Goal: Task Accomplishment & Management: Use online tool/utility

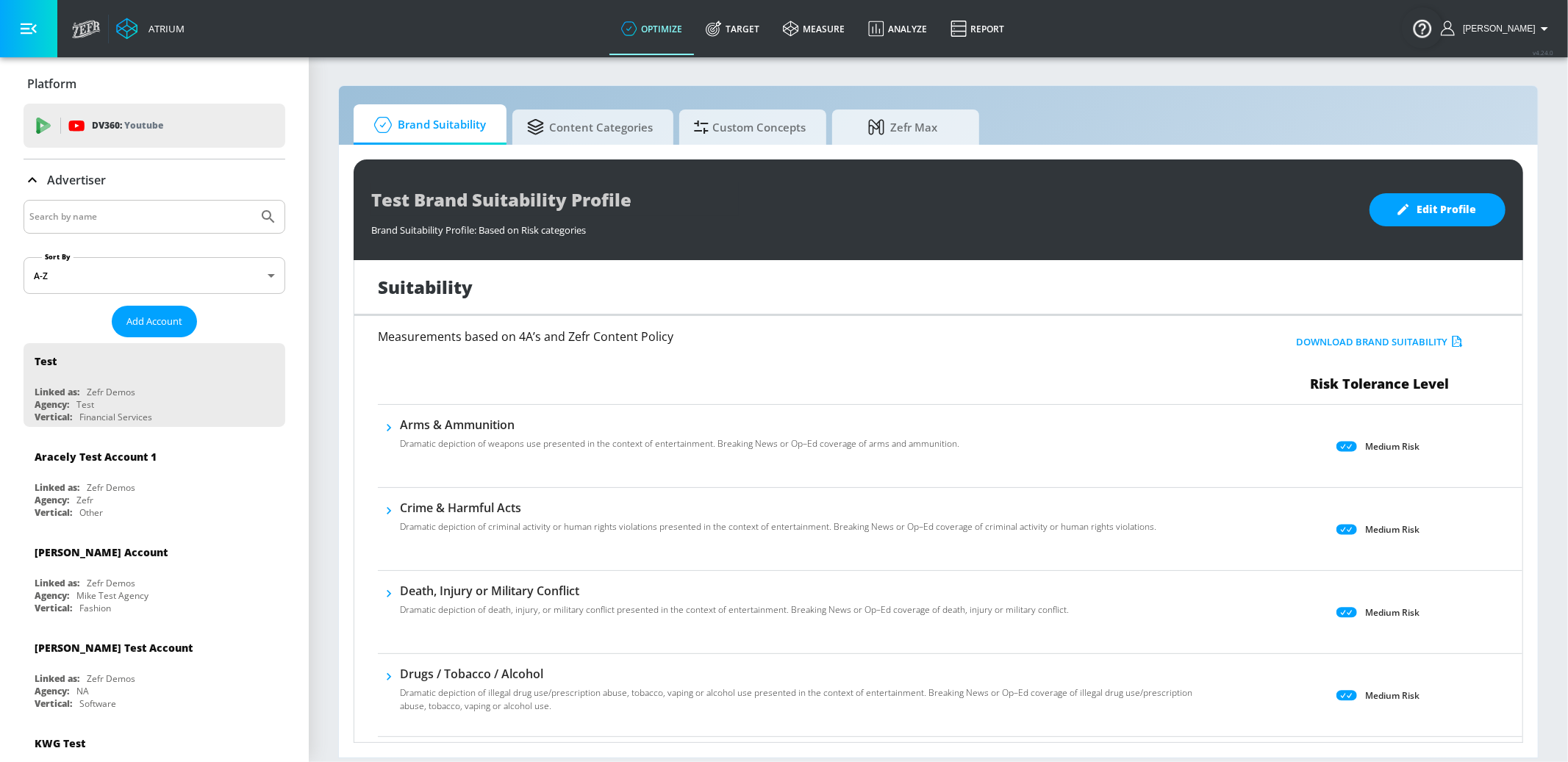
click at [181, 216] on input "Search by name" at bounding box center [140, 217] width 223 height 19
type input "lego us"
click at [252, 201] on button "Submit Search" at bounding box center [268, 216] width 32 height 32
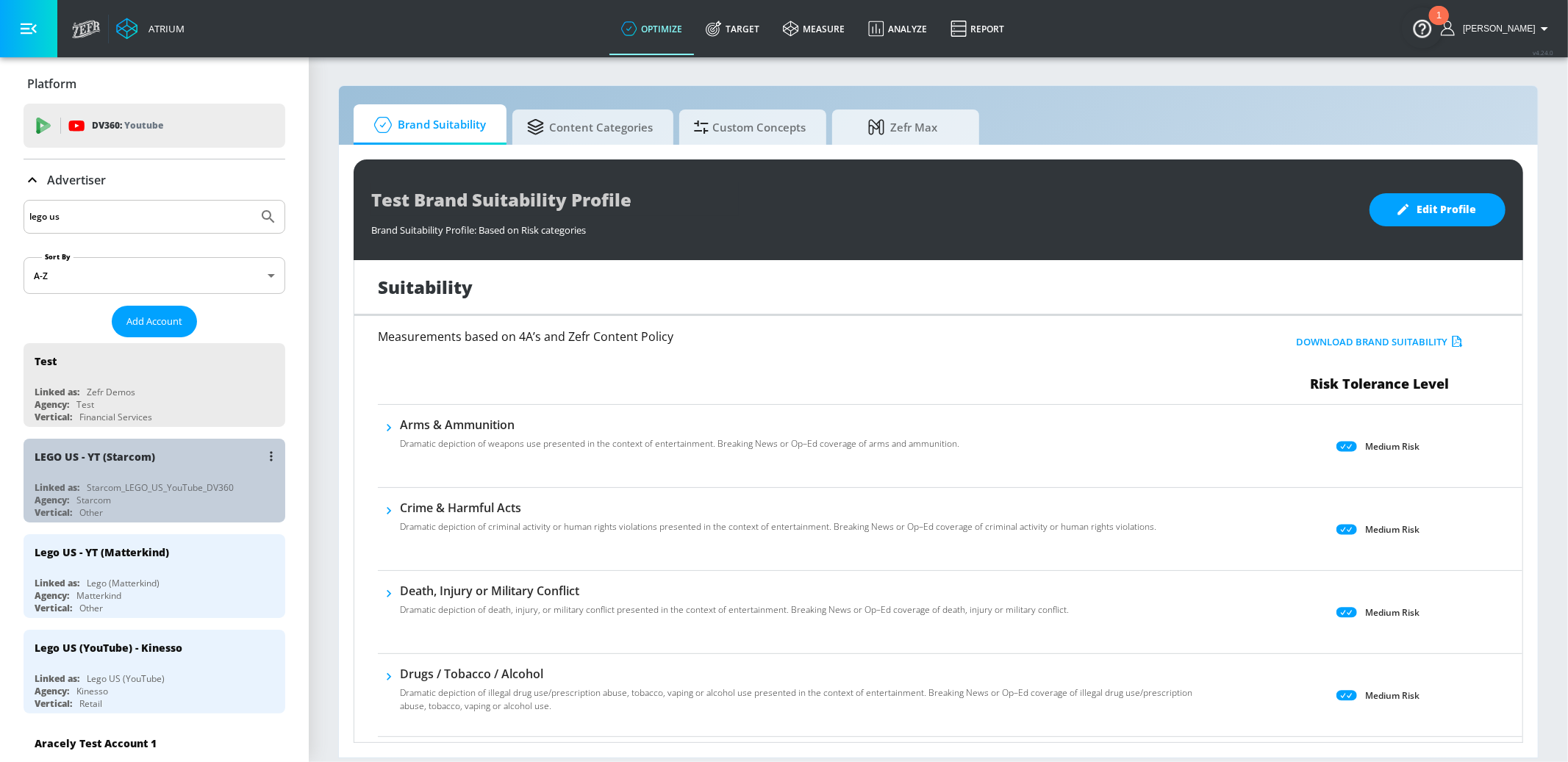
click at [174, 443] on div "LEGO US - YT (Starcom)" at bounding box center [158, 457] width 247 height 35
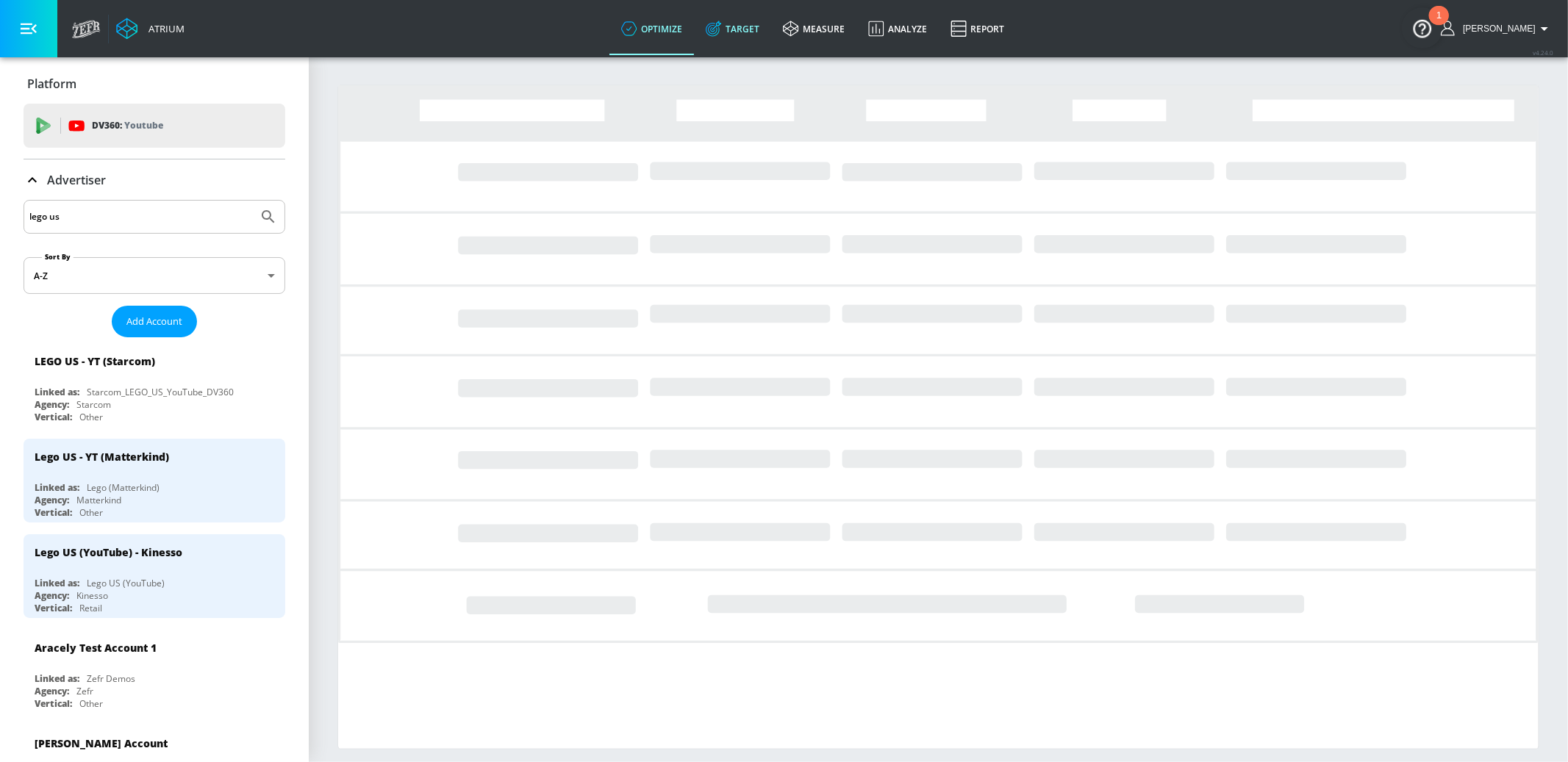
click at [735, 41] on link "Target" at bounding box center [732, 29] width 77 height 53
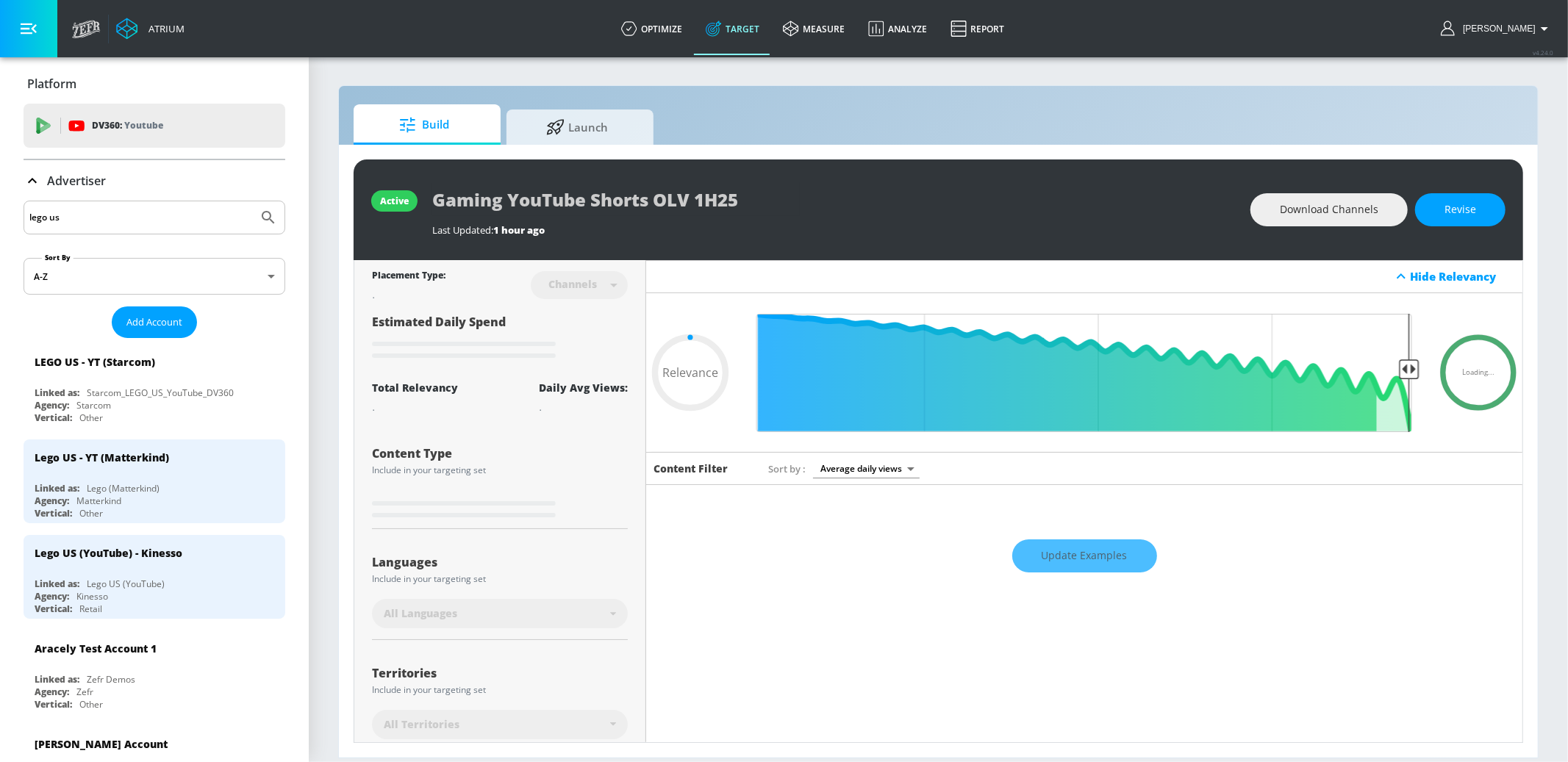
type input "0.05"
click at [678, 44] on link "optimize" at bounding box center [651, 29] width 85 height 53
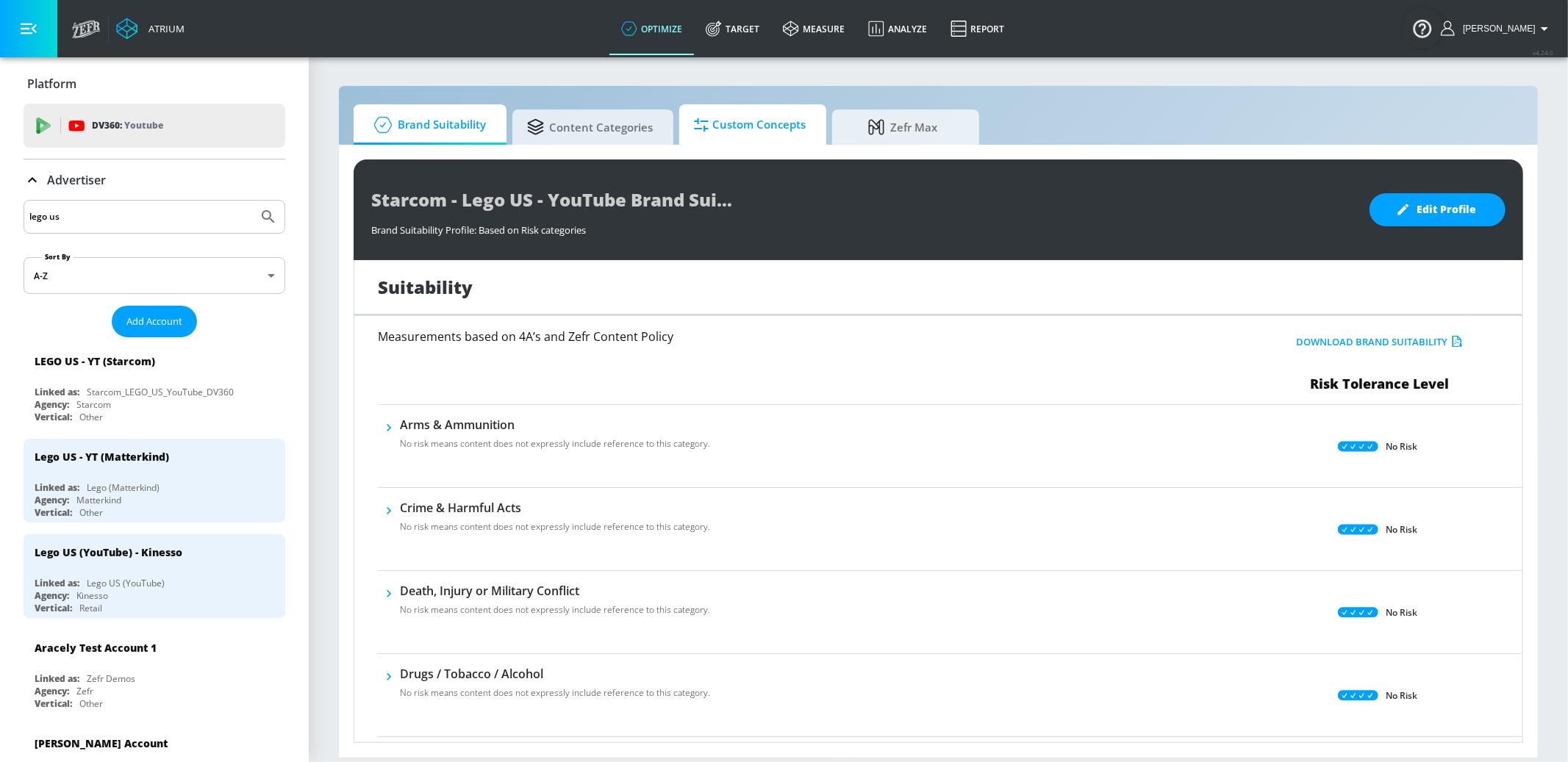
click at [710, 133] on span "Custom Concepts" at bounding box center [750, 125] width 112 height 35
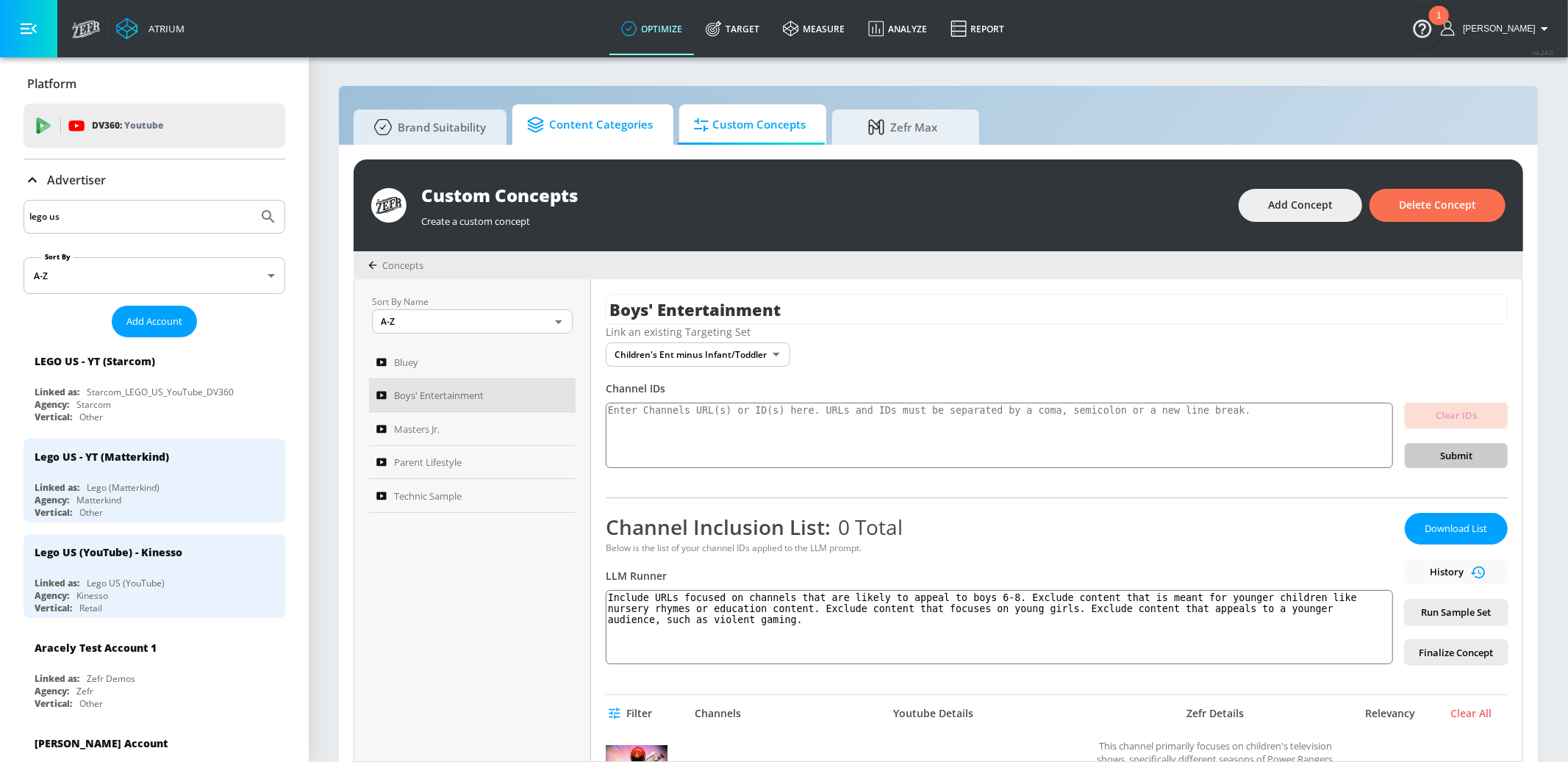
drag, startPoint x: 592, startPoint y: 120, endPoint x: 580, endPoint y: 133, distance: 17.7
click at [592, 120] on span "Content Categories" at bounding box center [590, 125] width 126 height 35
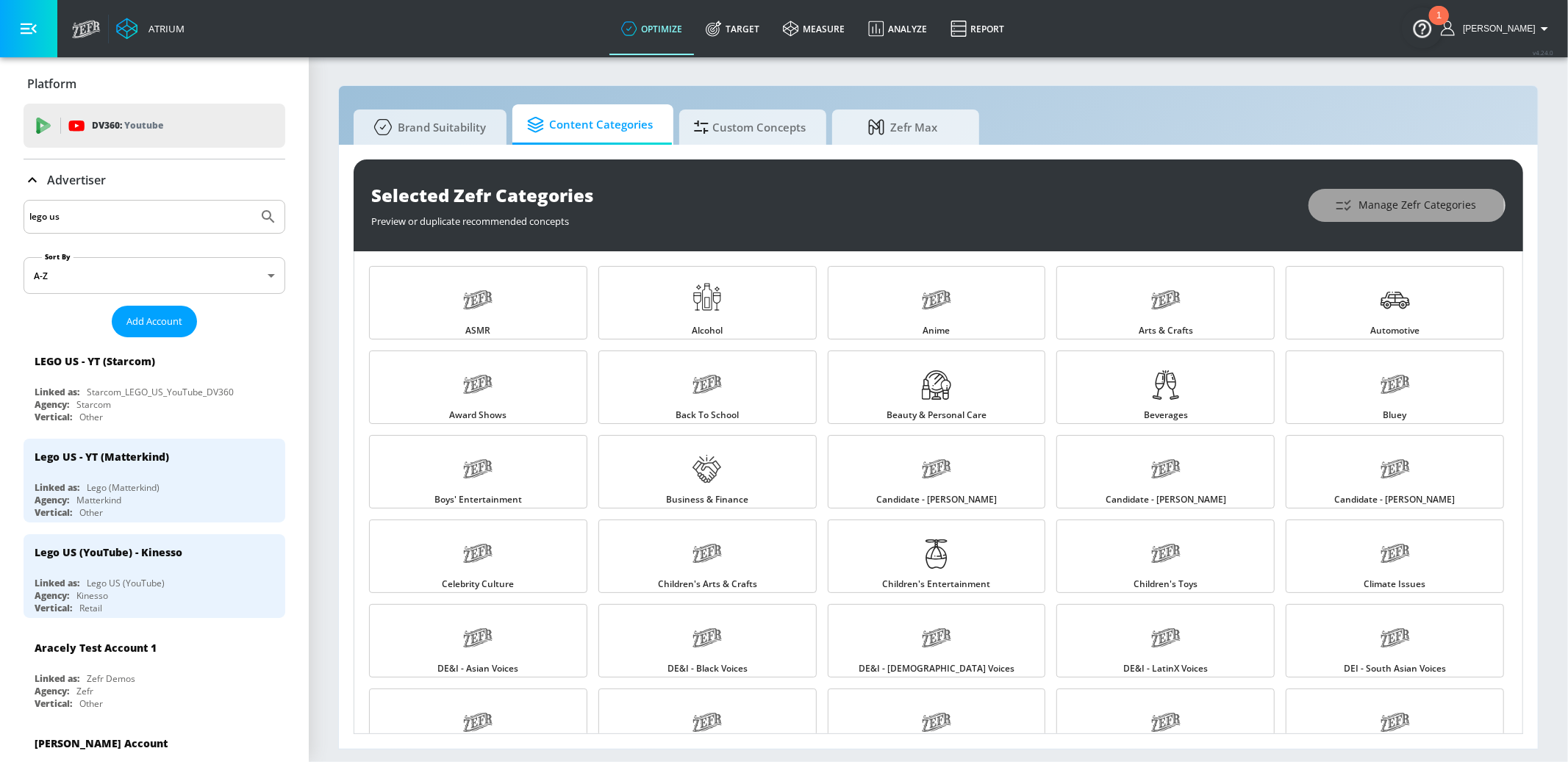
click at [1399, 207] on span "Manage Zefr Categories" at bounding box center [1407, 205] width 138 height 18
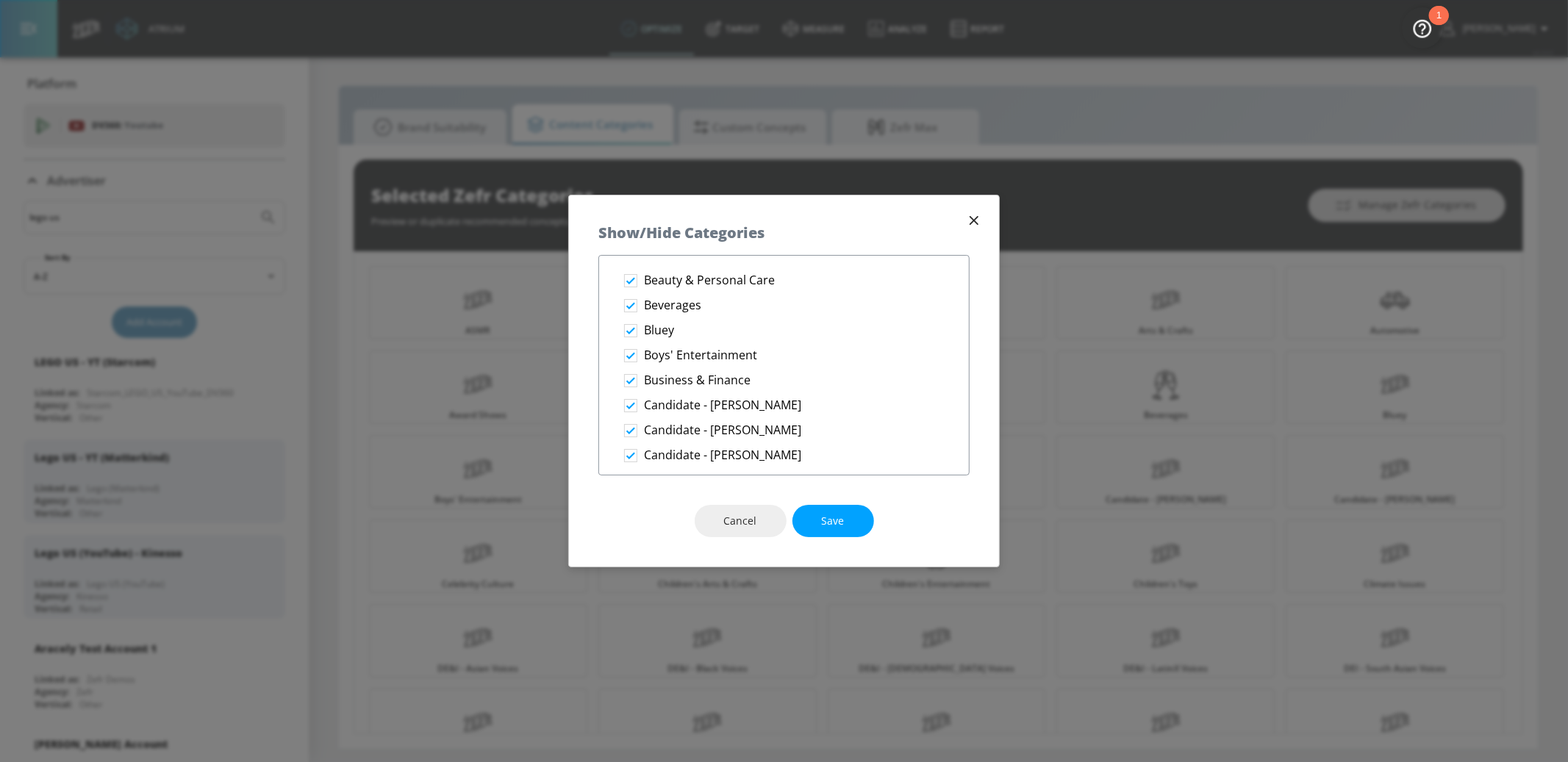
scroll to position [208, 0]
click at [720, 533] on button "Cancel" at bounding box center [740, 522] width 92 height 33
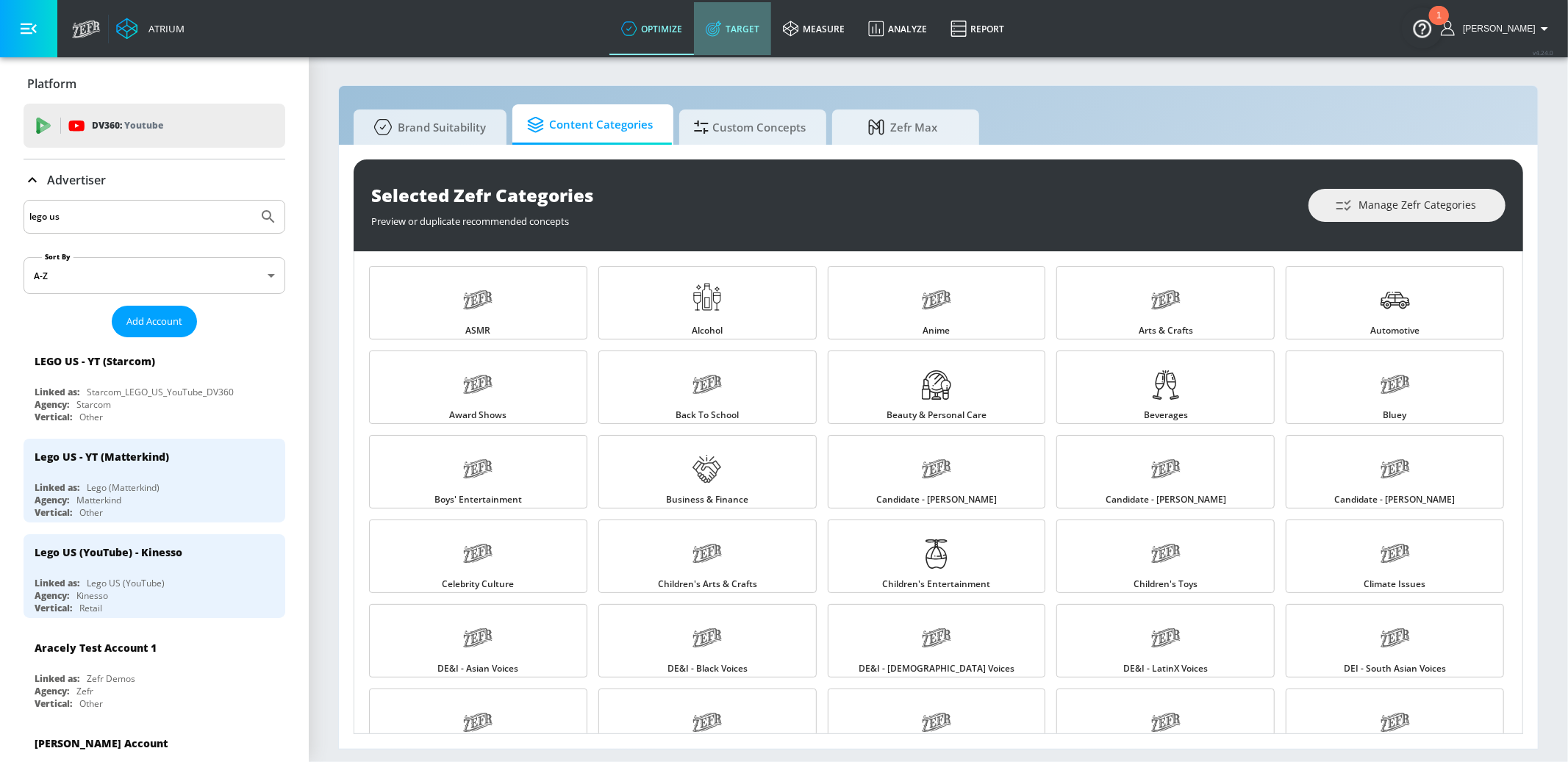
drag, startPoint x: 769, startPoint y: 28, endPoint x: 752, endPoint y: 40, distance: 20.8
click at [769, 28] on link "Target" at bounding box center [732, 29] width 77 height 53
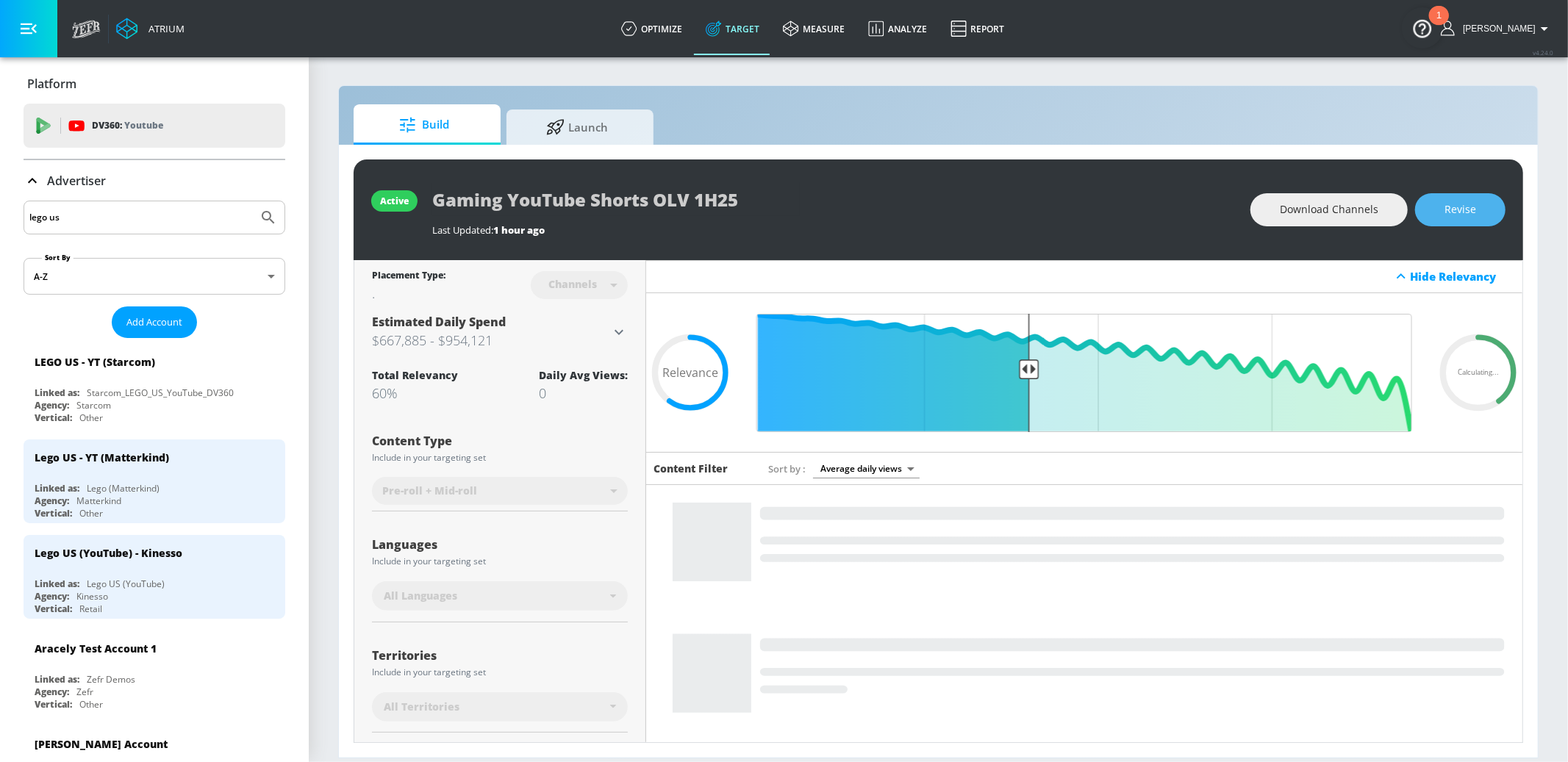
click at [1462, 203] on span "Revise" at bounding box center [1460, 209] width 31 height 18
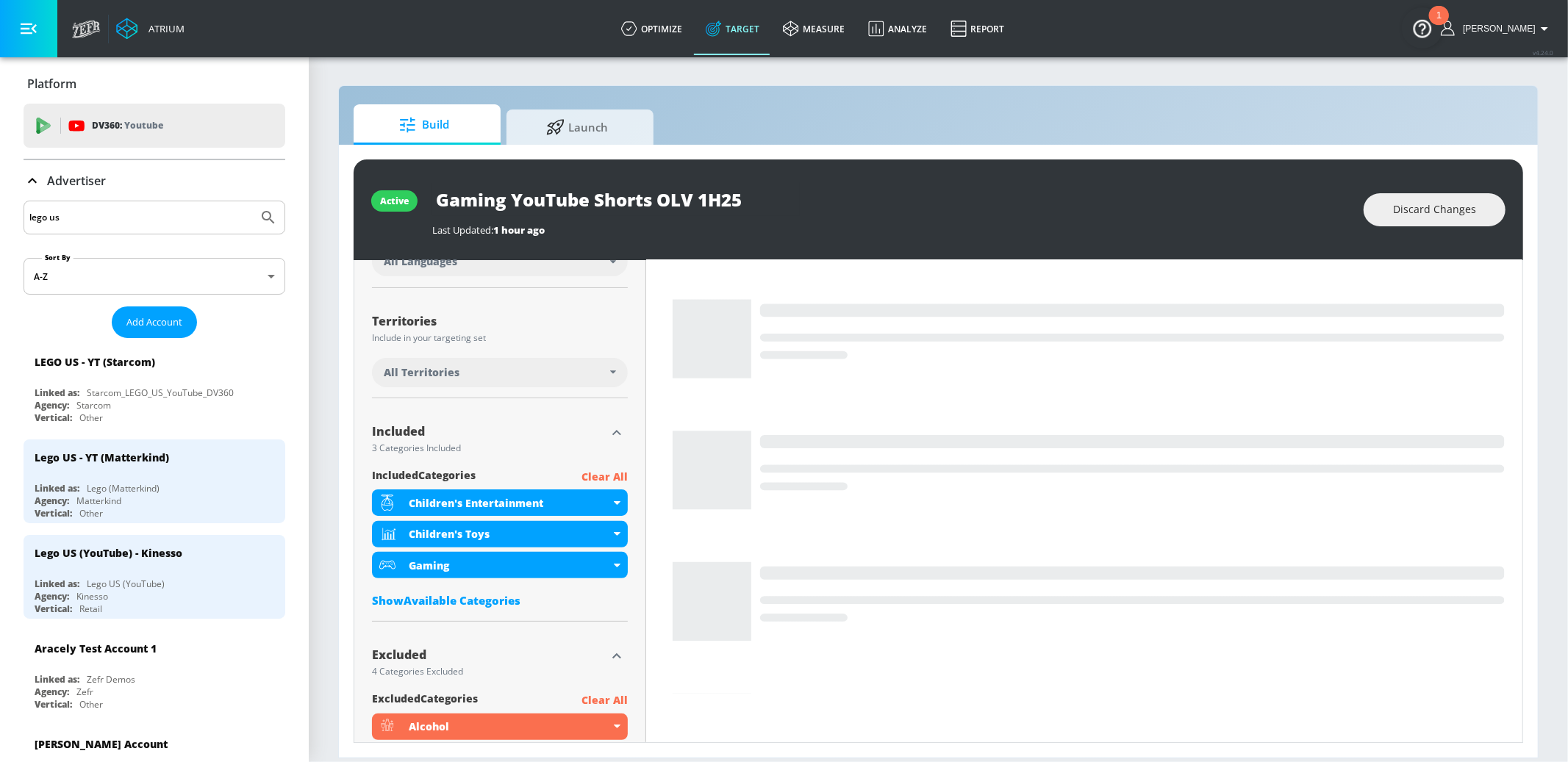
scroll to position [336, 0]
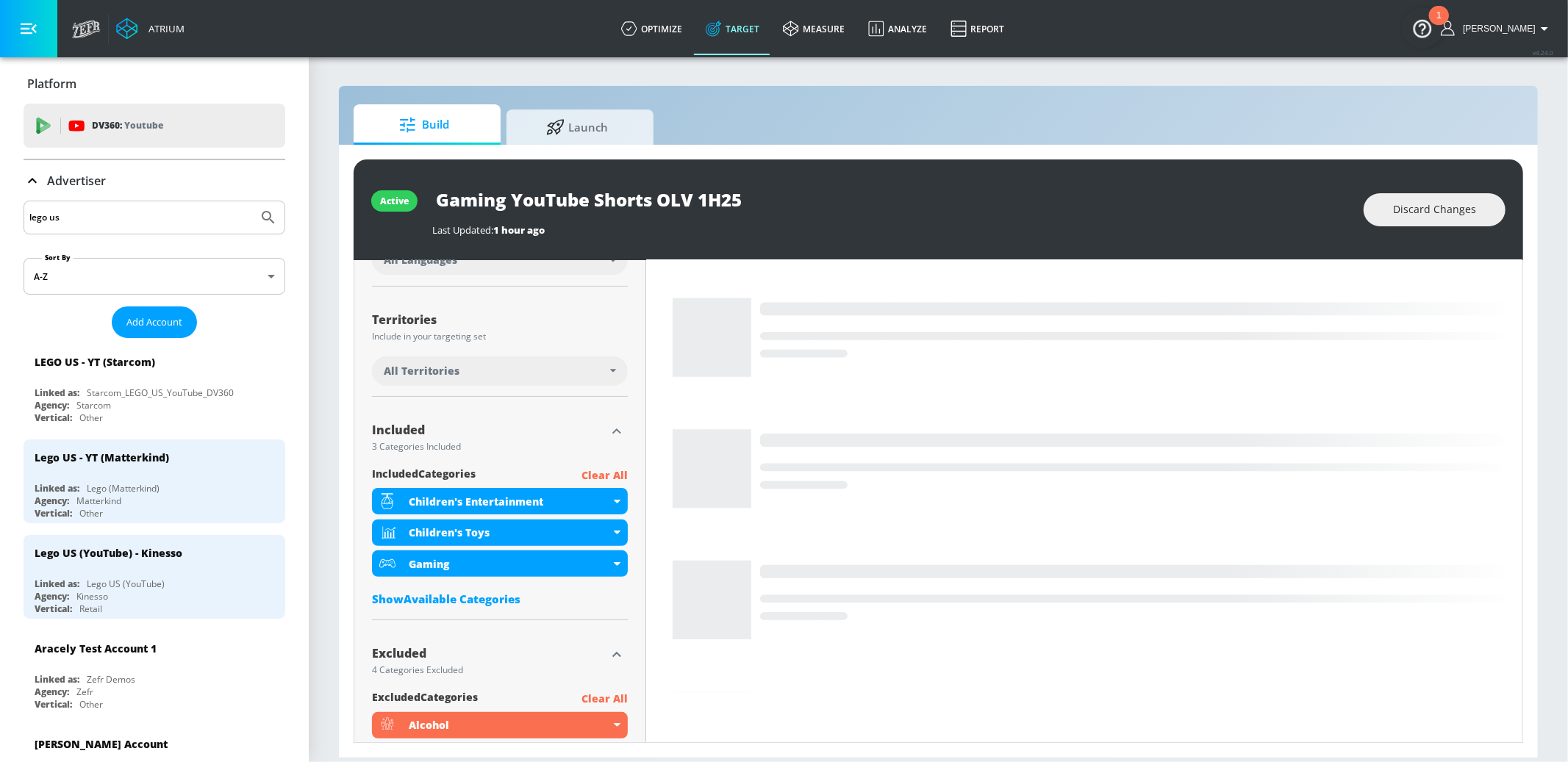
click at [462, 594] on div "Show Available Categories" at bounding box center [499, 599] width 256 height 15
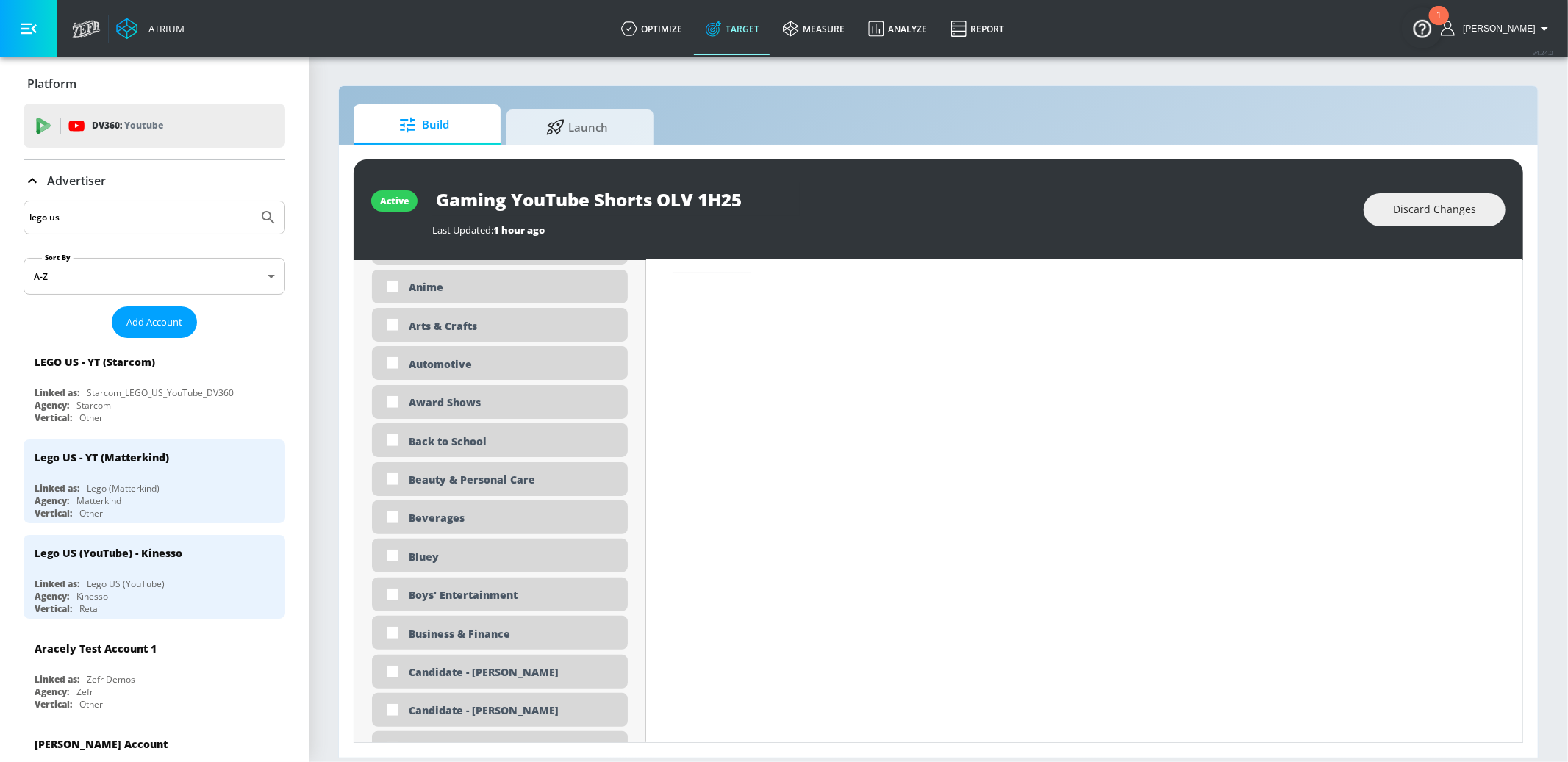
scroll to position [0, 0]
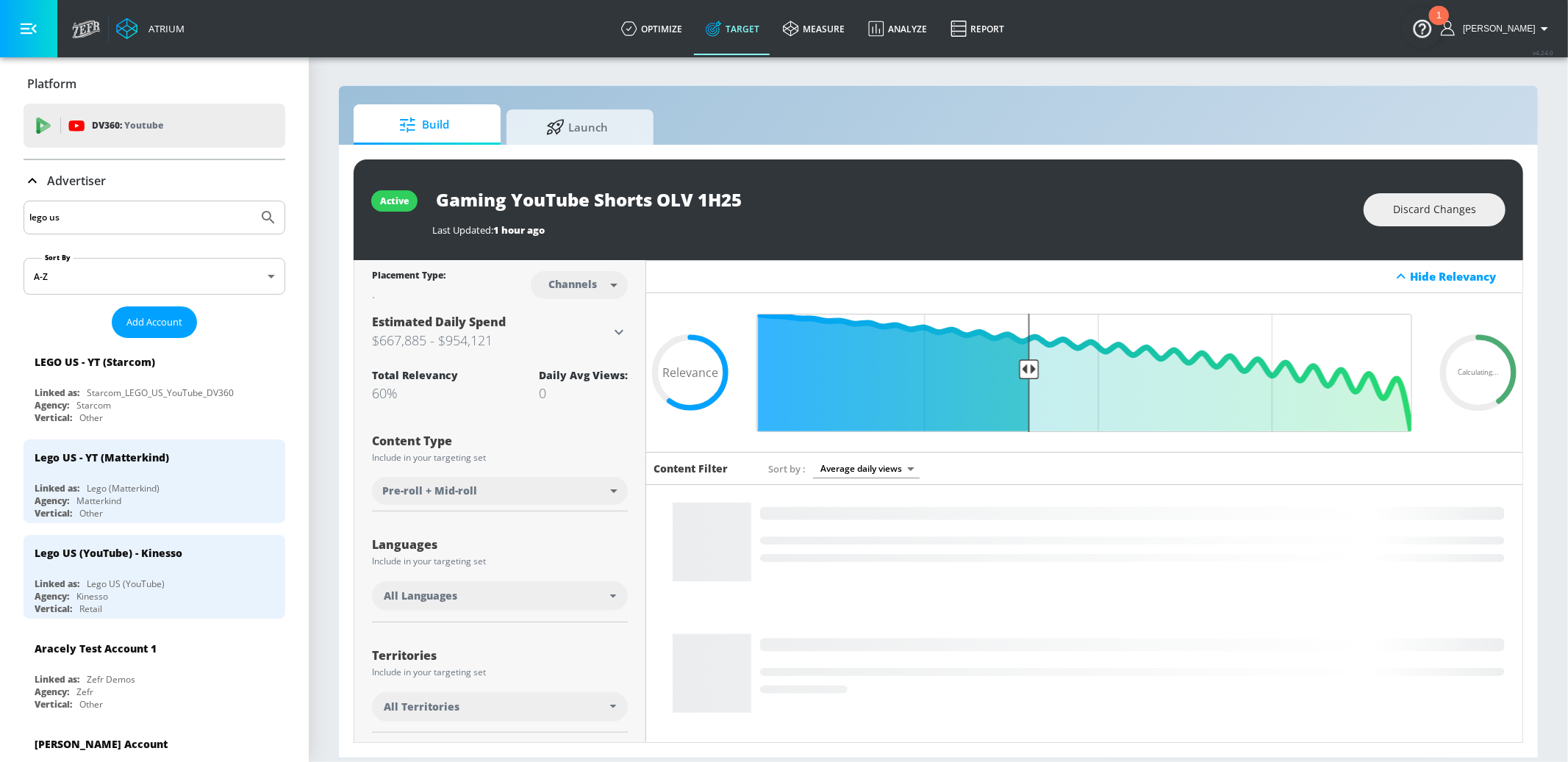
click at [557, 200] on input "Gaming YouTube Shorts OLV 1H25" at bounding box center [615, 200] width 367 height 33
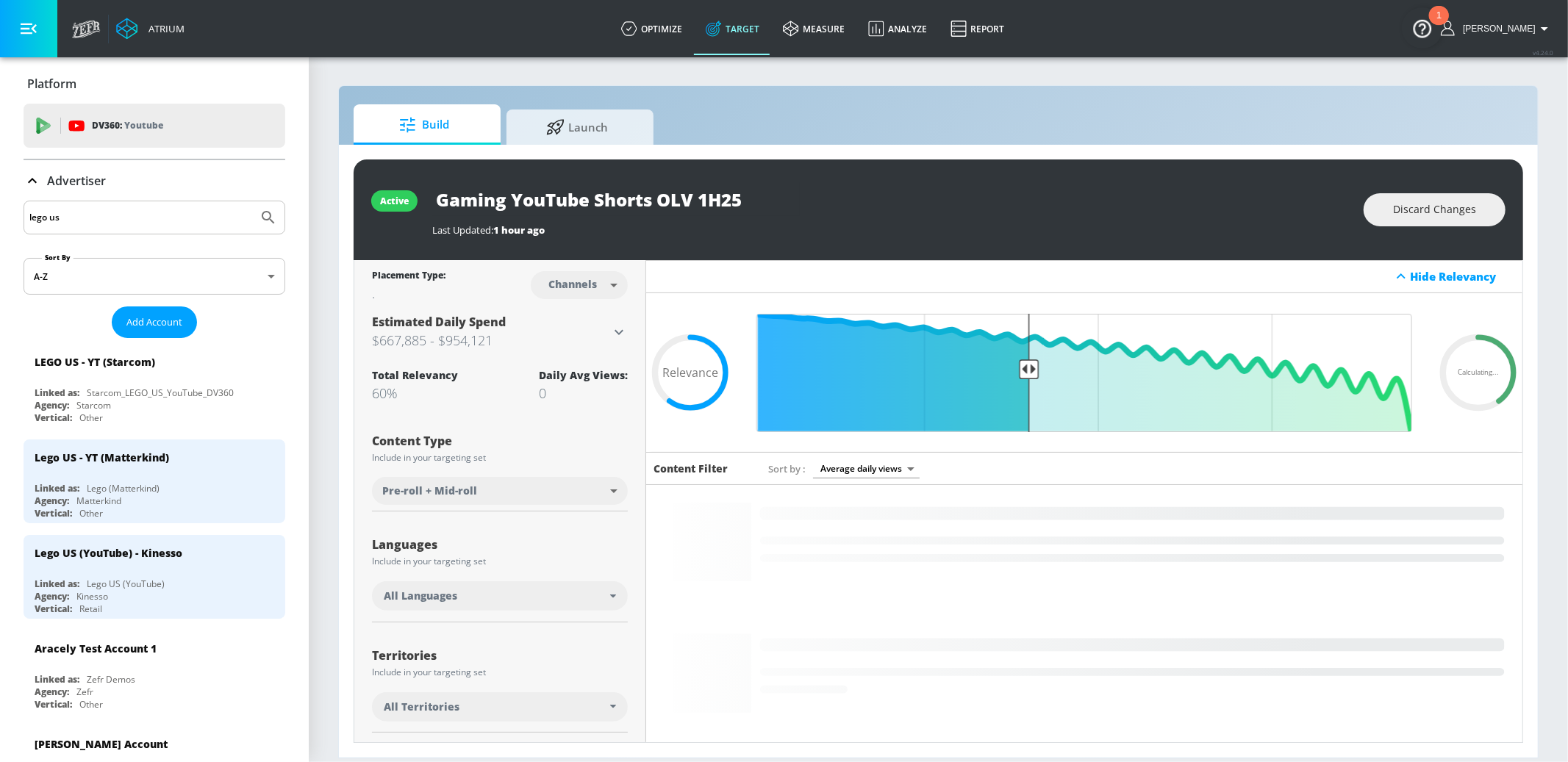
click at [557, 200] on input "Gaming YouTube Shorts OLV 1H25" at bounding box center [615, 200] width 367 height 33
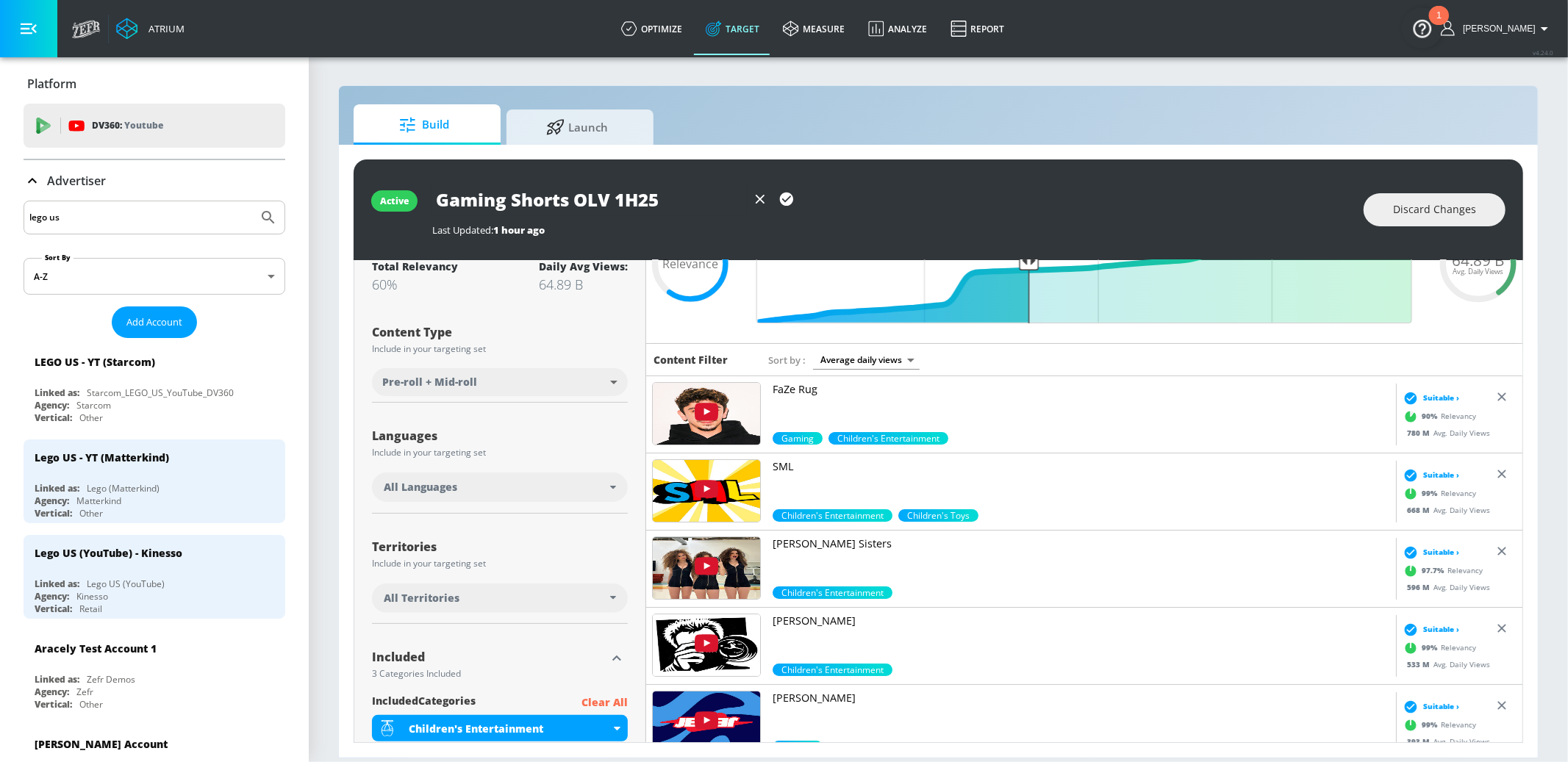
scroll to position [113, 0]
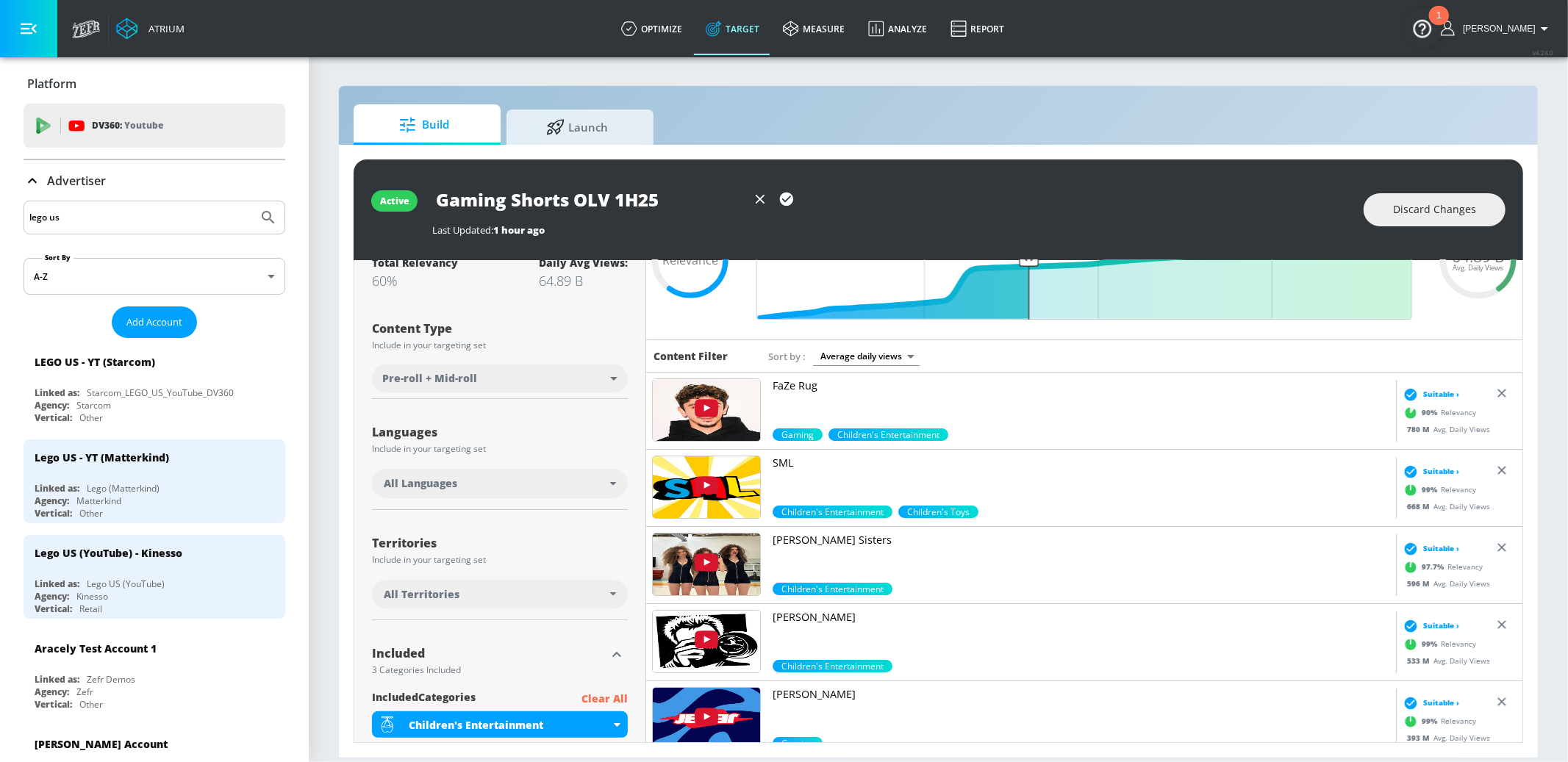
type input "Gaming Shorts OLV 1H25"
click at [558, 486] on div "All Languages" at bounding box center [496, 484] width 226 height 15
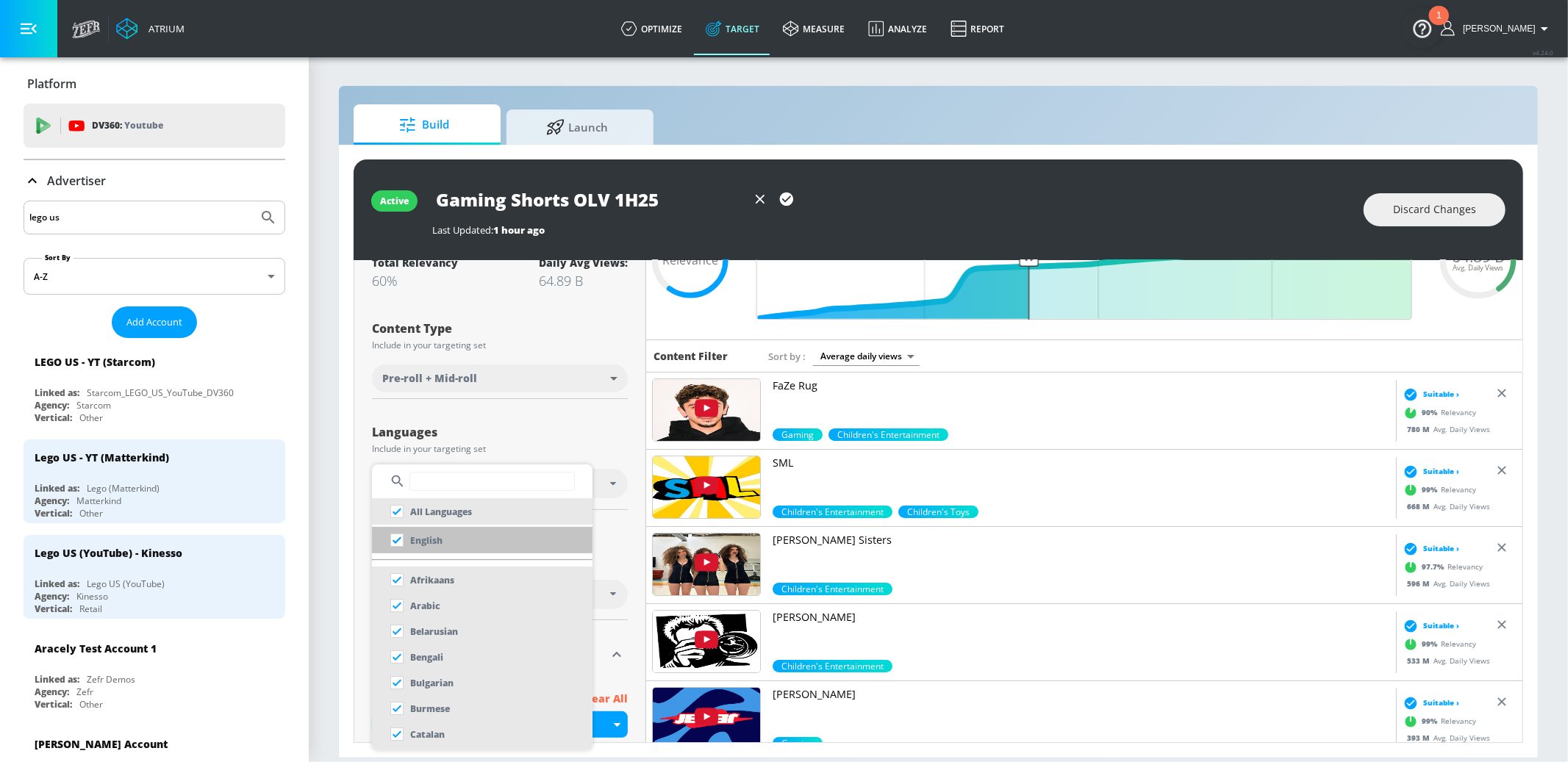
click at [438, 539] on p "English" at bounding box center [426, 541] width 32 height 16
checkbox input "false"
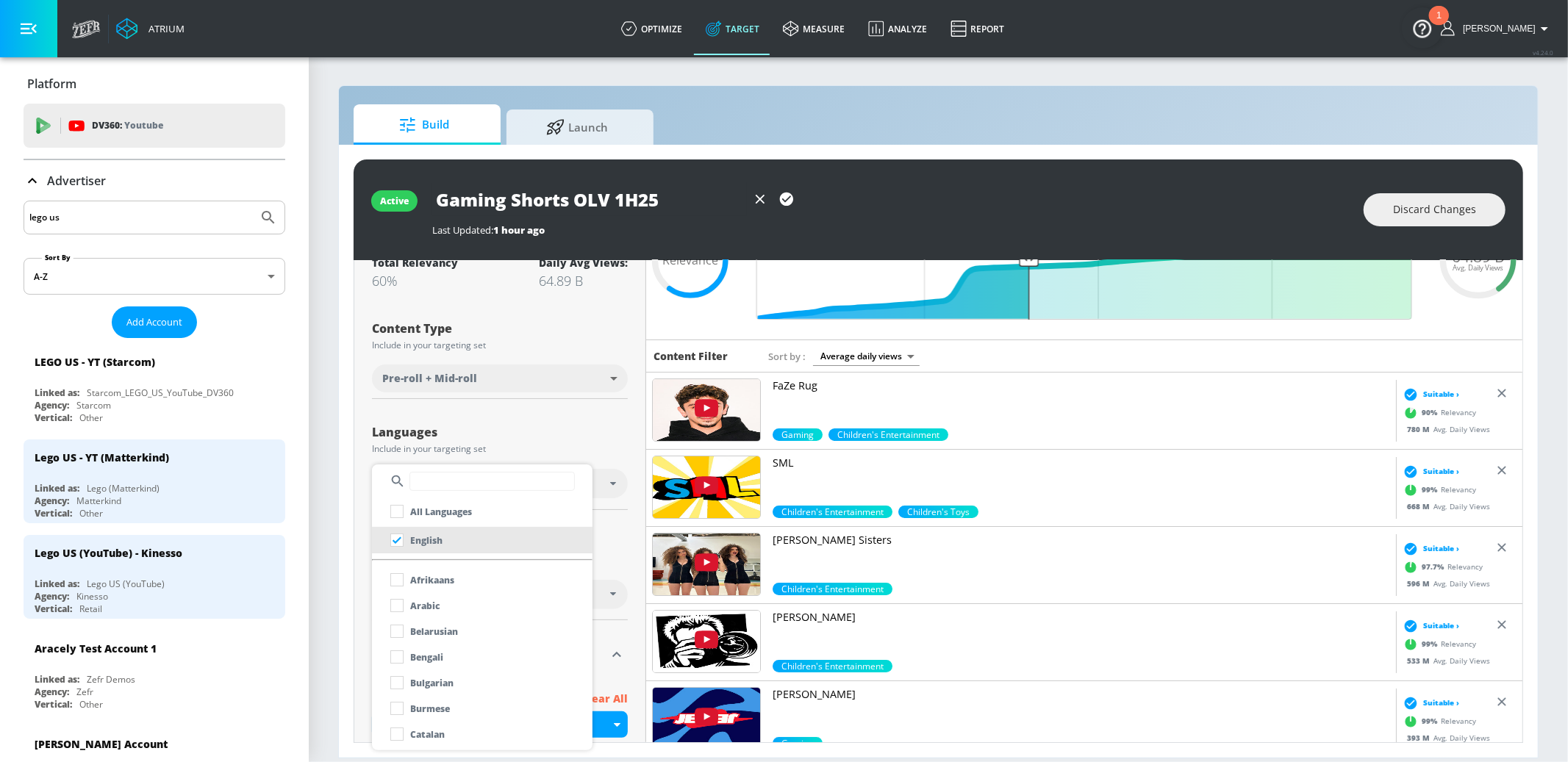
click at [574, 440] on div at bounding box center [784, 381] width 1568 height 762
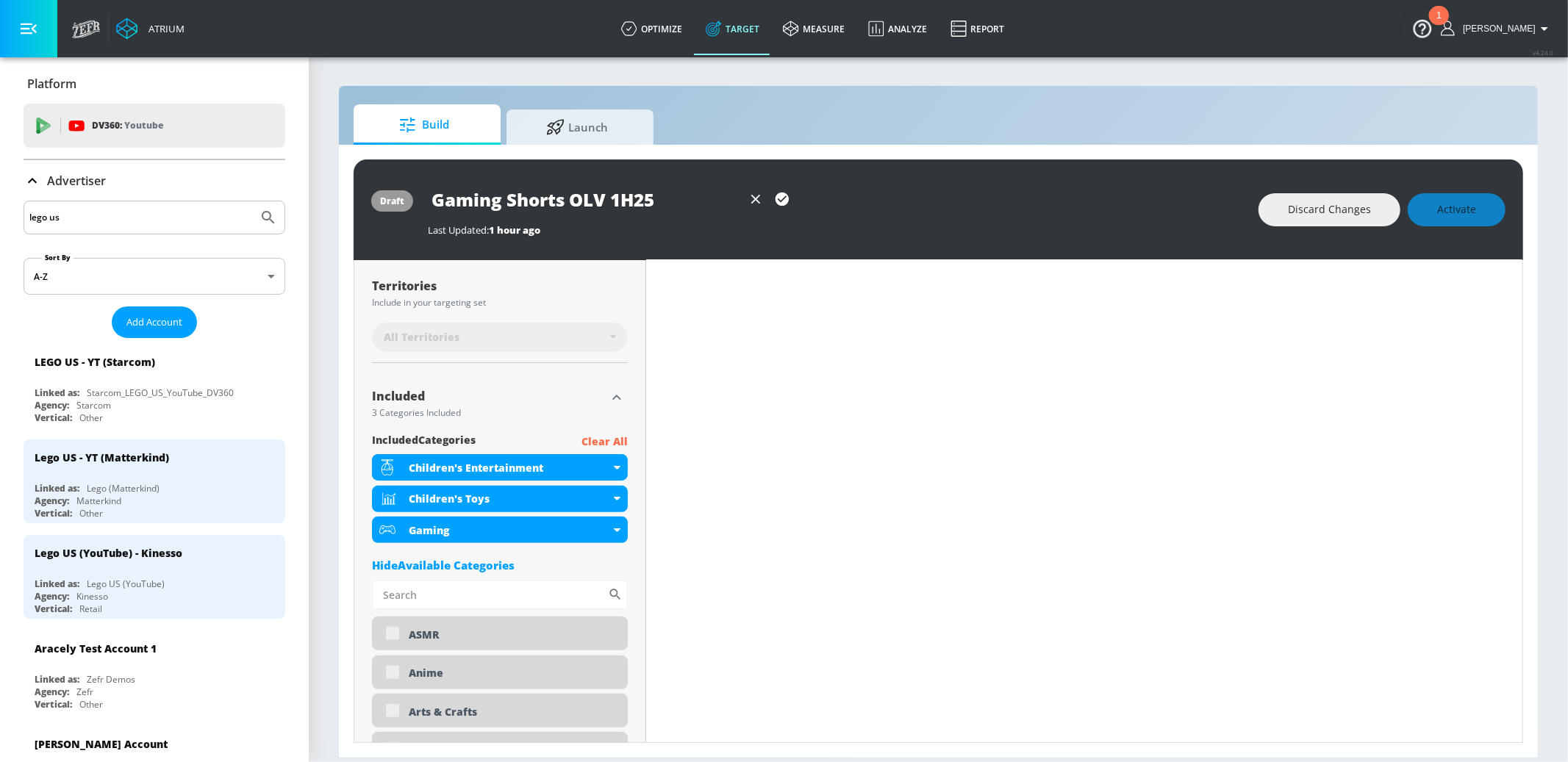
scroll to position [395, 0]
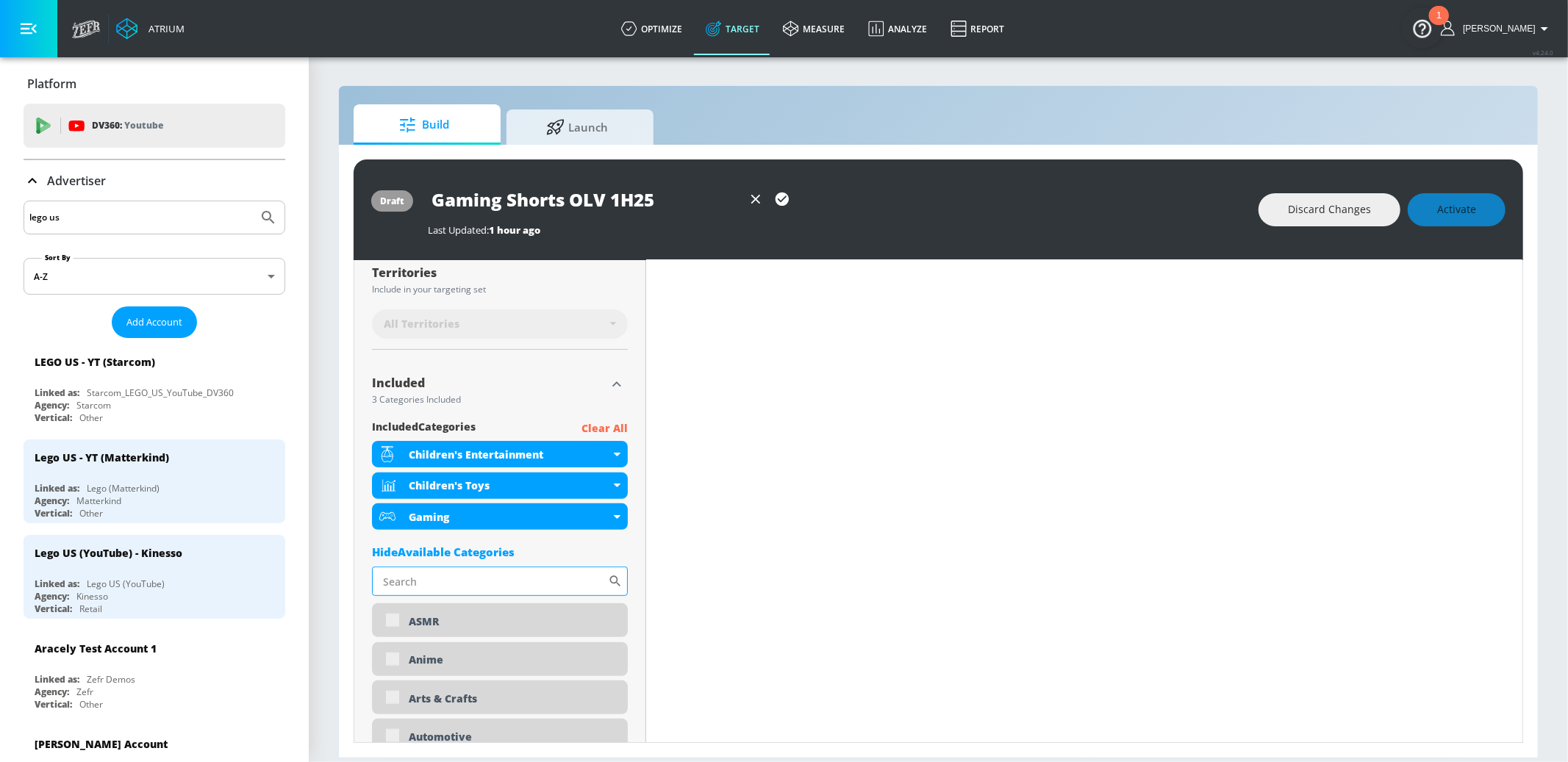
click at [476, 582] on input "Sort By" at bounding box center [490, 581] width 236 height 30
type input "boy"
click at [391, 620] on div "Boys' Entertainment" at bounding box center [499, 621] width 256 height 35
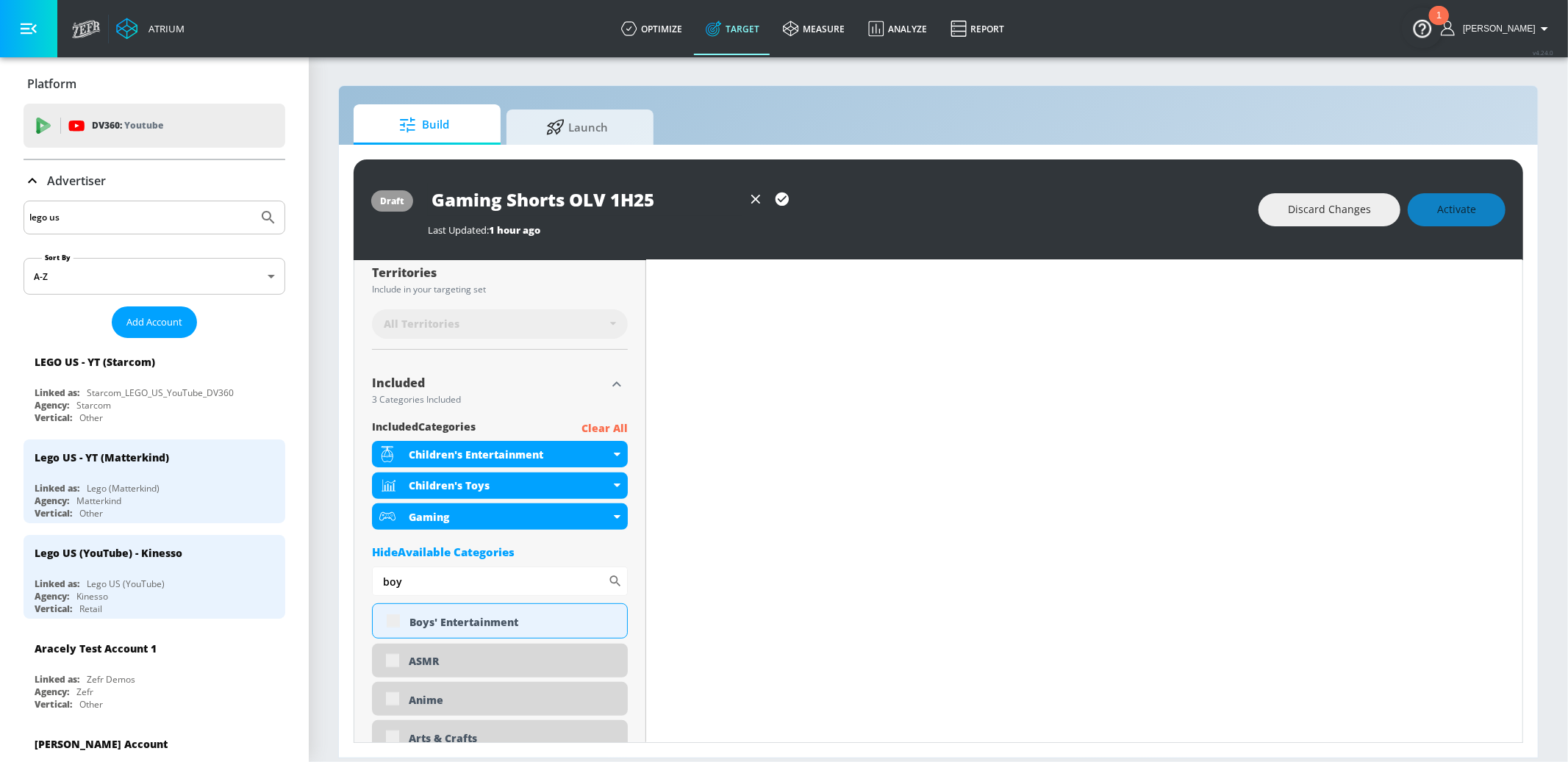
click at [777, 201] on icon "button" at bounding box center [782, 199] width 13 height 13
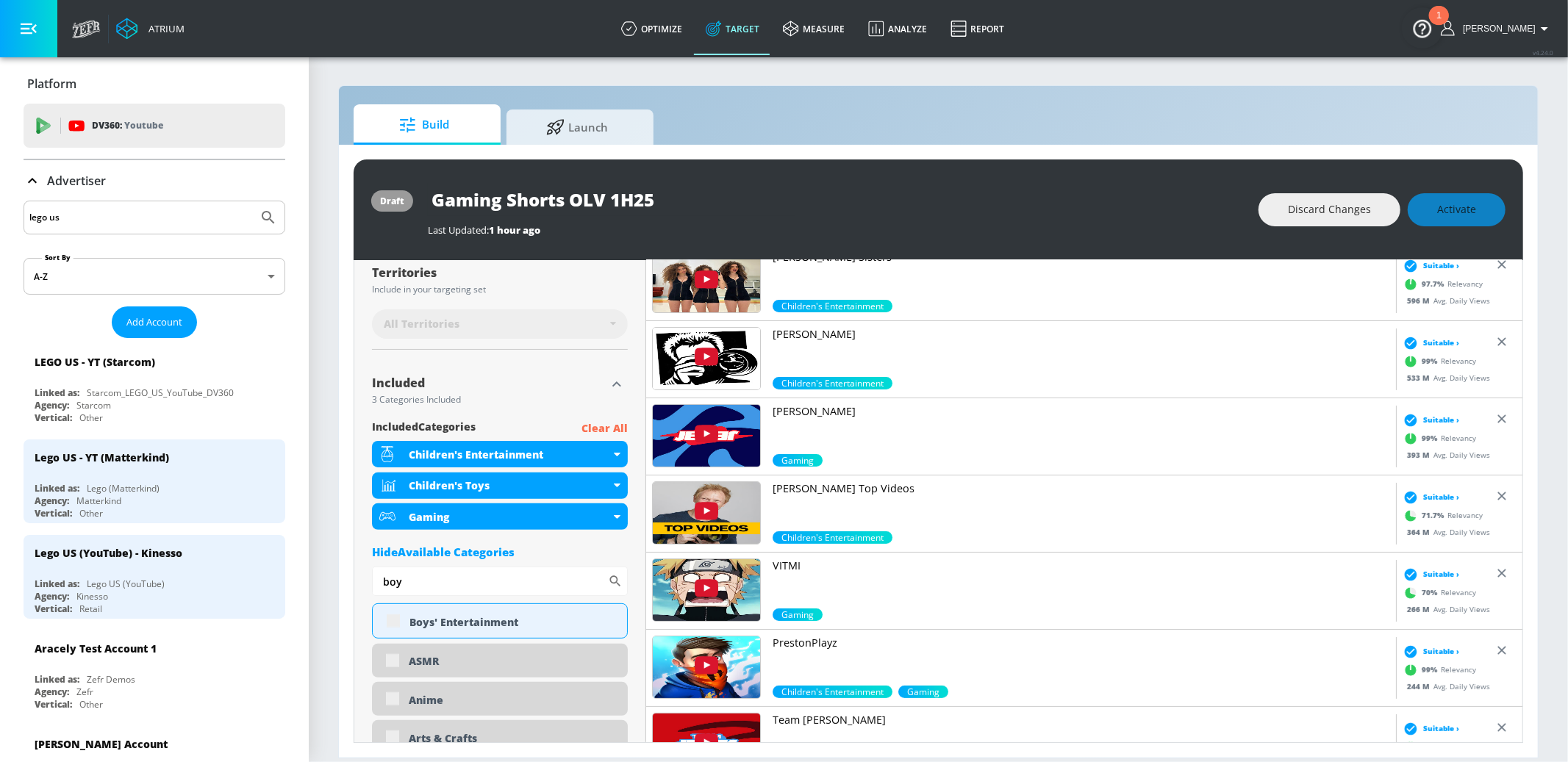
scroll to position [0, 0]
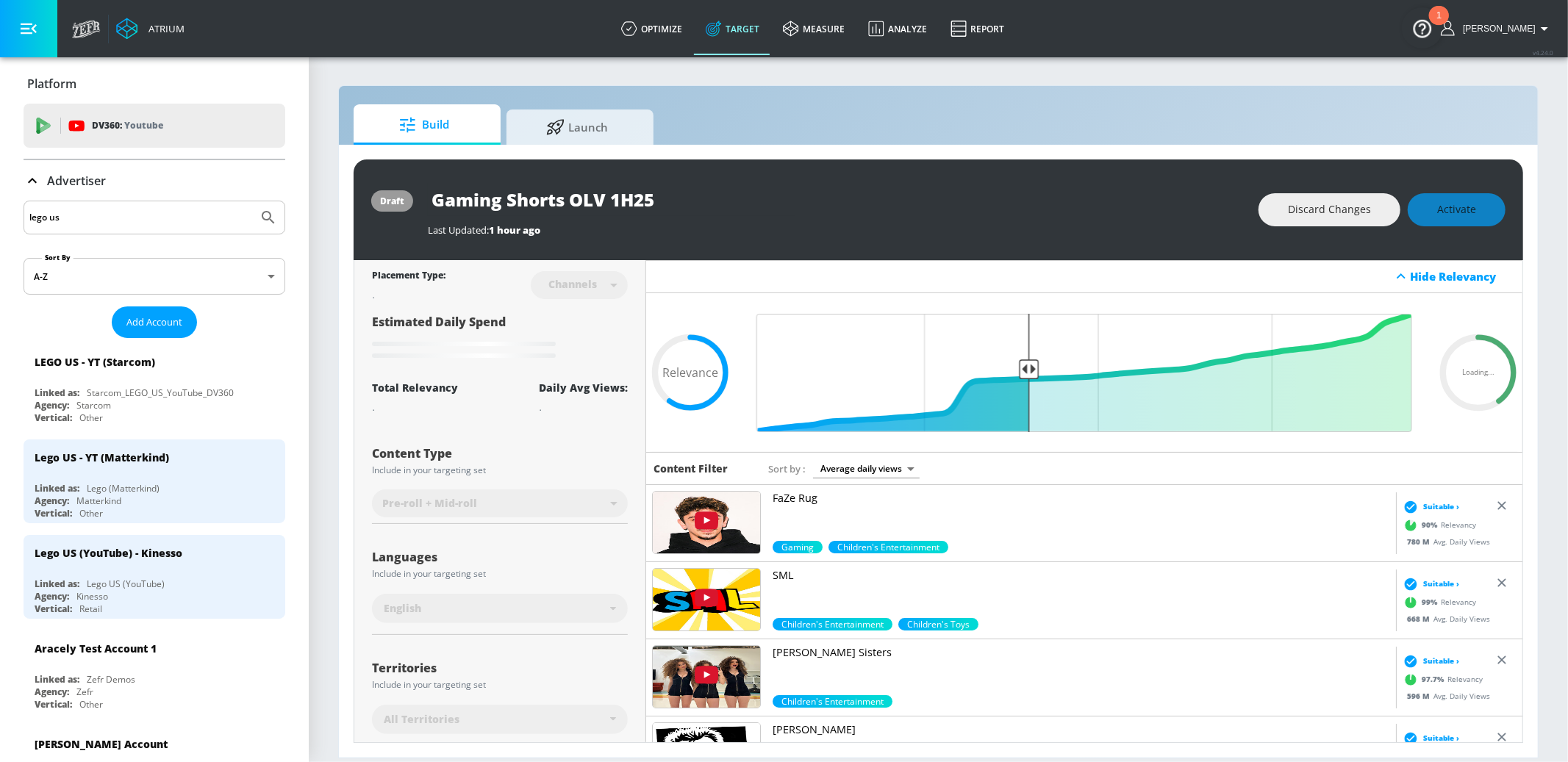
type input "Gaming YouTube Shorts OLV 1H25"
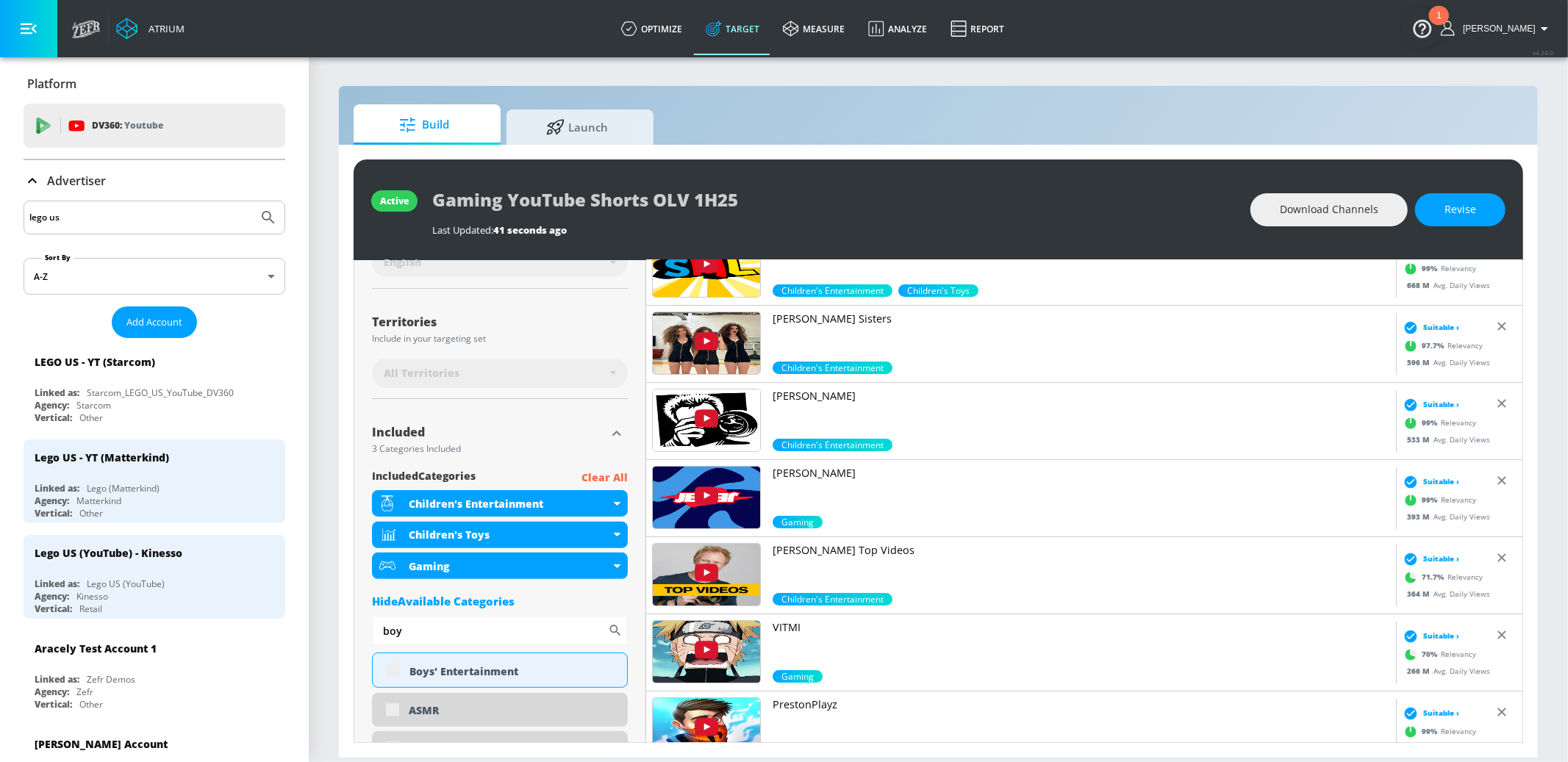
scroll to position [340, 0]
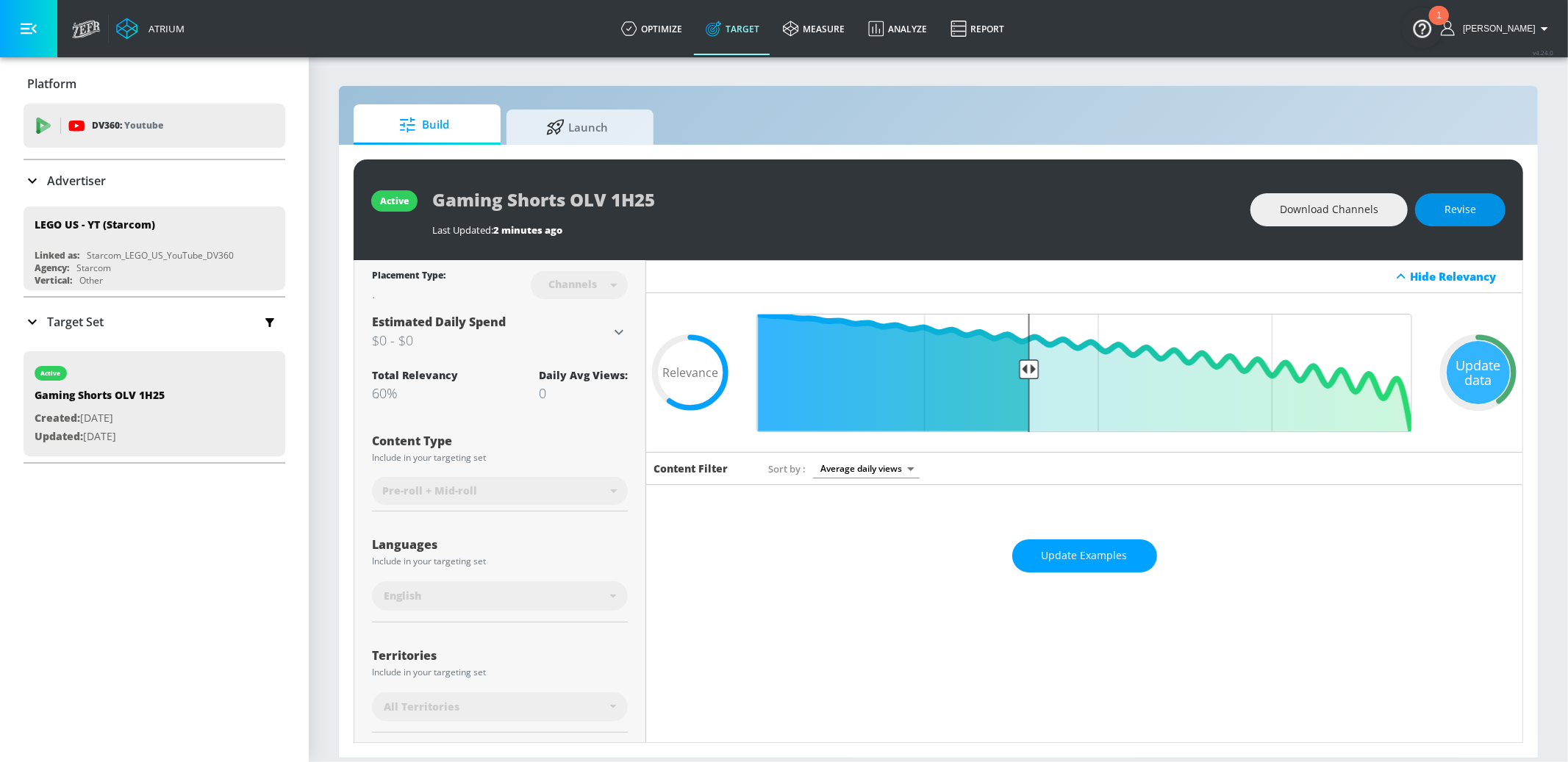
click at [1449, 219] on button "Revise" at bounding box center [1460, 210] width 91 height 33
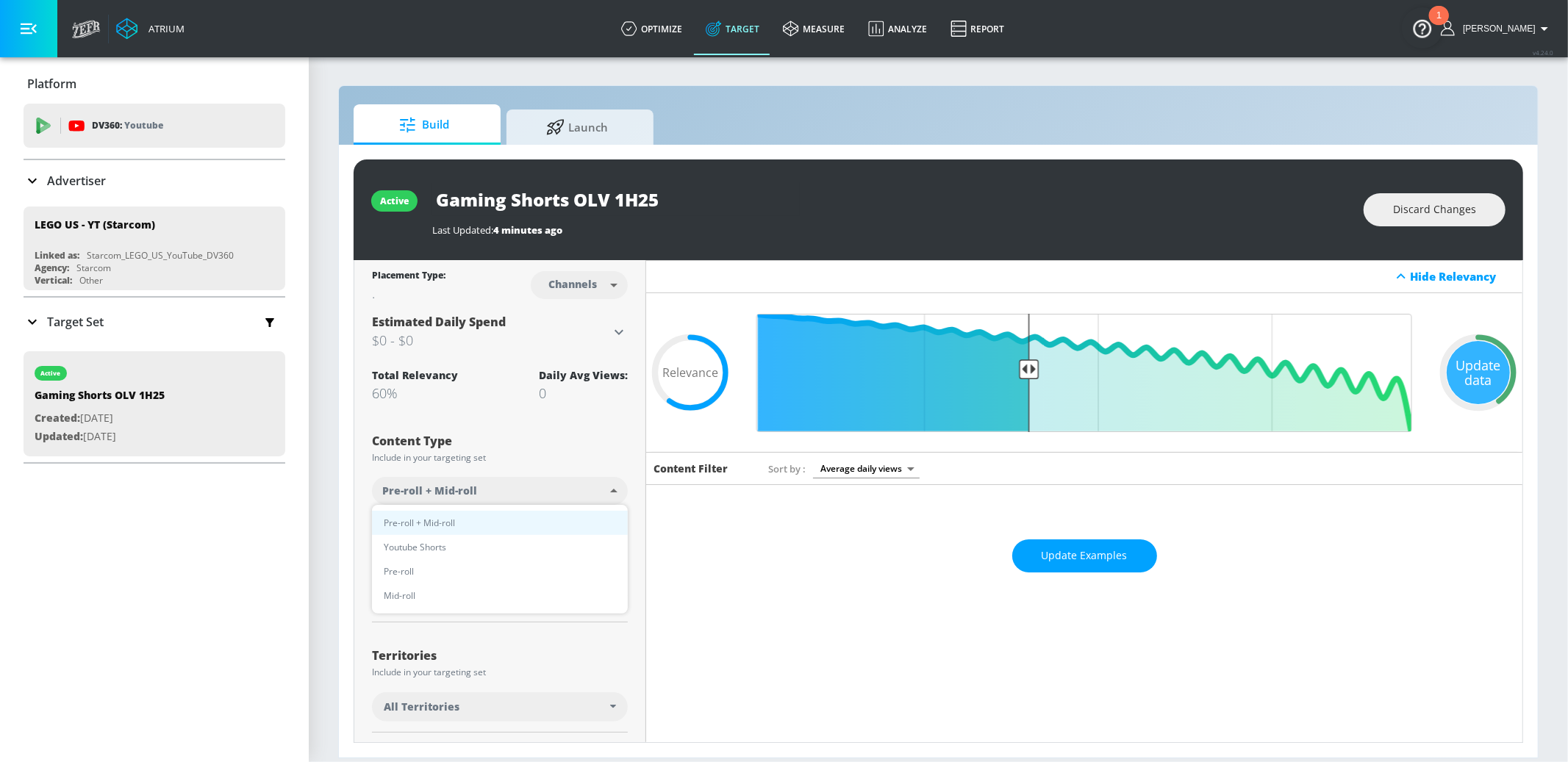
drag, startPoint x: 591, startPoint y: 501, endPoint x: 585, endPoint y: 509, distance: 10.0
click at [591, 501] on body "Atrium optimize Target measure Analyze Report optimize Target measure Analyze R…" at bounding box center [784, 381] width 1568 height 762
click at [450, 553] on li "Youtube Shorts" at bounding box center [499, 547] width 256 height 24
type input "short_video"
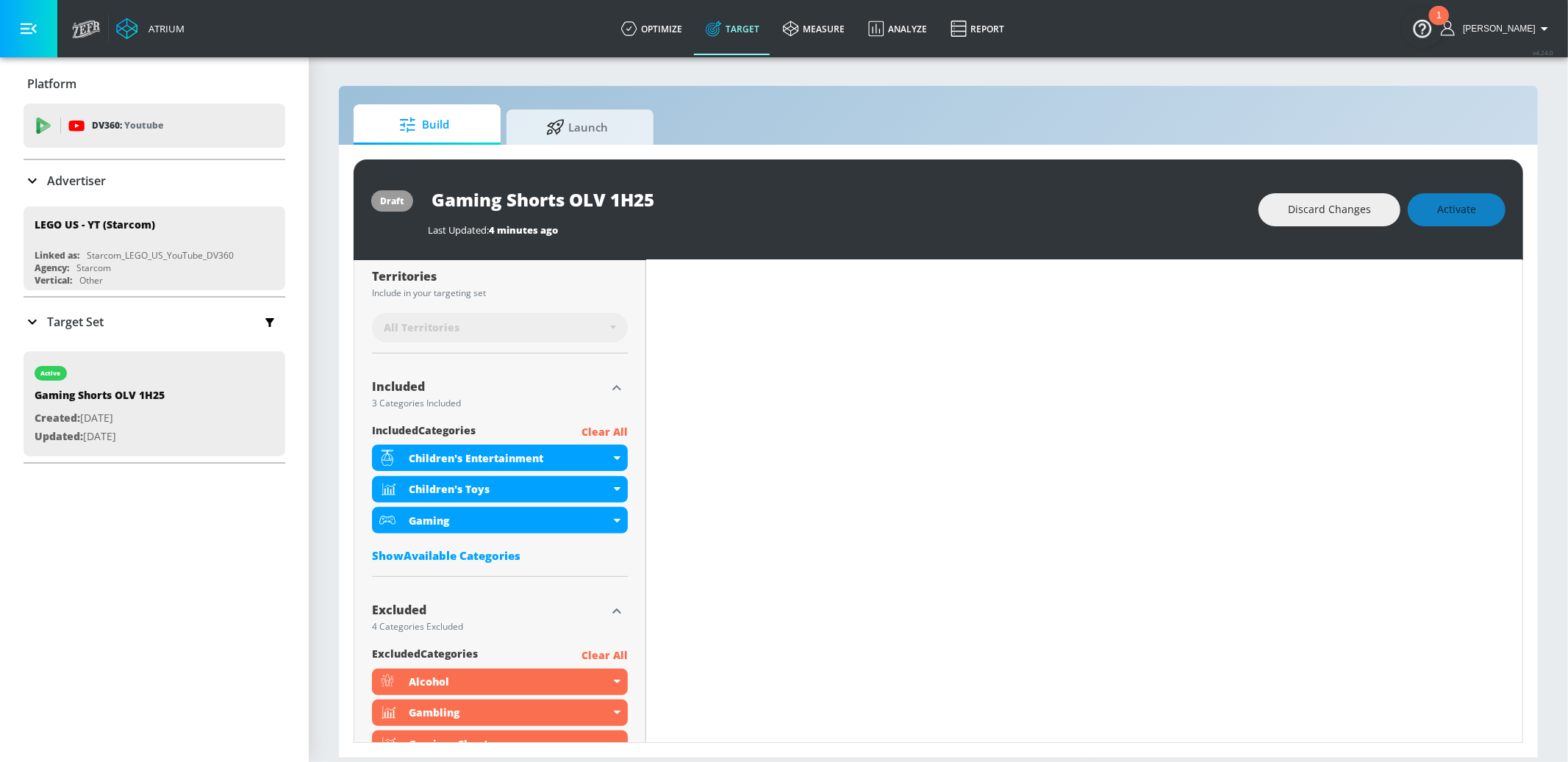
scroll to position [413, 0]
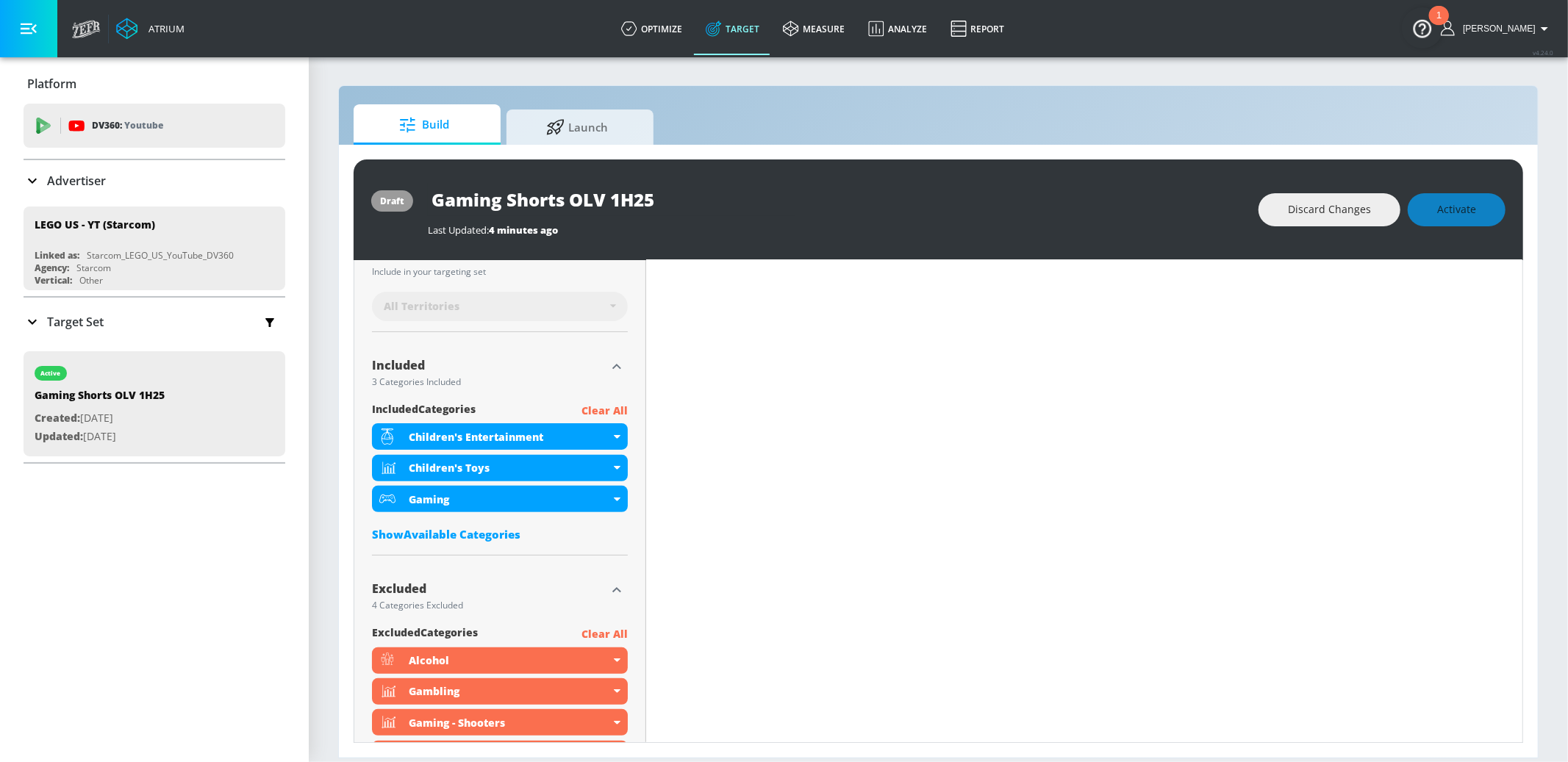
click at [430, 533] on div "Show Available Categories" at bounding box center [499, 534] width 256 height 15
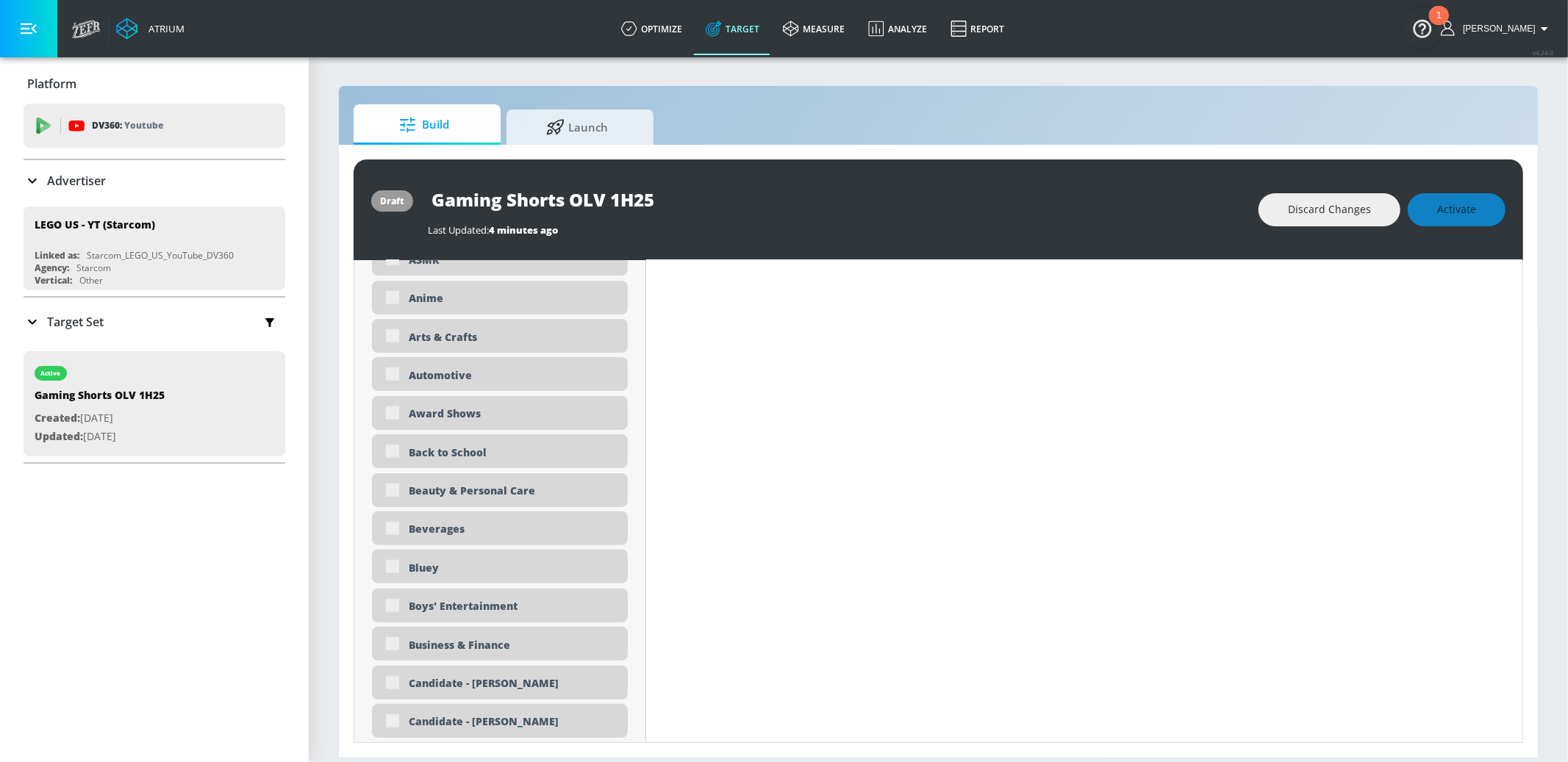
scroll to position [786, 0]
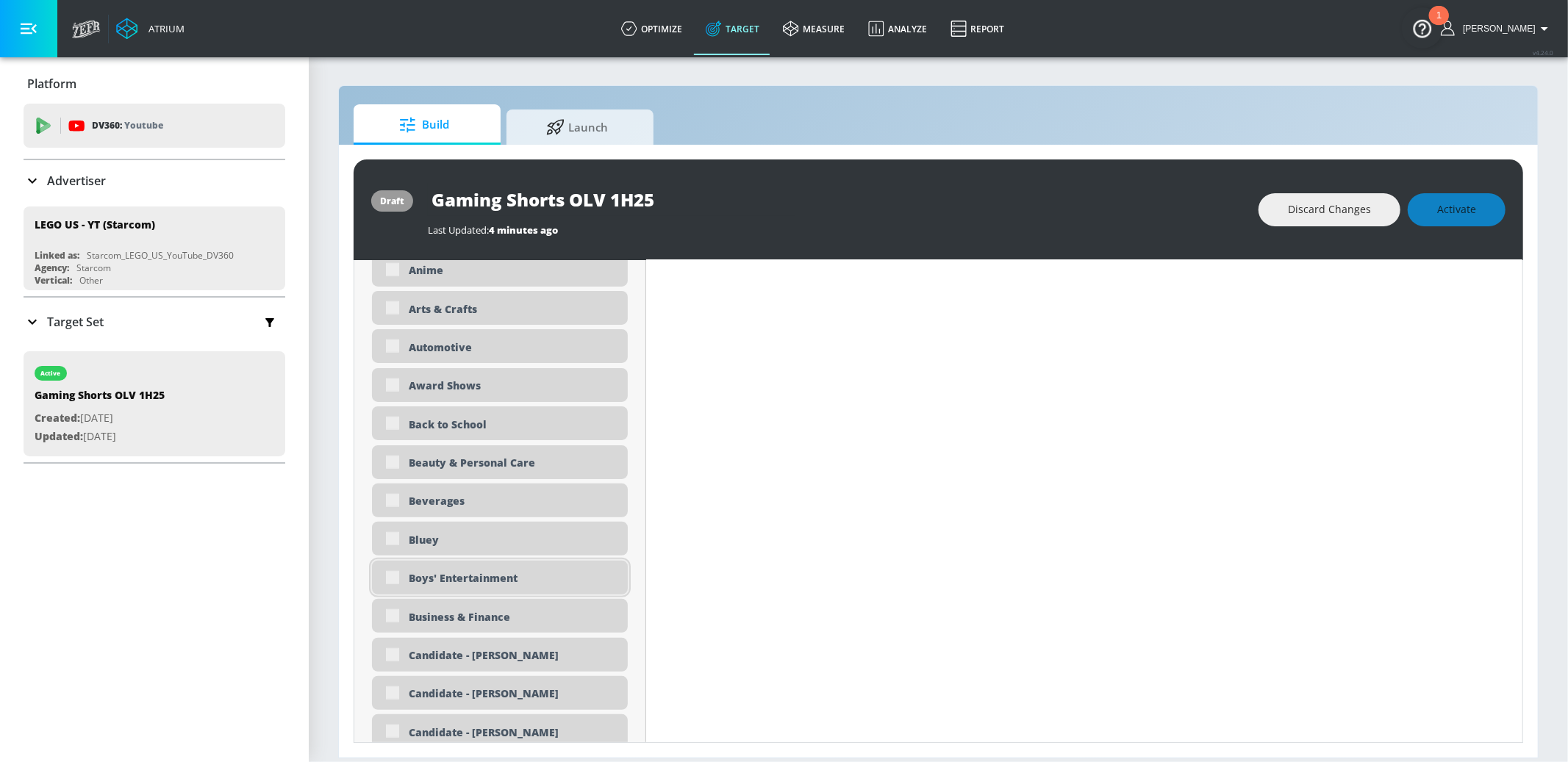
click at [394, 579] on div "Boys' Entertainment" at bounding box center [499, 578] width 256 height 34
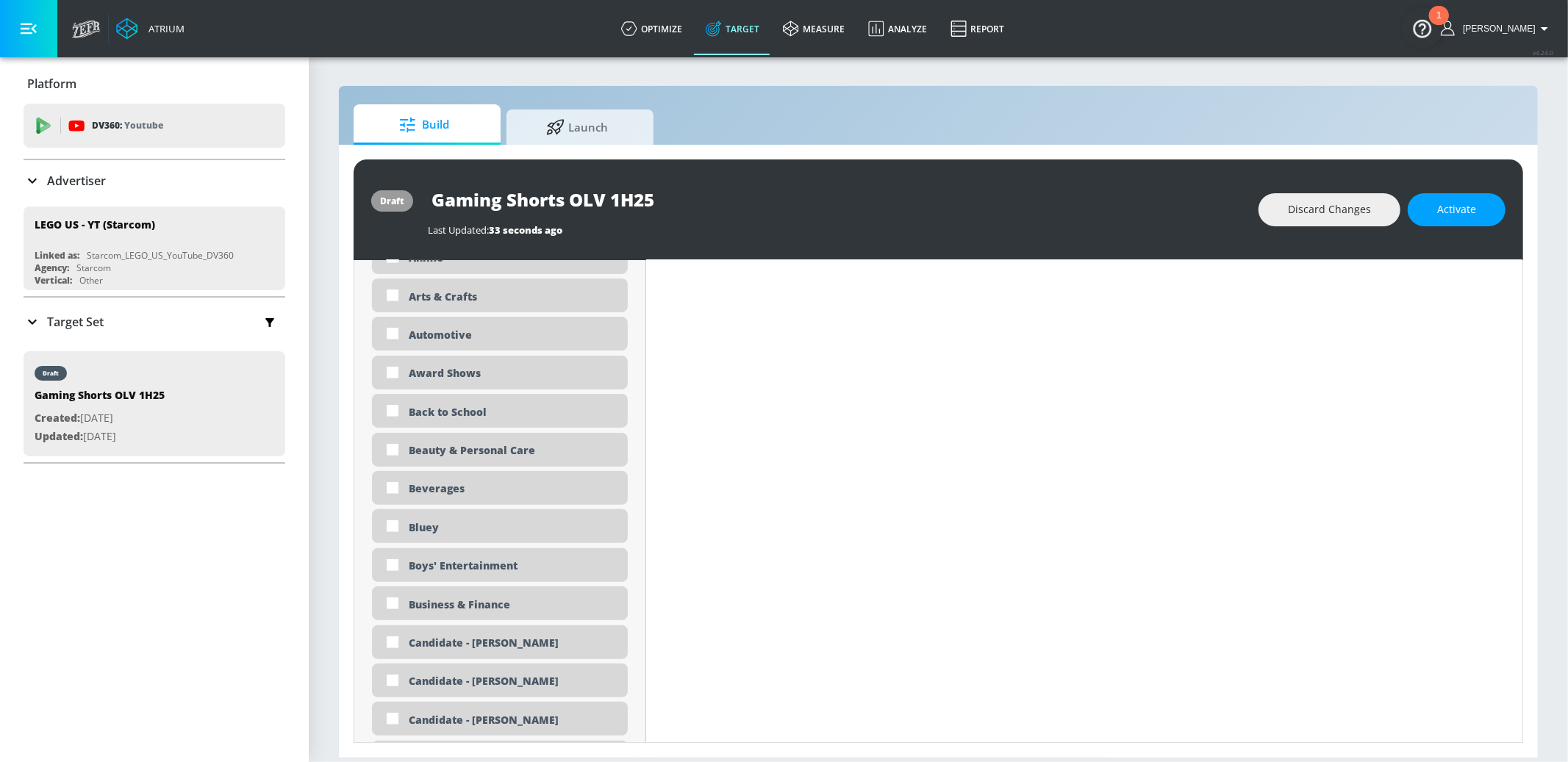
scroll to position [773, 0]
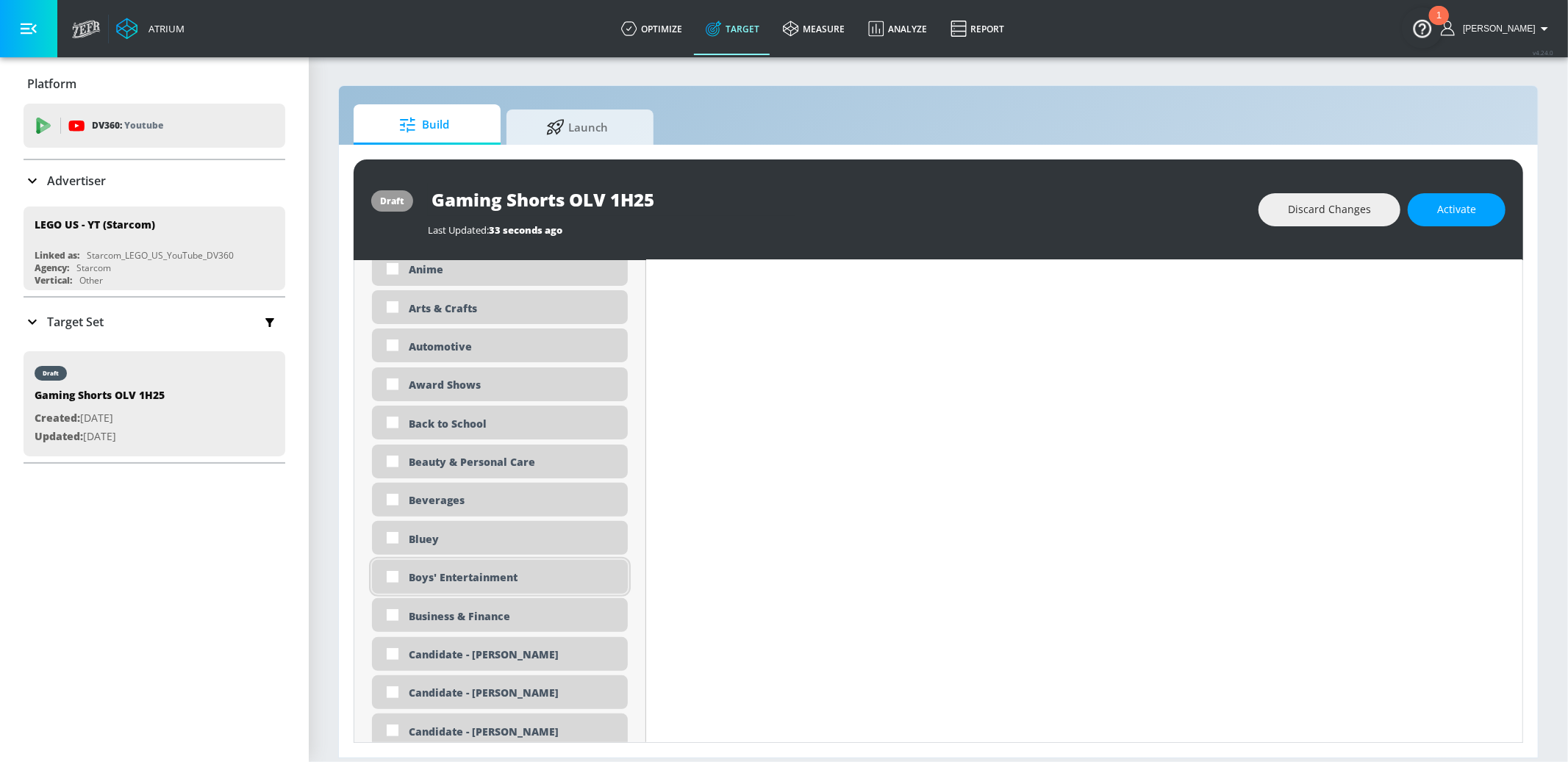
click at [508, 580] on div "Boys' Entertainment" at bounding box center [512, 578] width 208 height 14
checkbox input "true"
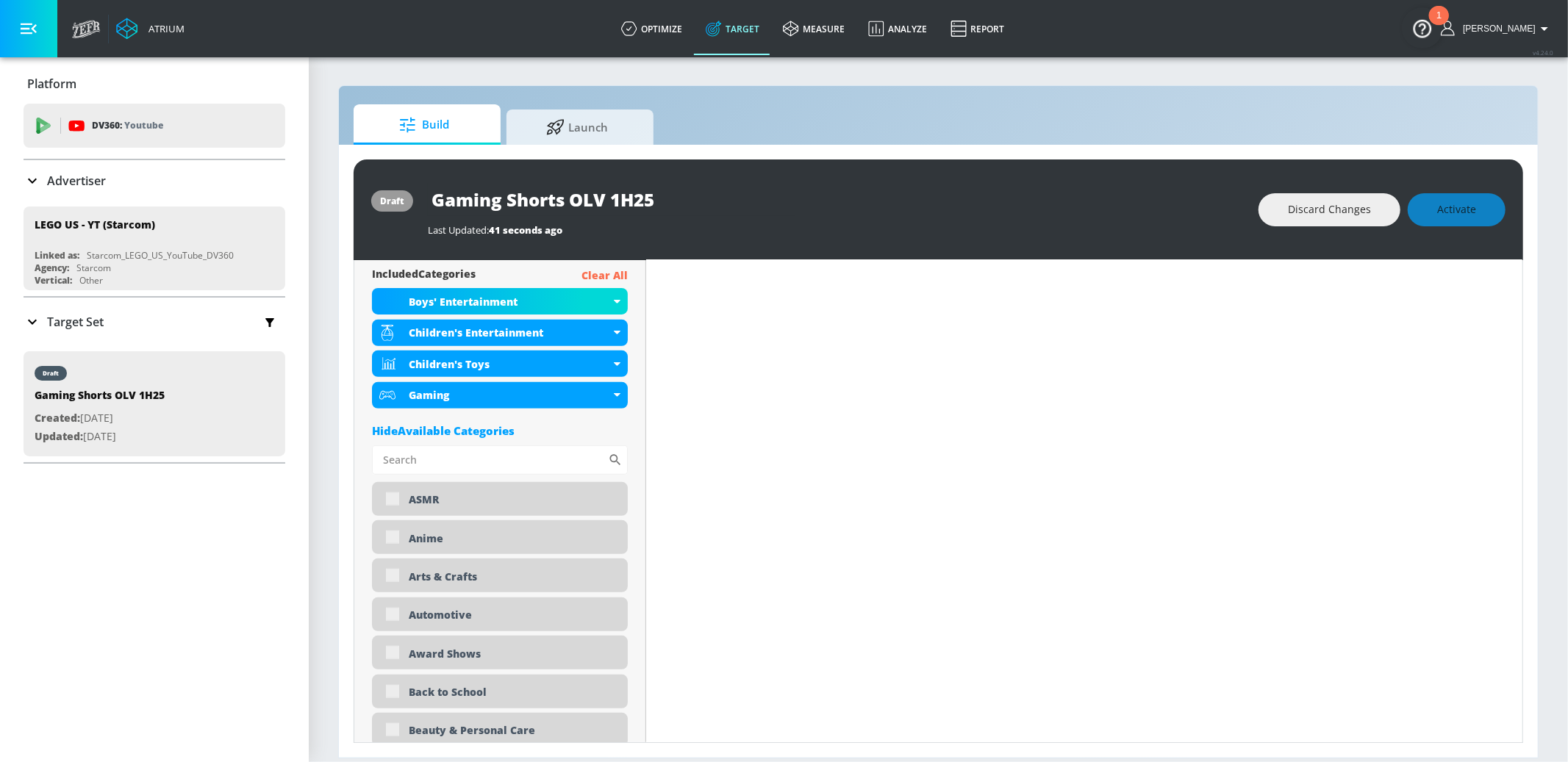
scroll to position [0, 0]
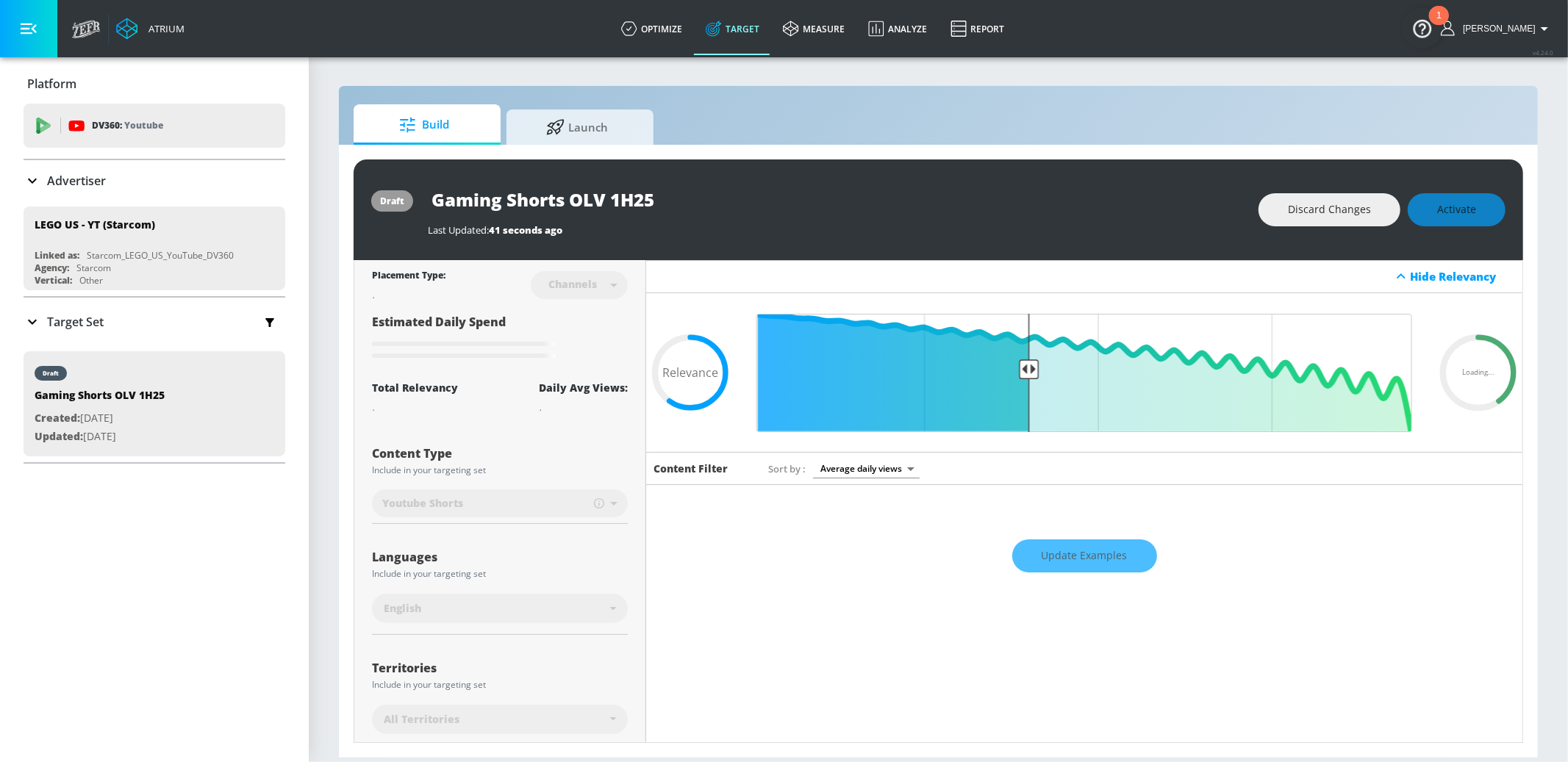
click at [524, 198] on input "Gaming Shorts OLV 1H25" at bounding box center [611, 200] width 367 height 33
click at [633, 203] on input "Gaming OLV 1H25" at bounding box center [585, 200] width 315 height 33
paste input "Shorts"
click at [777, 196] on icon "button" at bounding box center [782, 199] width 13 height 13
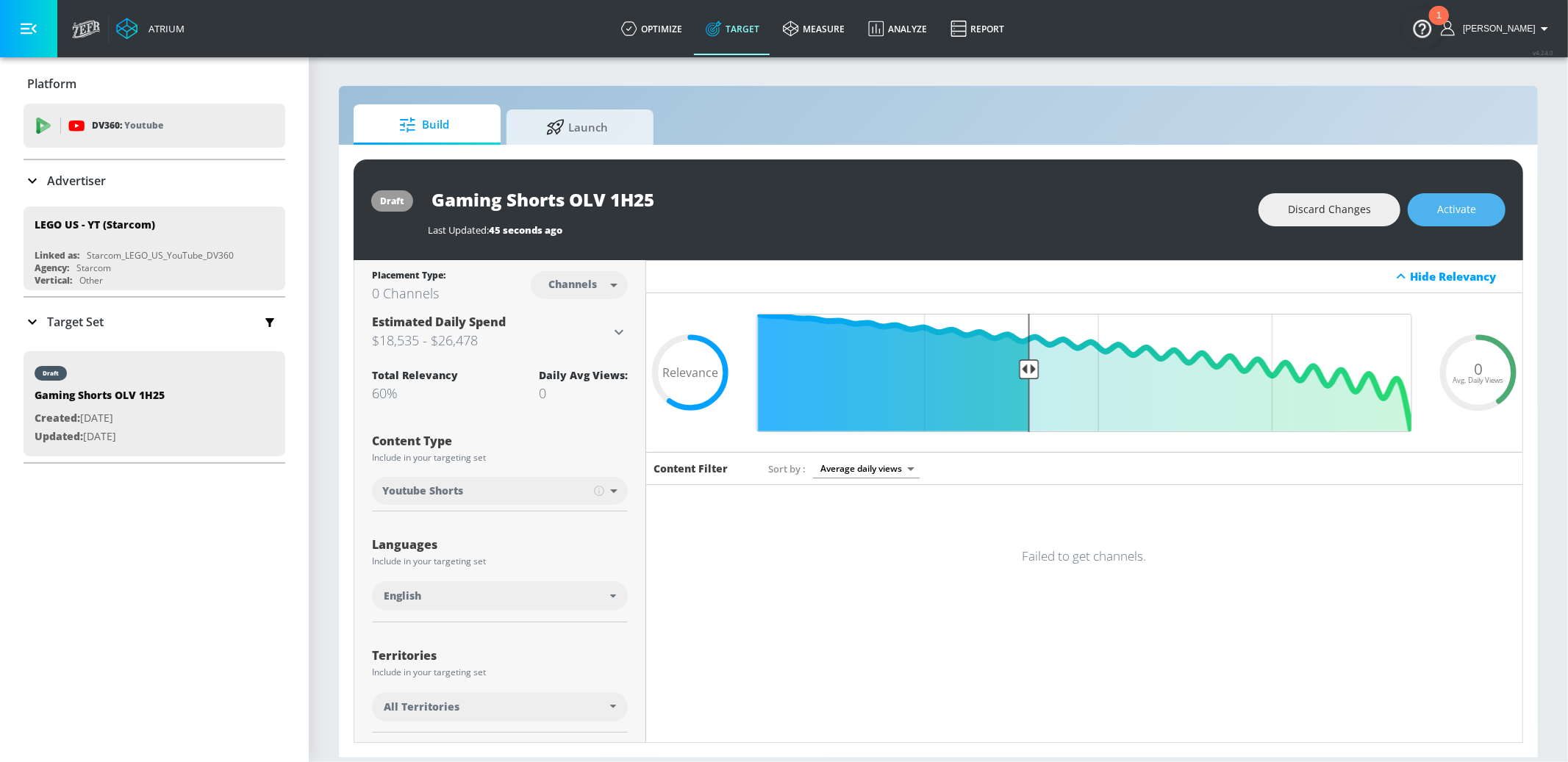
click at [1427, 222] on button "Activate" at bounding box center [1456, 210] width 98 height 33
click at [1434, 216] on button "Activate" at bounding box center [1456, 210] width 98 height 33
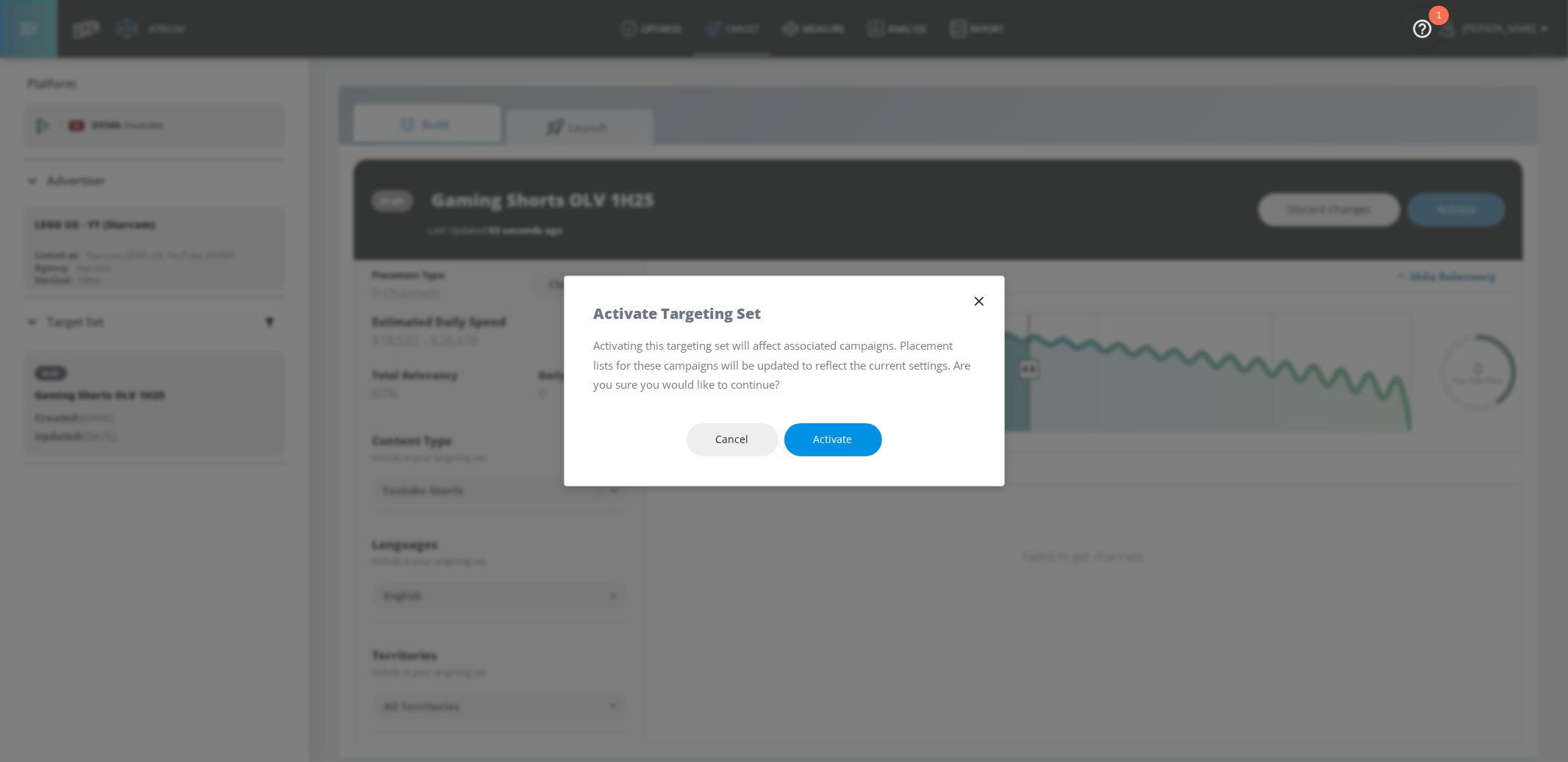
click at [827, 431] on span "Activate" at bounding box center [832, 440] width 39 height 18
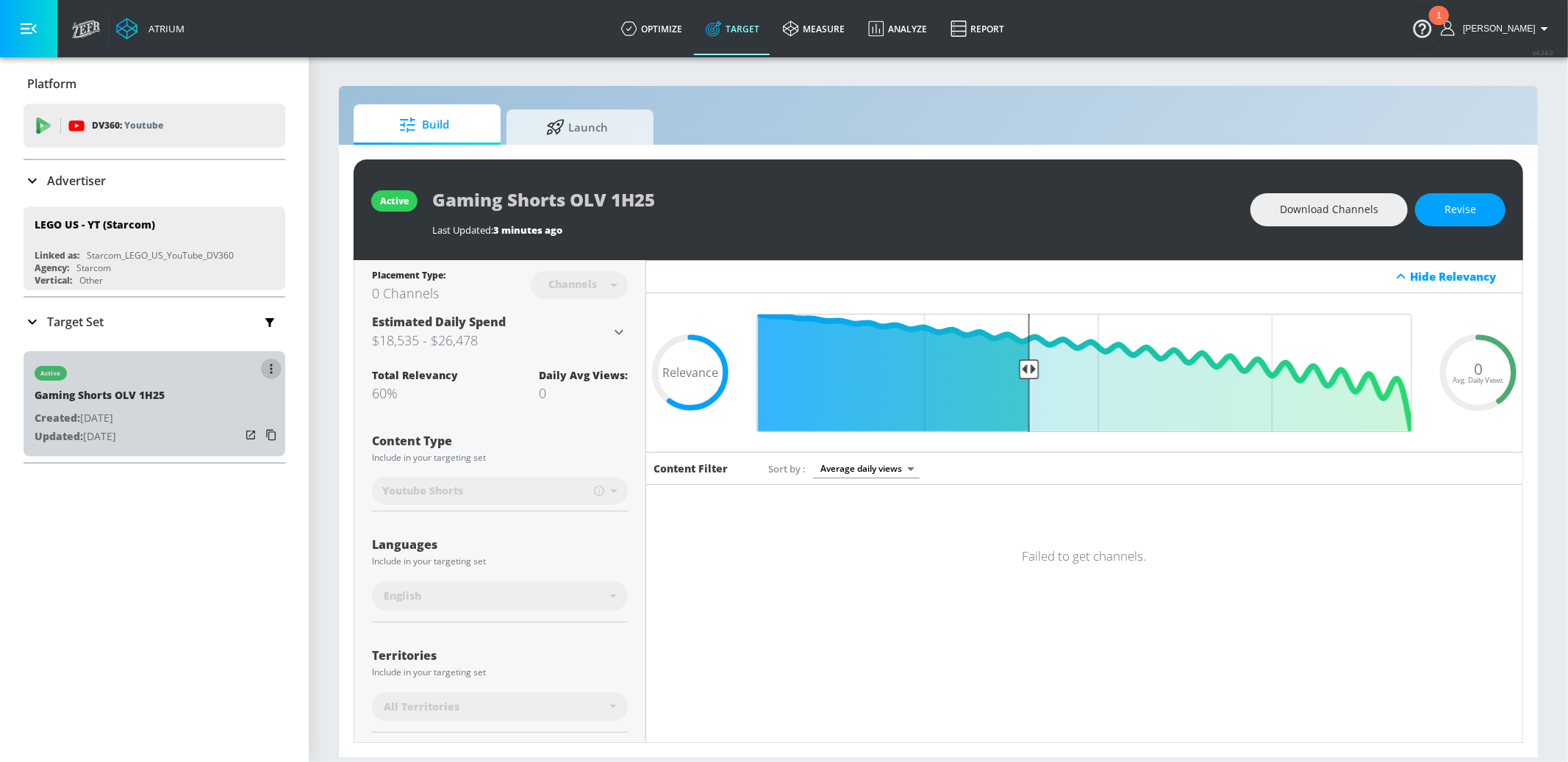
click at [267, 376] on button "button" at bounding box center [271, 369] width 21 height 21
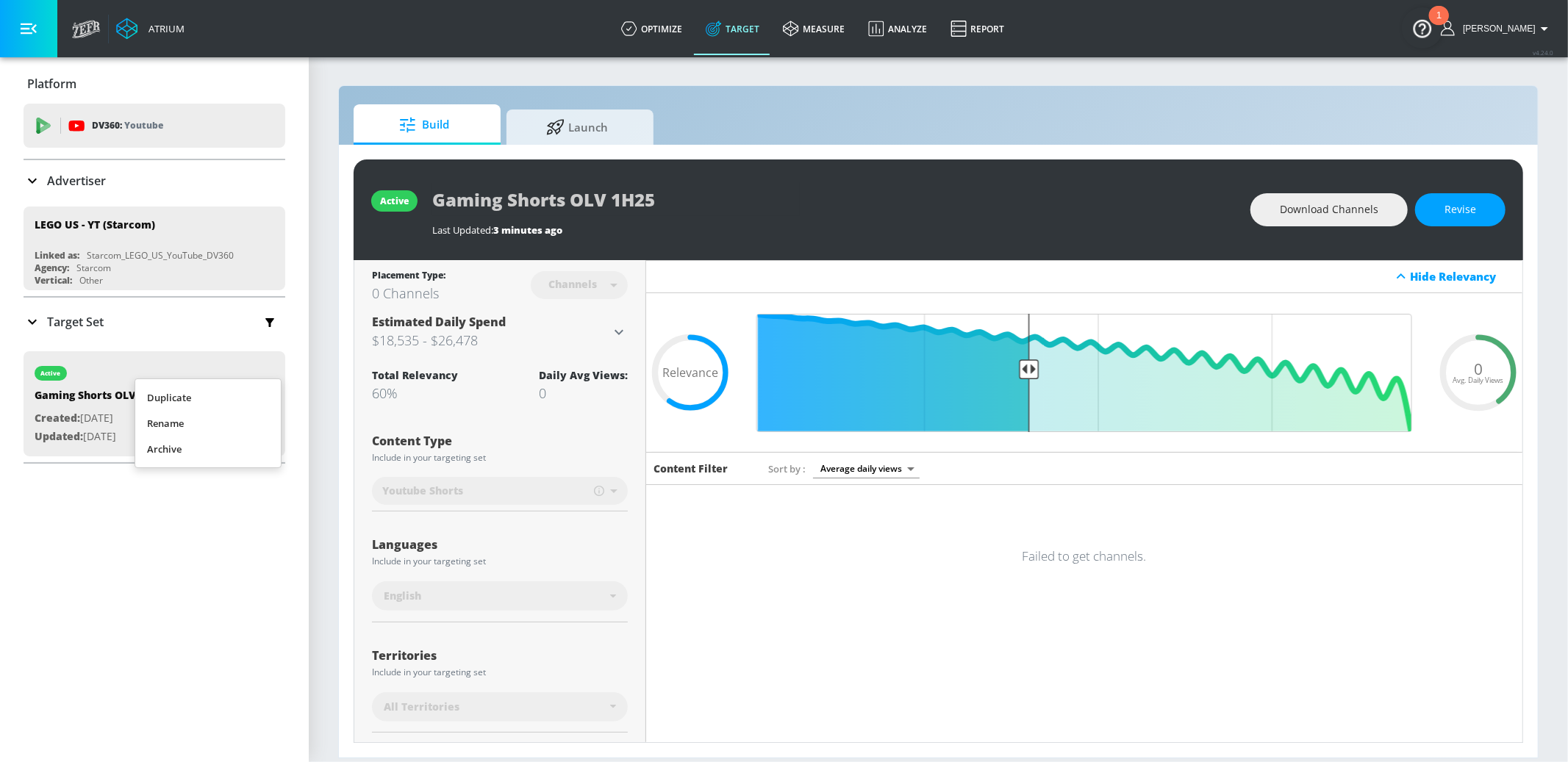
click at [207, 403] on li "Duplicate" at bounding box center [208, 397] width 146 height 25
click at [76, 313] on div "Target Set" at bounding box center [64, 322] width 80 height 17
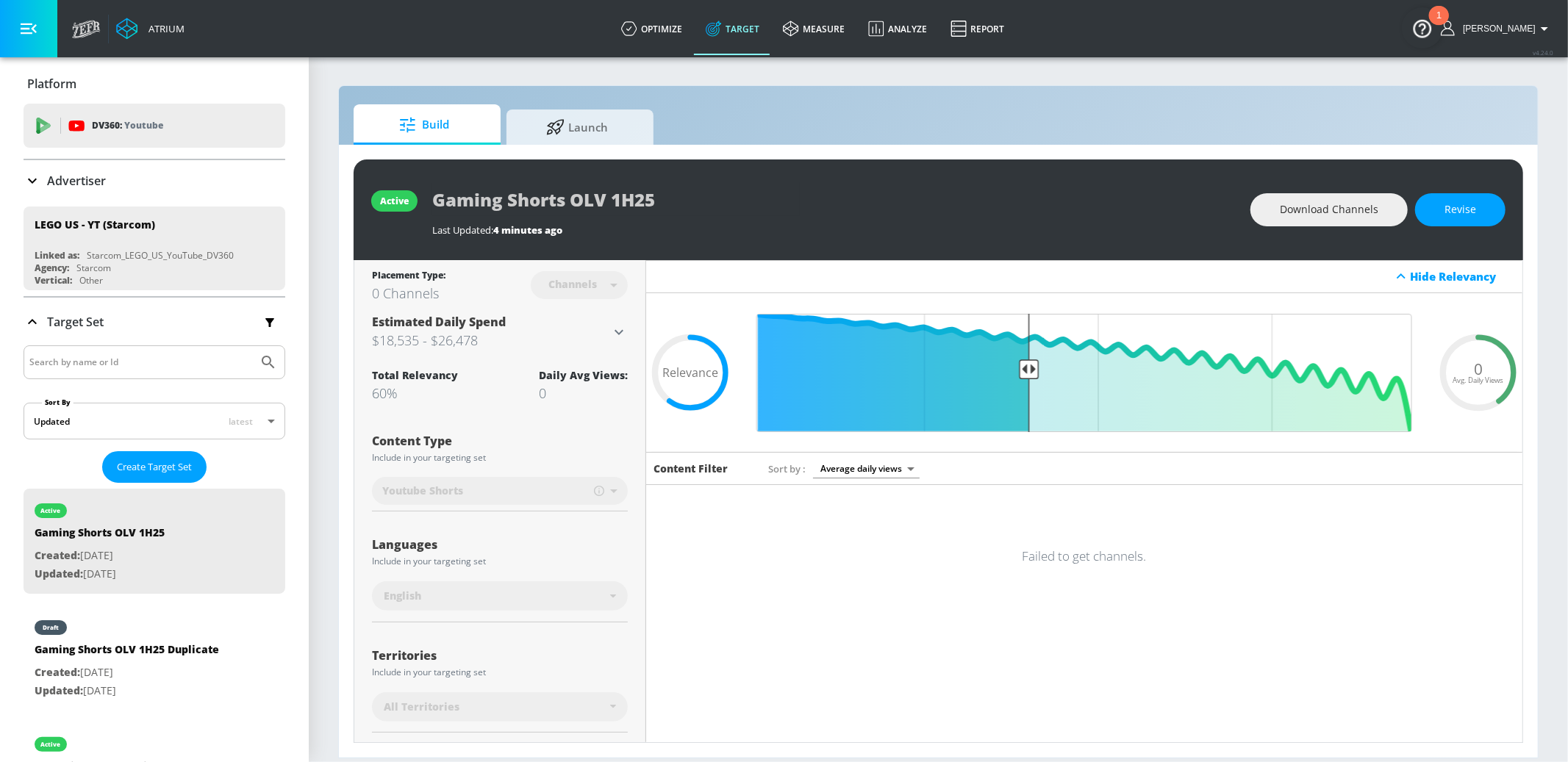
drag, startPoint x: 193, startPoint y: 669, endPoint x: 683, endPoint y: 172, distance: 697.9
click at [193, 669] on p "Created: [DATE]" at bounding box center [127, 673] width 184 height 18
type input "Gaming Shorts OLV 1H25 Duplicate"
type input "0.05"
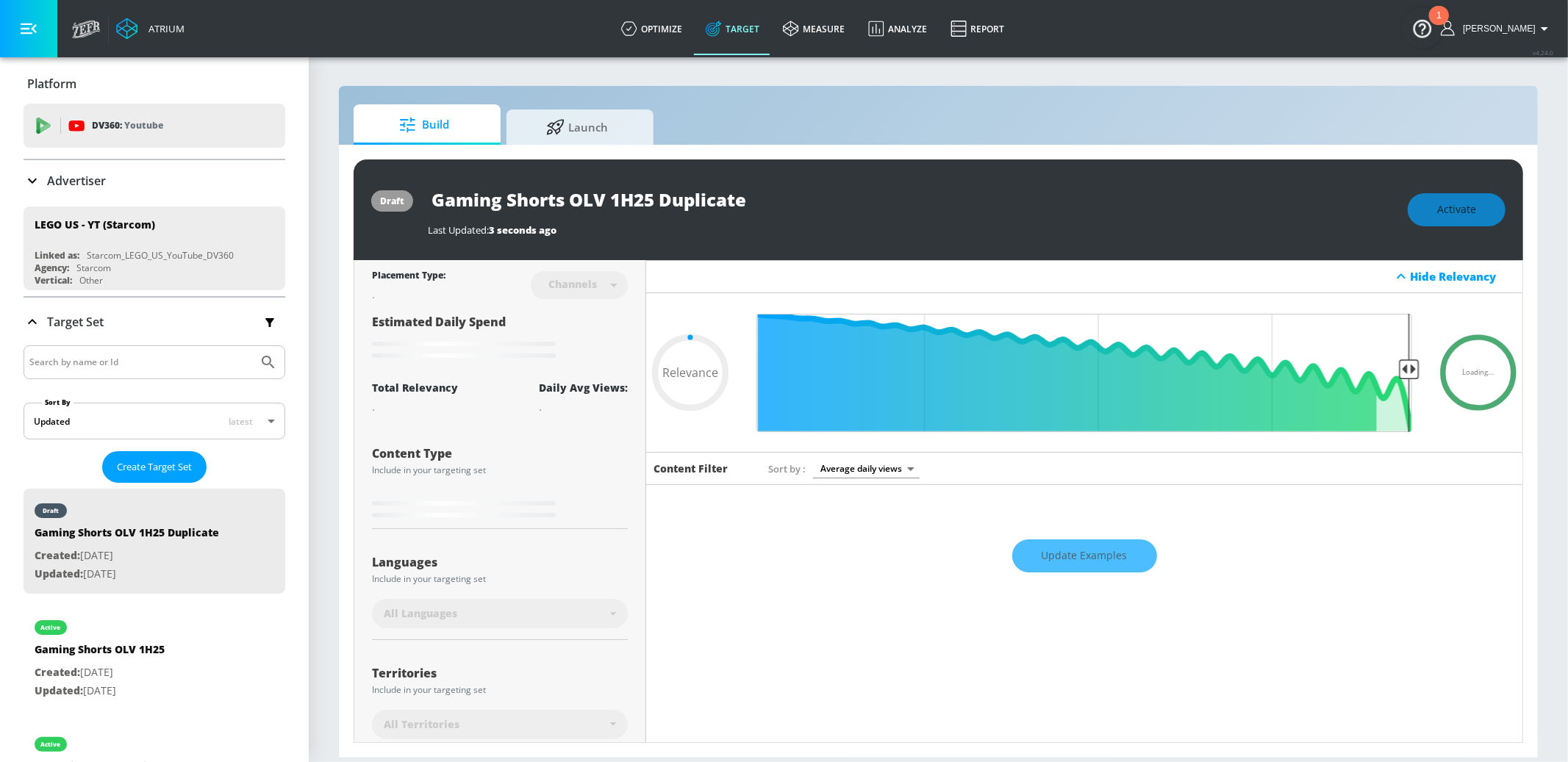
click at [544, 200] on input "Gaming Shorts OLV 1H25 Duplicate" at bounding box center [611, 200] width 367 height 33
type input "Gaming P OLV 1H25 Duplicate"
type input "0.05"
type input "Gaming Pr OLV 1H25 Duplicate"
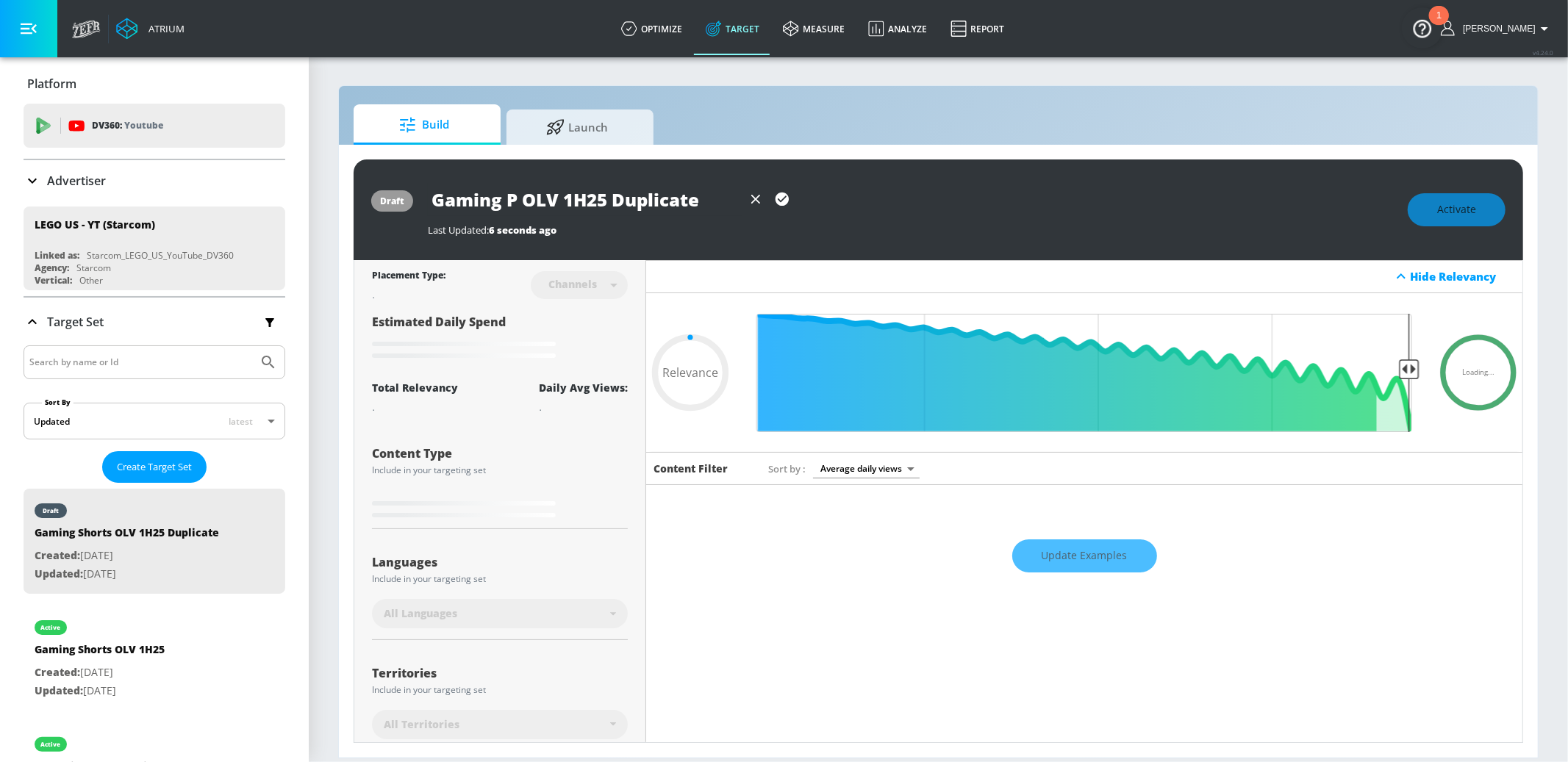
type input "0.05"
type input "Gaming Pre OLV 1H25 Duplicate"
type input "0.05"
type input "Gaming Pre- OLV 1H25 Duplicate"
type input "0.05"
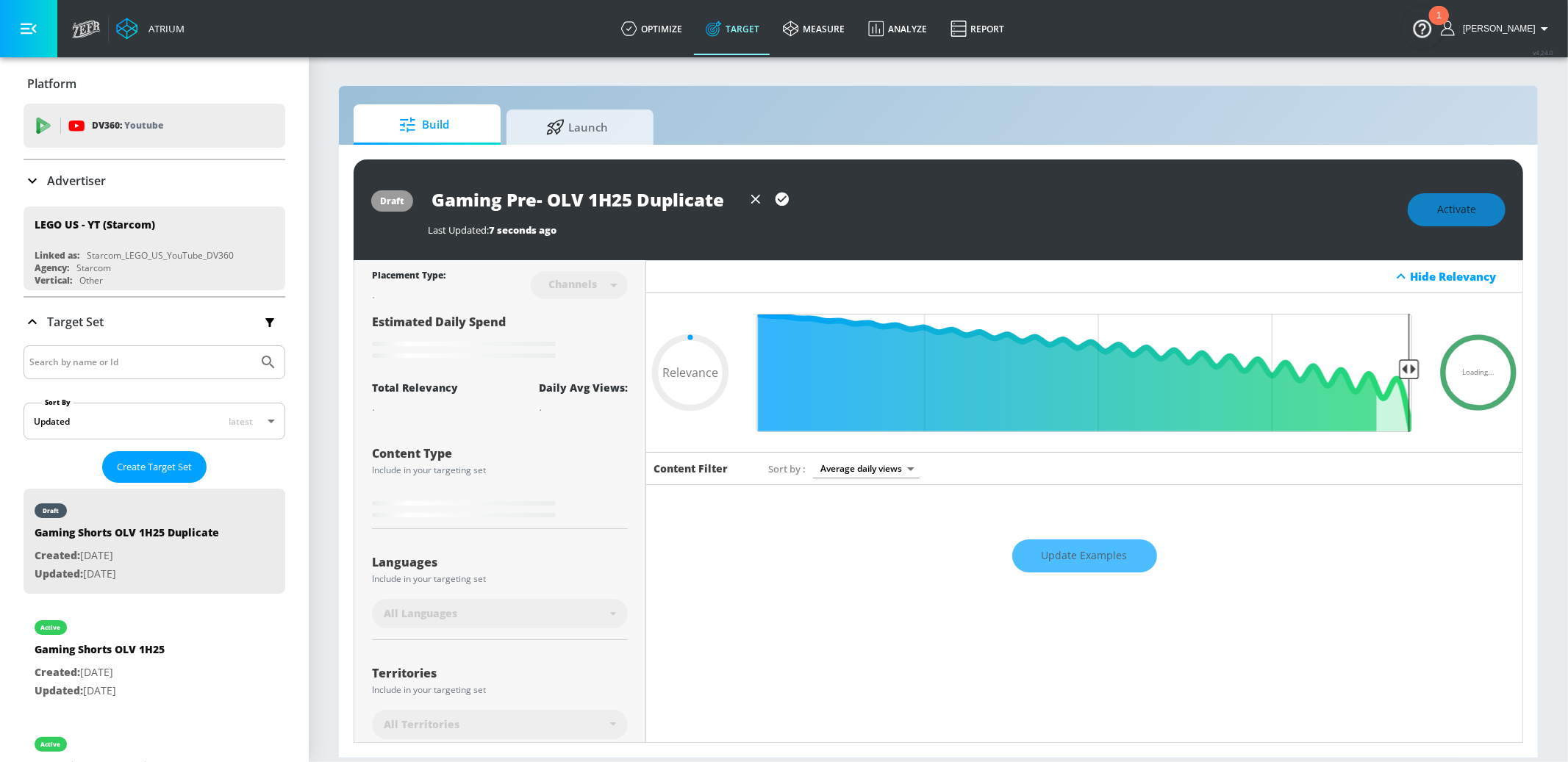
type input "Gaming Pre-r OLV 1H25 Duplicate"
type input "0.05"
type input "Gaming Pre-ro OLV 1H25 Duplicate"
type input "0.05"
type input "Gaming Pre-rol OLV 1H25 Duplicate"
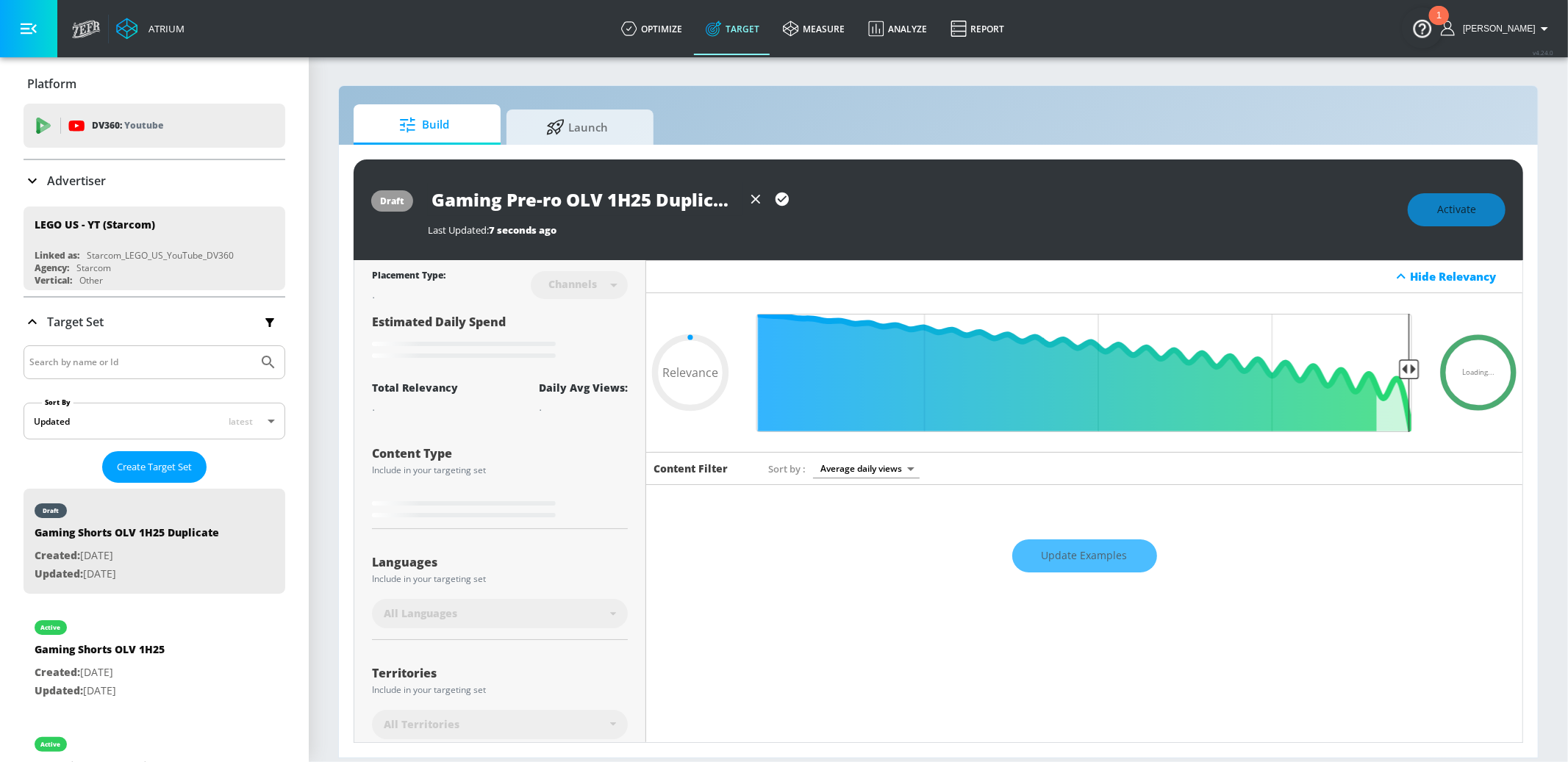
type input "0.05"
type input "Gaming Pre-roll OLV 1H25 Duplicate"
type input "0.05"
drag, startPoint x: 661, startPoint y: 198, endPoint x: 808, endPoint y: 200, distance: 147.0
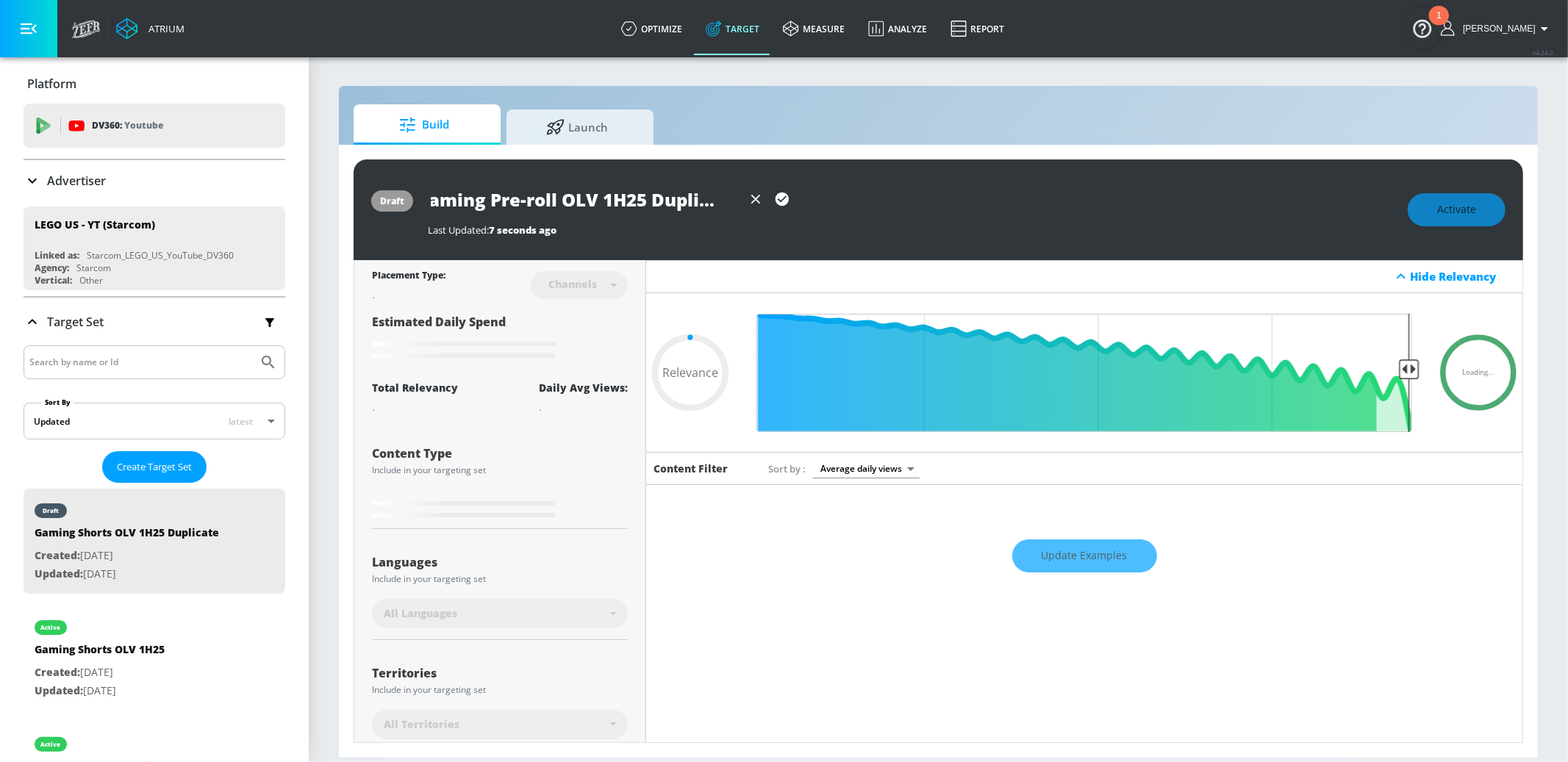
click at [808, 200] on div "Gaming Pre-roll OLV 1H25 Duplicate" at bounding box center [910, 200] width 965 height 33
type input "Gaming Pre-roll OLV 1H25"
type input "0.05"
type input "Gaming Pre-roll OLV 1H25"
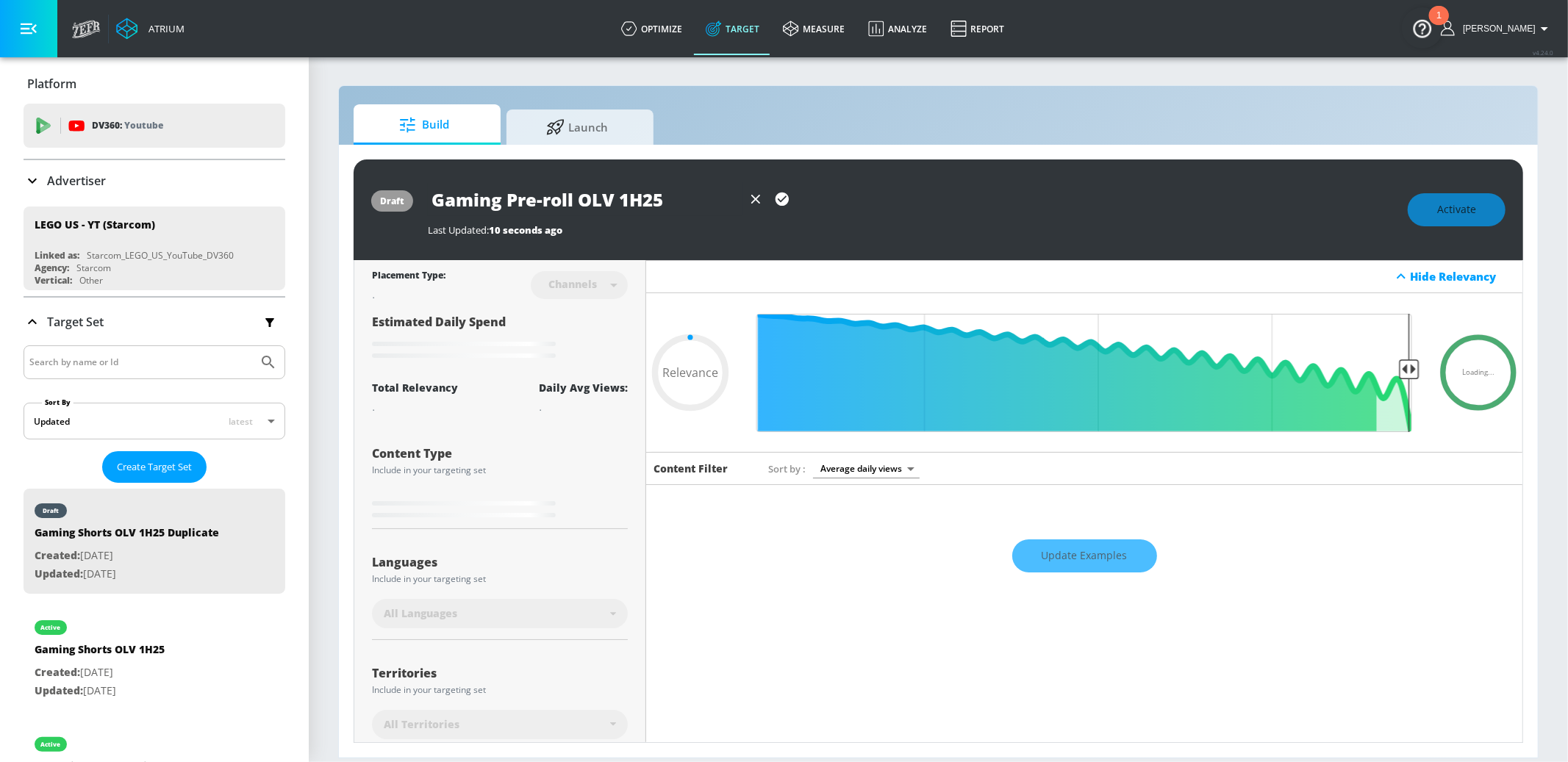
click at [785, 201] on icon "button" at bounding box center [782, 199] width 13 height 13
type input "0.05"
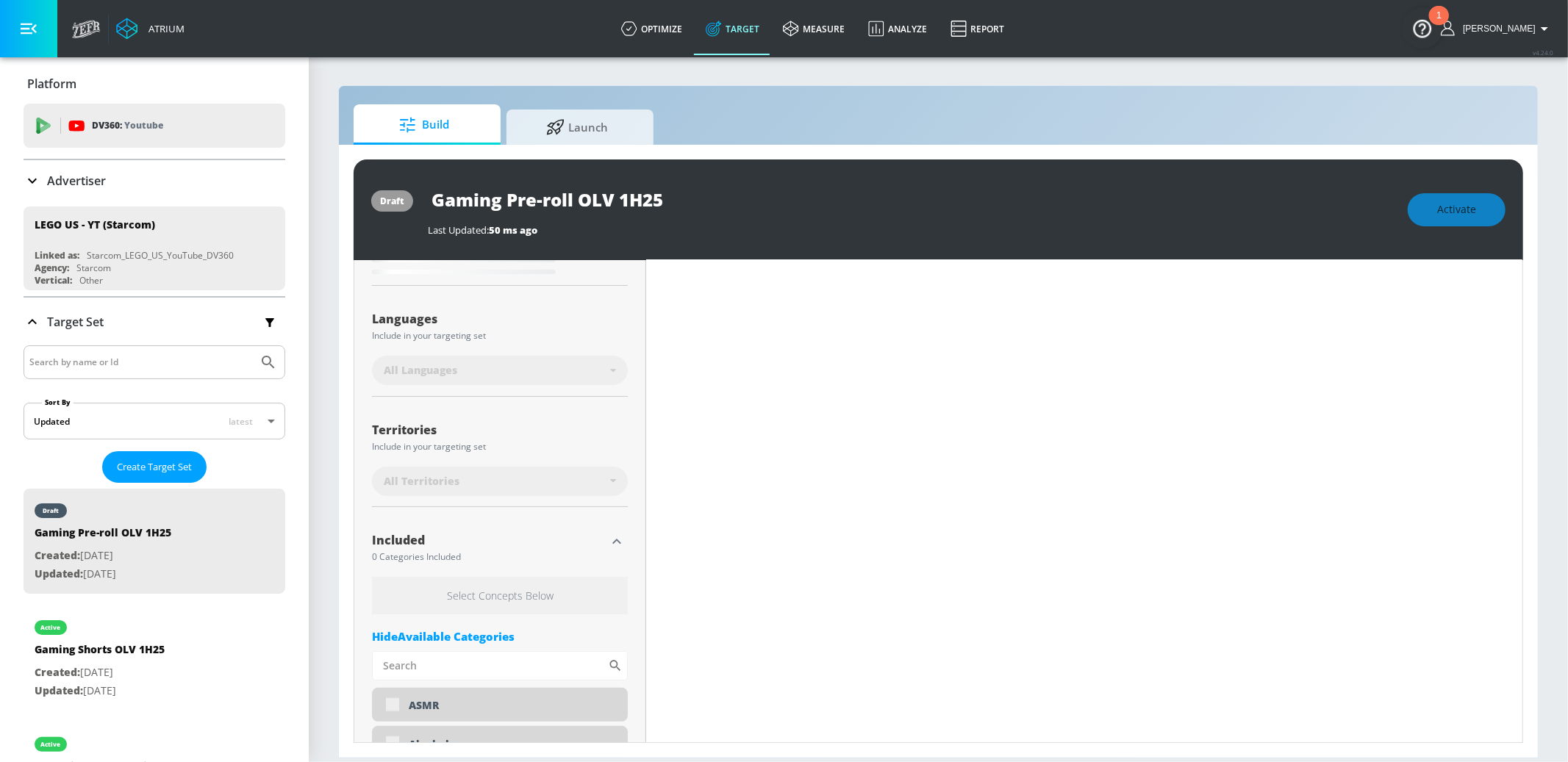
scroll to position [253, 0]
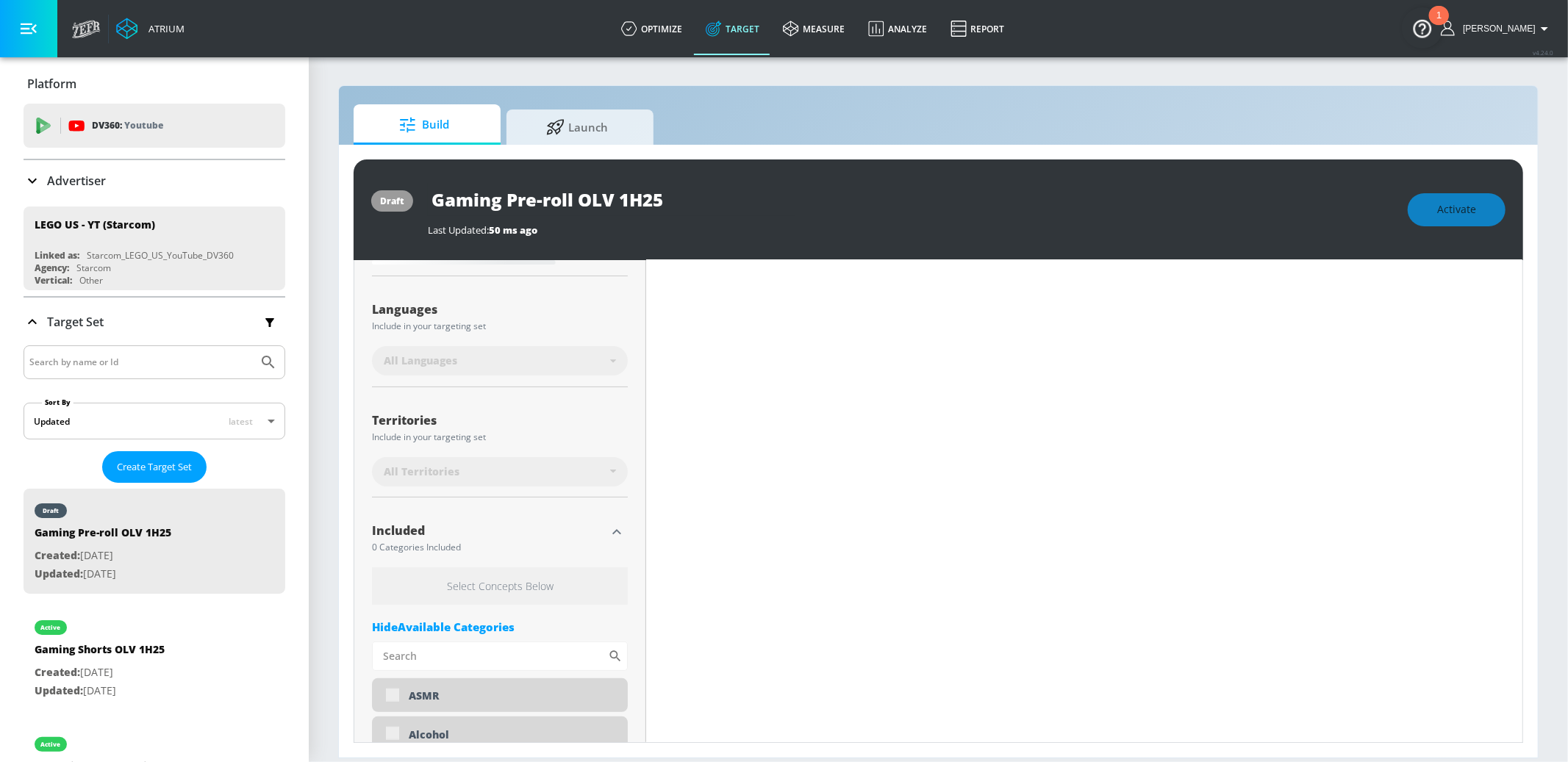
type input "Gaming Shorts OLV 1H25 Duplicate"
type input "0.6"
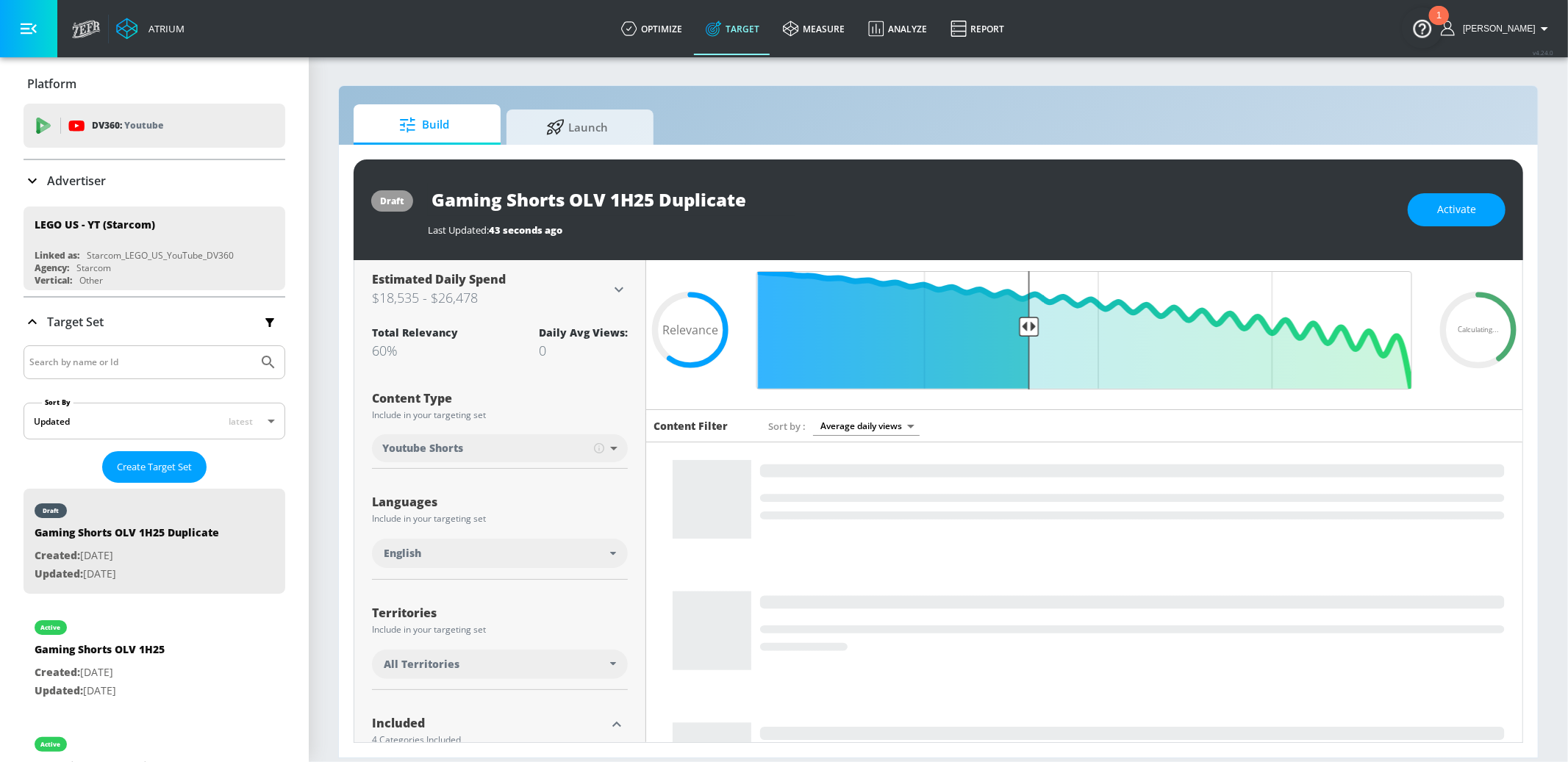
scroll to position [0, 0]
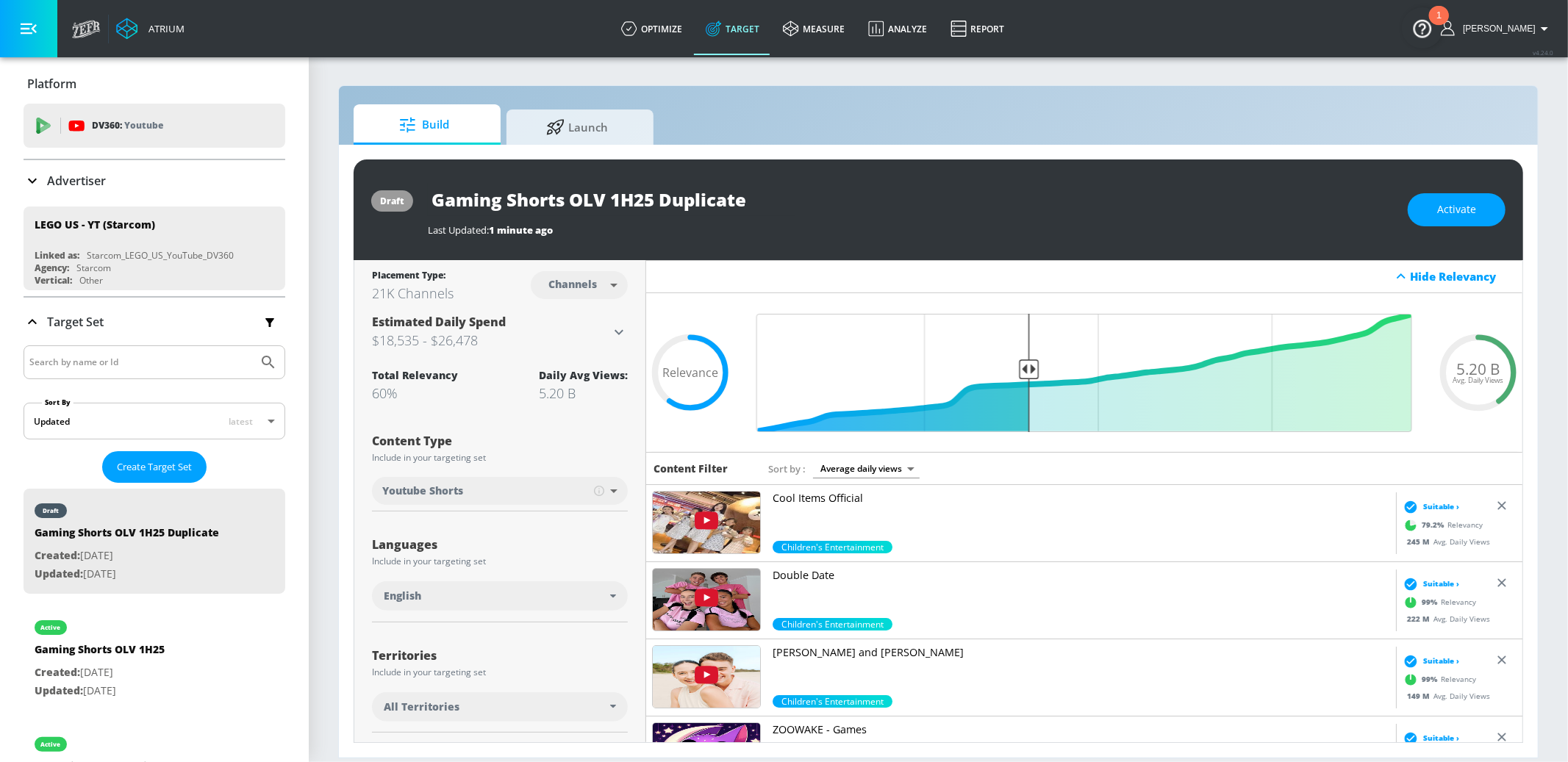
drag, startPoint x: 545, startPoint y: 467, endPoint x: 547, endPoint y: 487, distance: 20.1
click at [544, 478] on div "Content Type Include in your targeting set Youtube Shorts short_video ​" at bounding box center [499, 466] width 256 height 93
click at [549, 490] on body "Atrium optimize Target measure Analyze Report optimize Target measure Analyze R…" at bounding box center [784, 381] width 1568 height 762
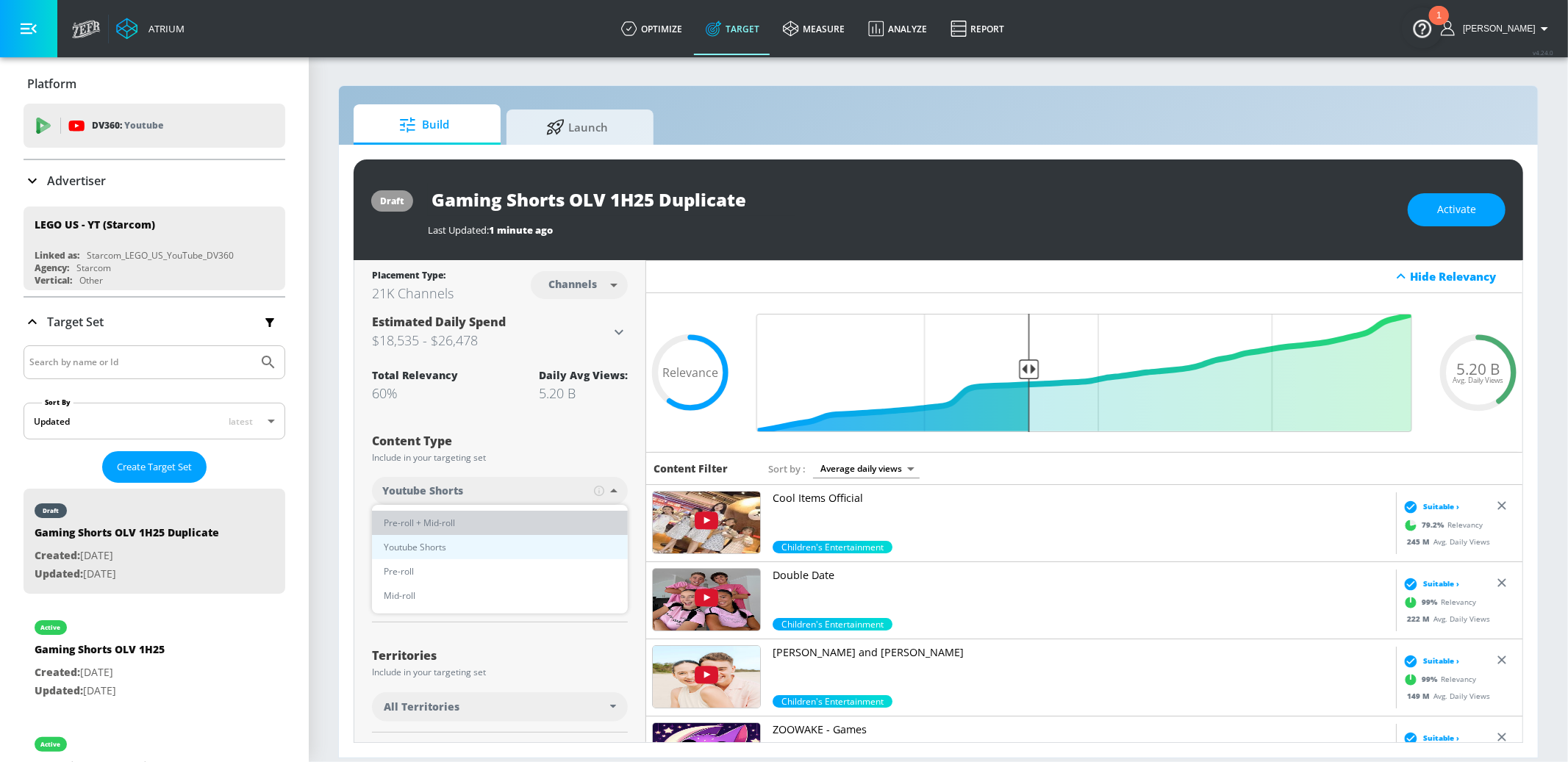
click at [500, 515] on li "Pre-roll + Mid-roll" at bounding box center [499, 523] width 256 height 24
type input "standard"
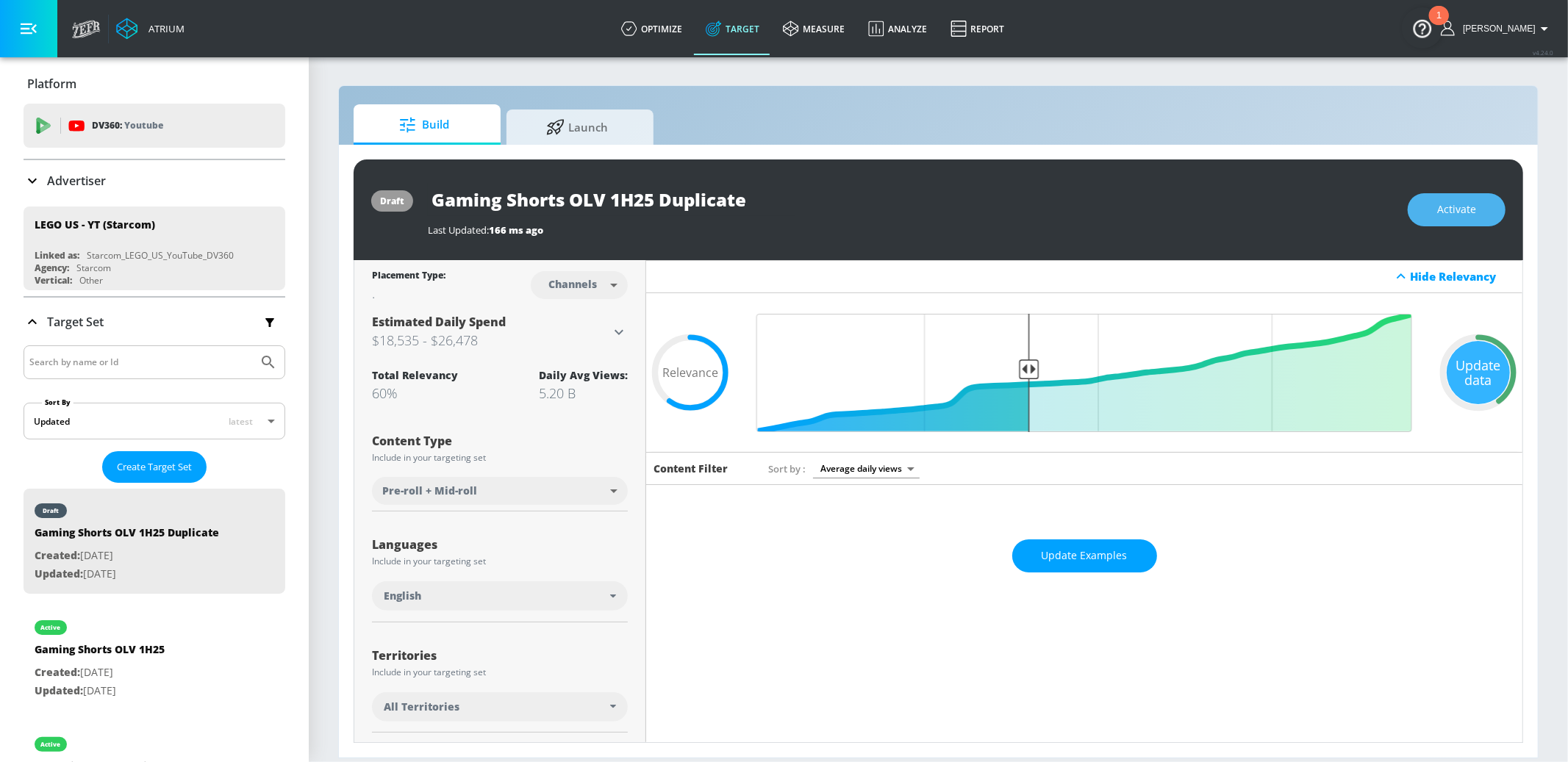
click at [1429, 208] on button "Activate" at bounding box center [1456, 210] width 98 height 33
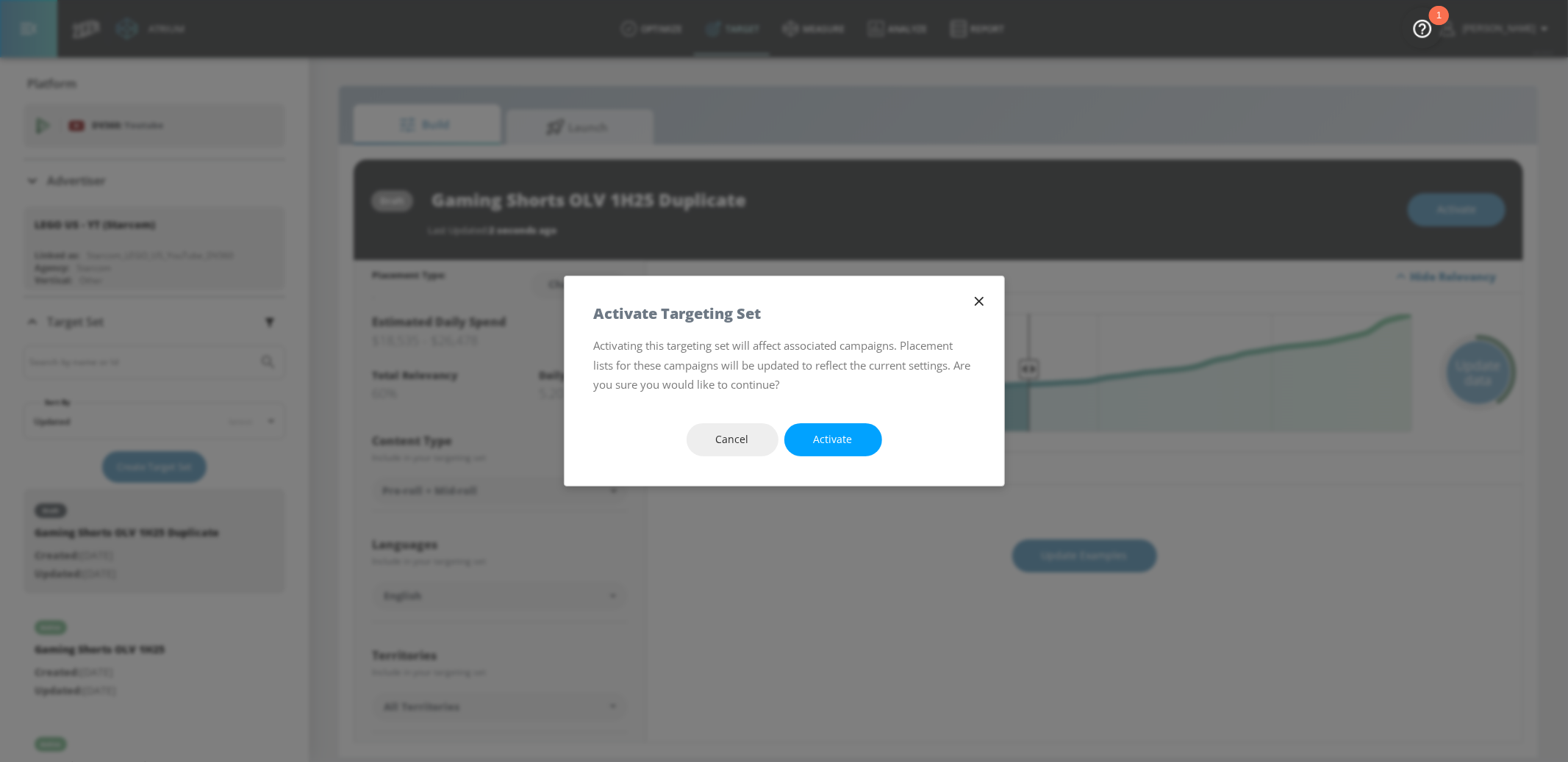
drag, startPoint x: 740, startPoint y: 442, endPoint x: 752, endPoint y: 329, distance: 113.6
click at [740, 442] on span "Cancel" at bounding box center [732, 440] width 33 height 18
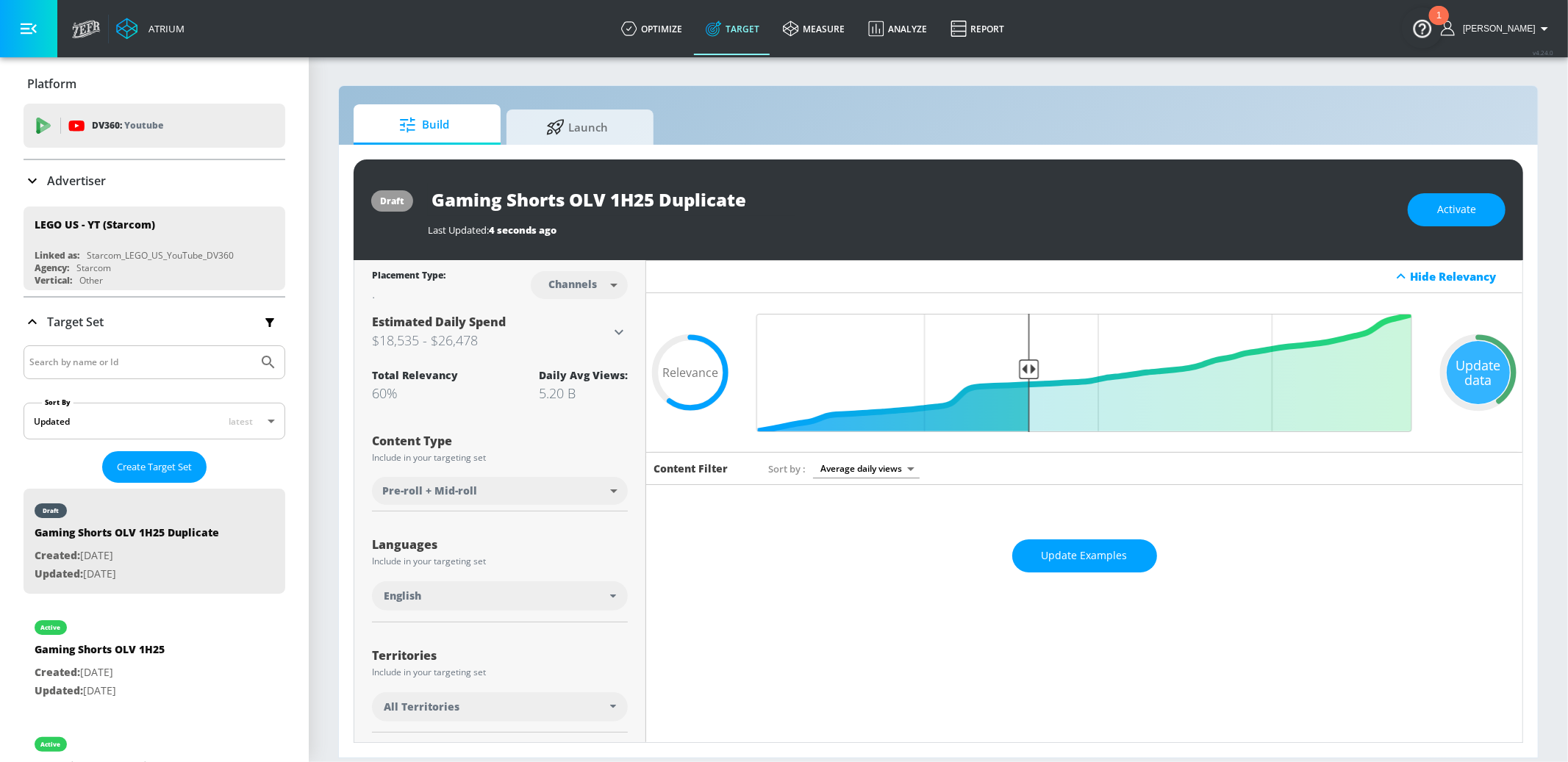
drag, startPoint x: 741, startPoint y: 220, endPoint x: 722, endPoint y: 204, distance: 24.8
click at [737, 212] on div "Gaming Shorts OLV 1H25 Duplicate Last Updated: 4 seconds ago" at bounding box center [910, 209] width 965 height 53
click at [722, 204] on input "Gaming Shorts OLV 1H25 Duplicate" at bounding box center [611, 200] width 367 height 33
click at [526, 203] on input "Gaming Shorts OLV 1H25 Duplicate" at bounding box center [611, 200] width 367 height 33
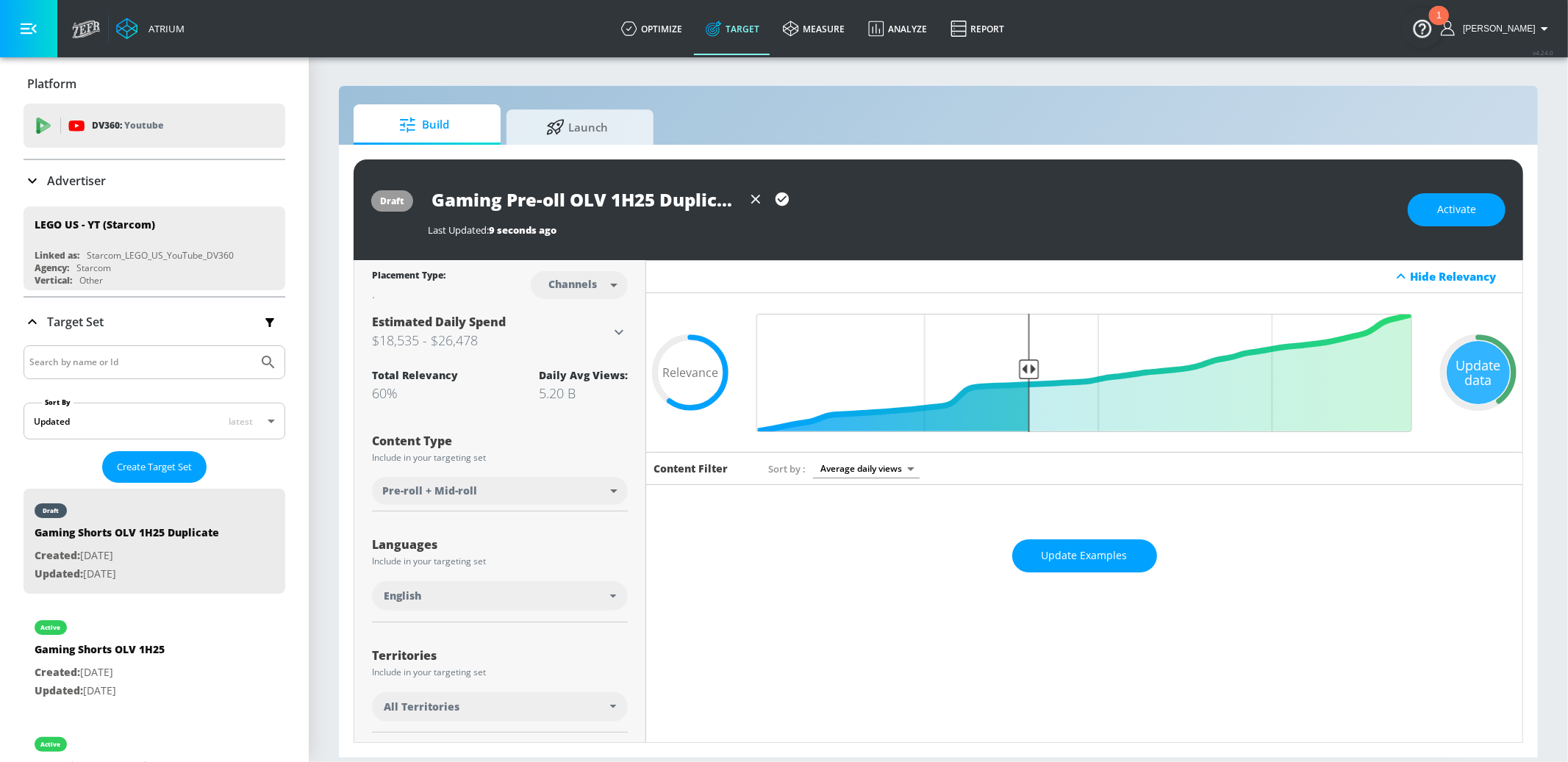
scroll to position [0, 8]
drag, startPoint x: 660, startPoint y: 204, endPoint x: 823, endPoint y: 208, distance: 163.0
click at [823, 208] on div "Gaming Pre-oll OLV 1H25 Duplicate" at bounding box center [910, 200] width 965 height 33
click at [783, 197] on icon "button" at bounding box center [782, 199] width 13 height 13
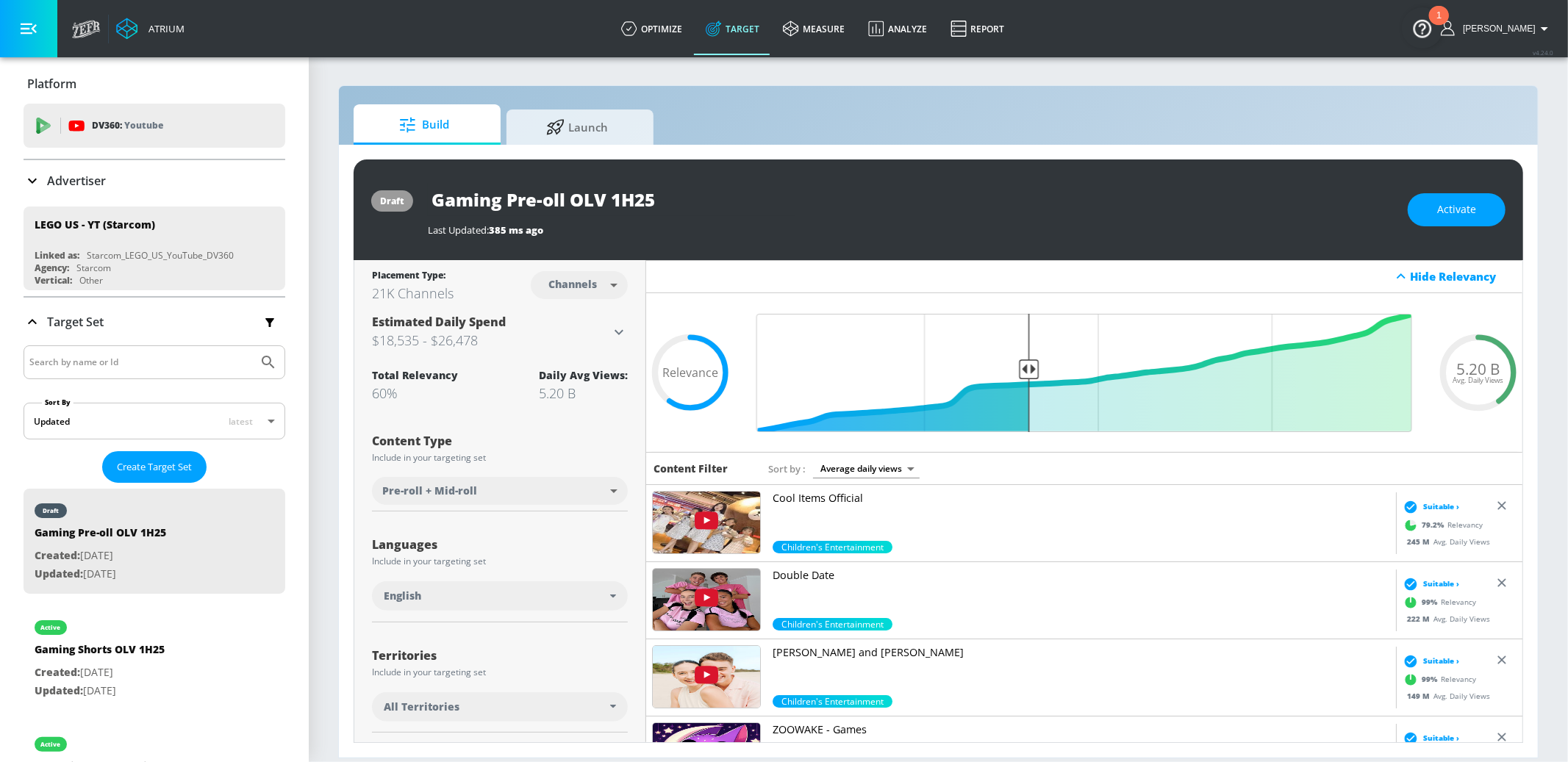
click at [841, 498] on p "Cool Items Official" at bounding box center [1081, 498] width 618 height 15
click at [1457, 209] on span "Activate" at bounding box center [1456, 209] width 39 height 18
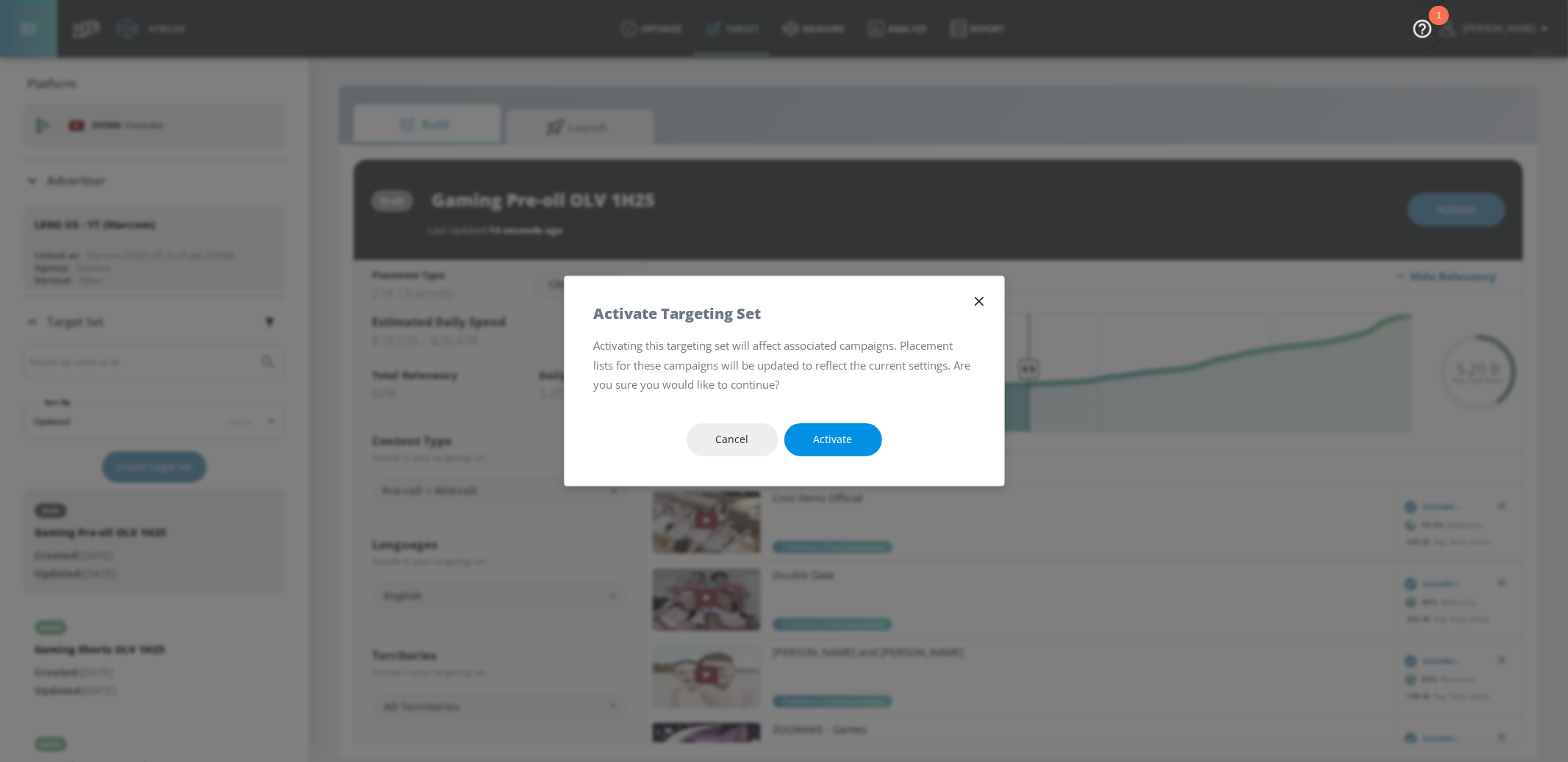
click at [825, 439] on span "Activate" at bounding box center [832, 440] width 39 height 18
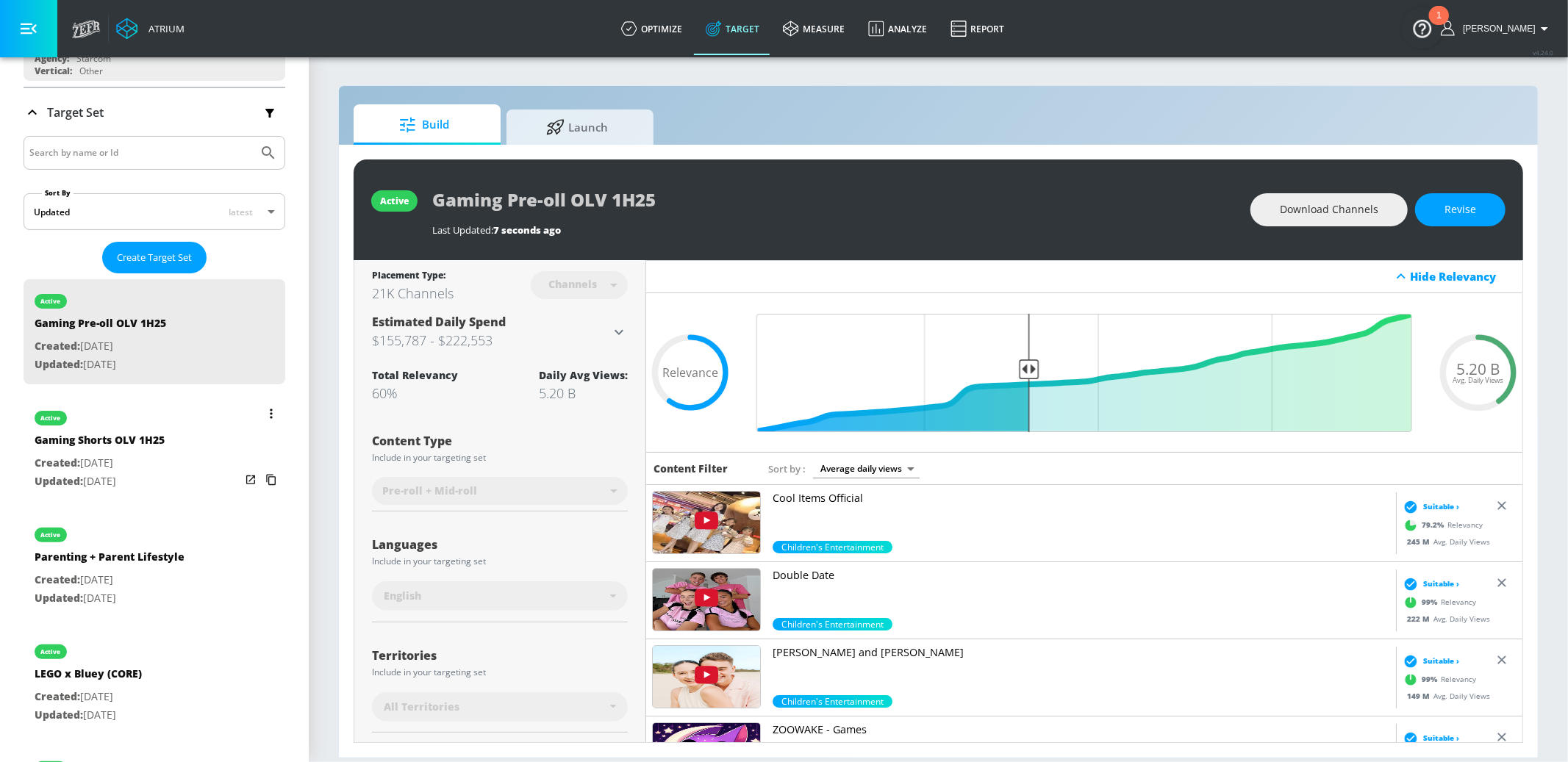
scroll to position [216, 0]
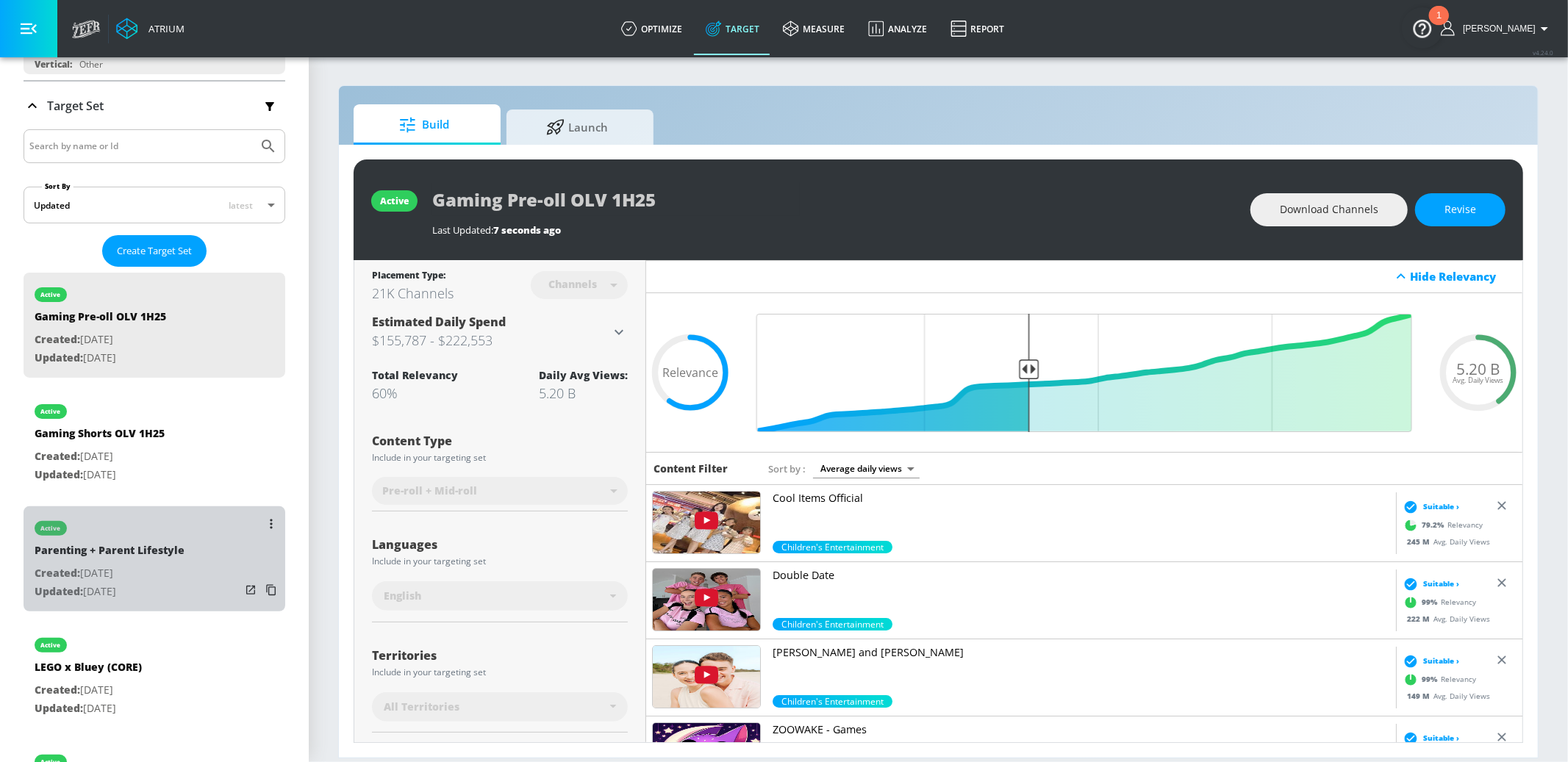
click at [192, 573] on div "active Parenting + Parent Lifestyle Created: [DATE] Updated: [DATE]" at bounding box center [154, 559] width 262 height 105
type input "Parenting + Parent Lifestyle"
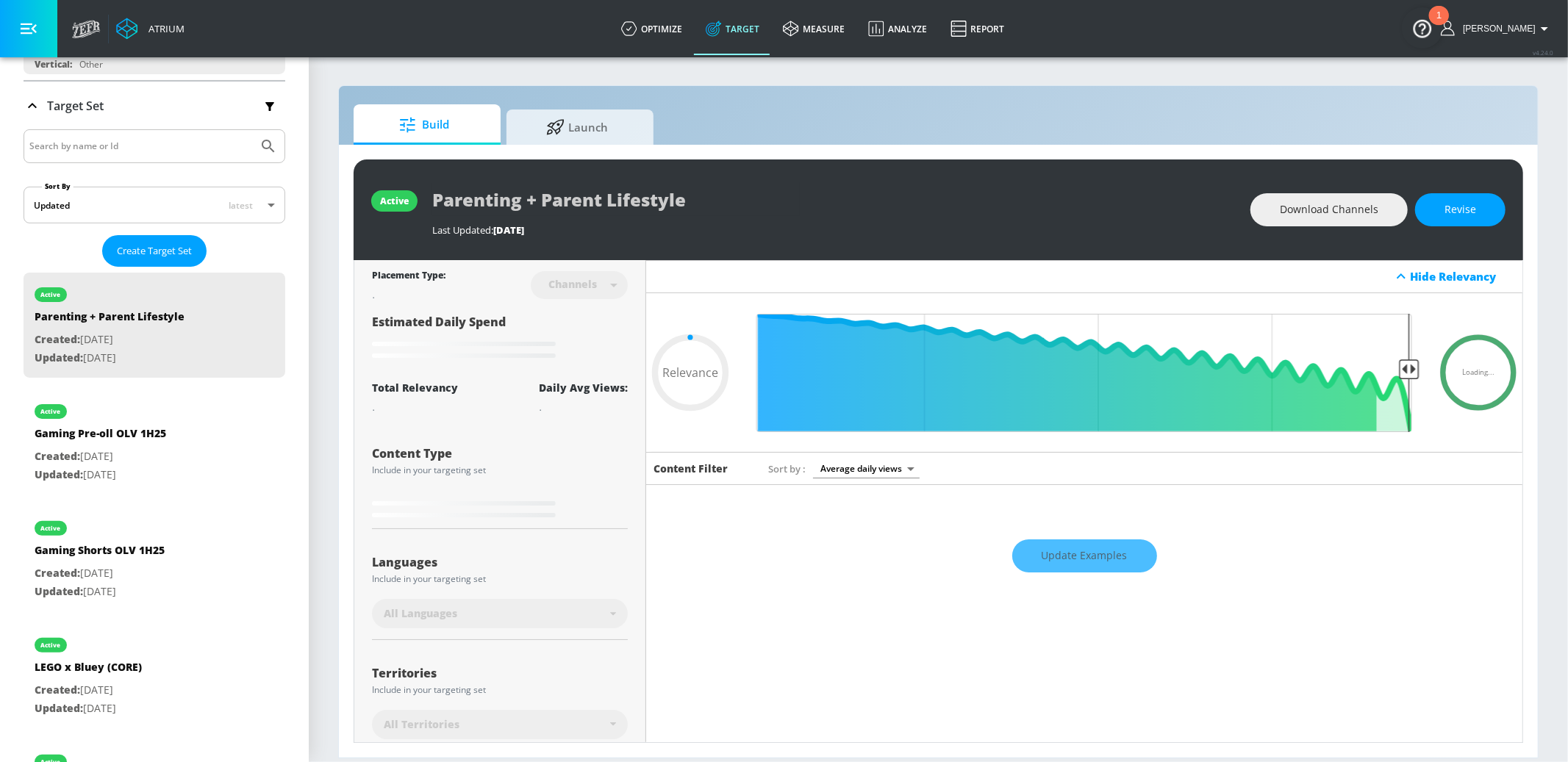
drag, startPoint x: 1434, startPoint y: 209, endPoint x: 999, endPoint y: 177, distance: 436.2
click at [1430, 209] on button "Revise" at bounding box center [1460, 210] width 91 height 33
type input "0.05"
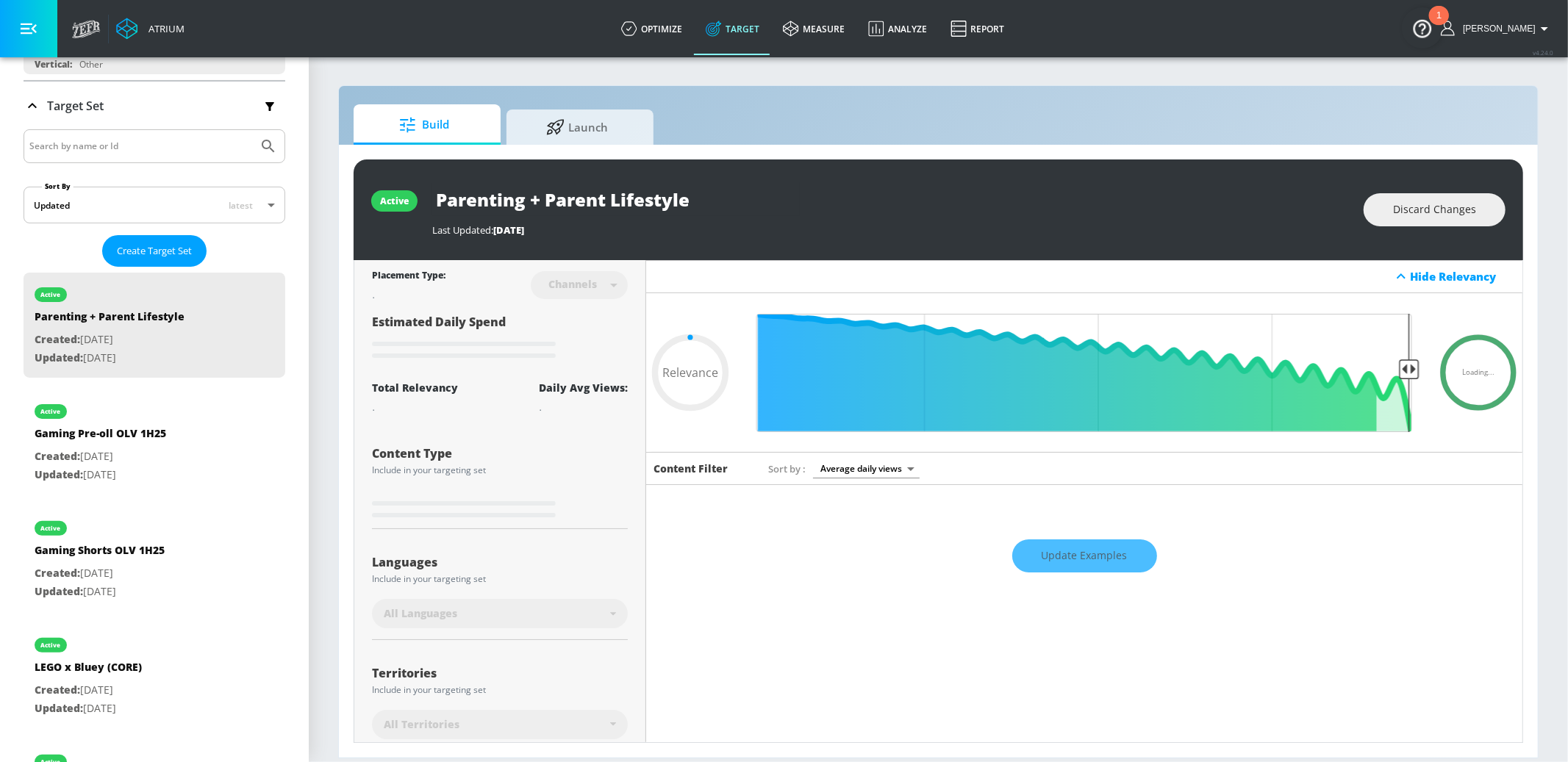
click at [740, 198] on input "Parenting + Parent Lifestyle" at bounding box center [615, 200] width 367 height 33
type input "Parenting + Parent Lifestyle"
type input "0.05"
type input "Parenting + Parent Lifestyle -"
type input "0.05"
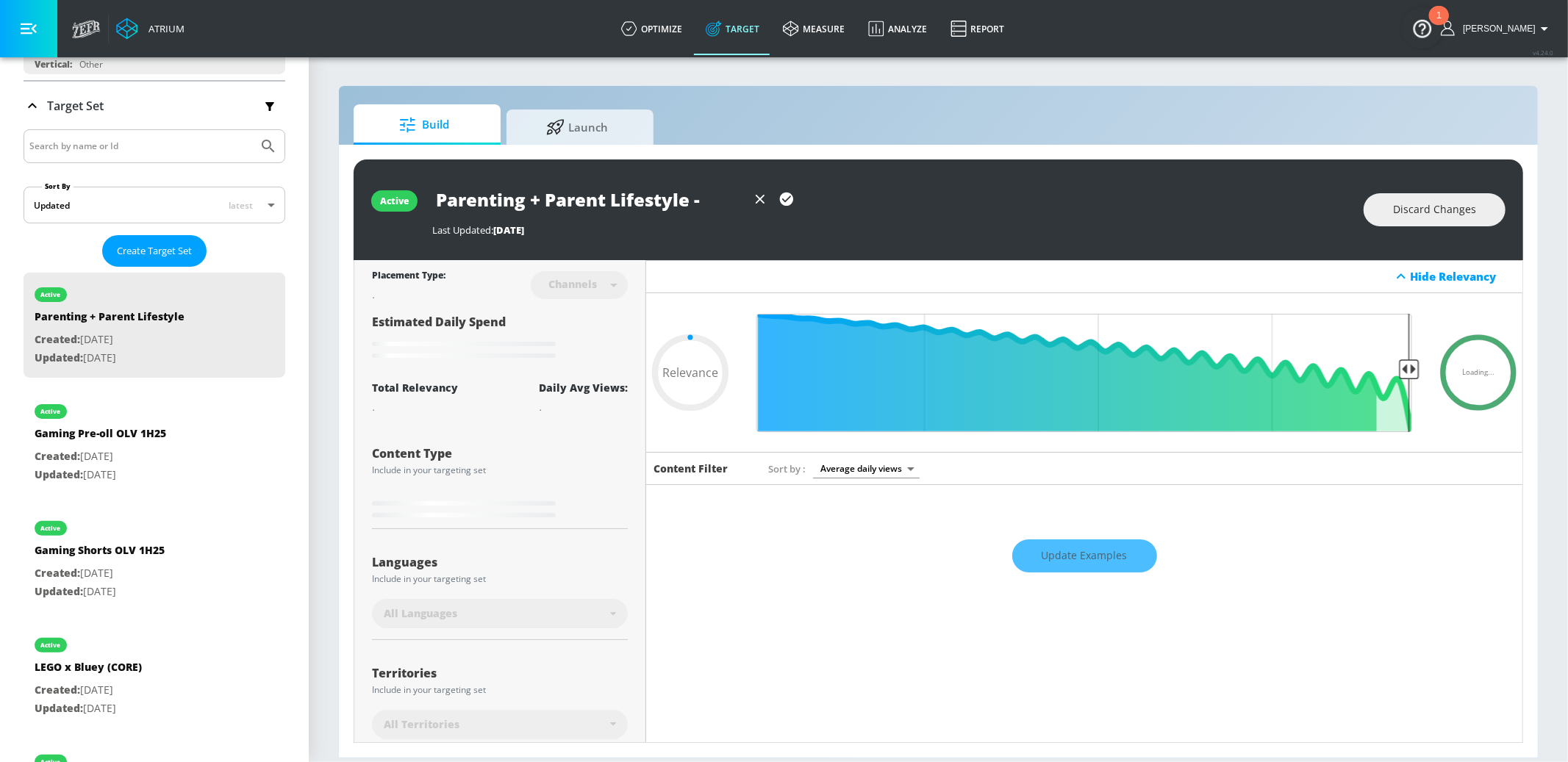
type input "Parenting + Parent Lifestyle -"
type input "0.05"
type input "Parenting + Parent Lifestyle - P"
type input "0.05"
type input "Parenting + Parent Lifestyle - Pr"
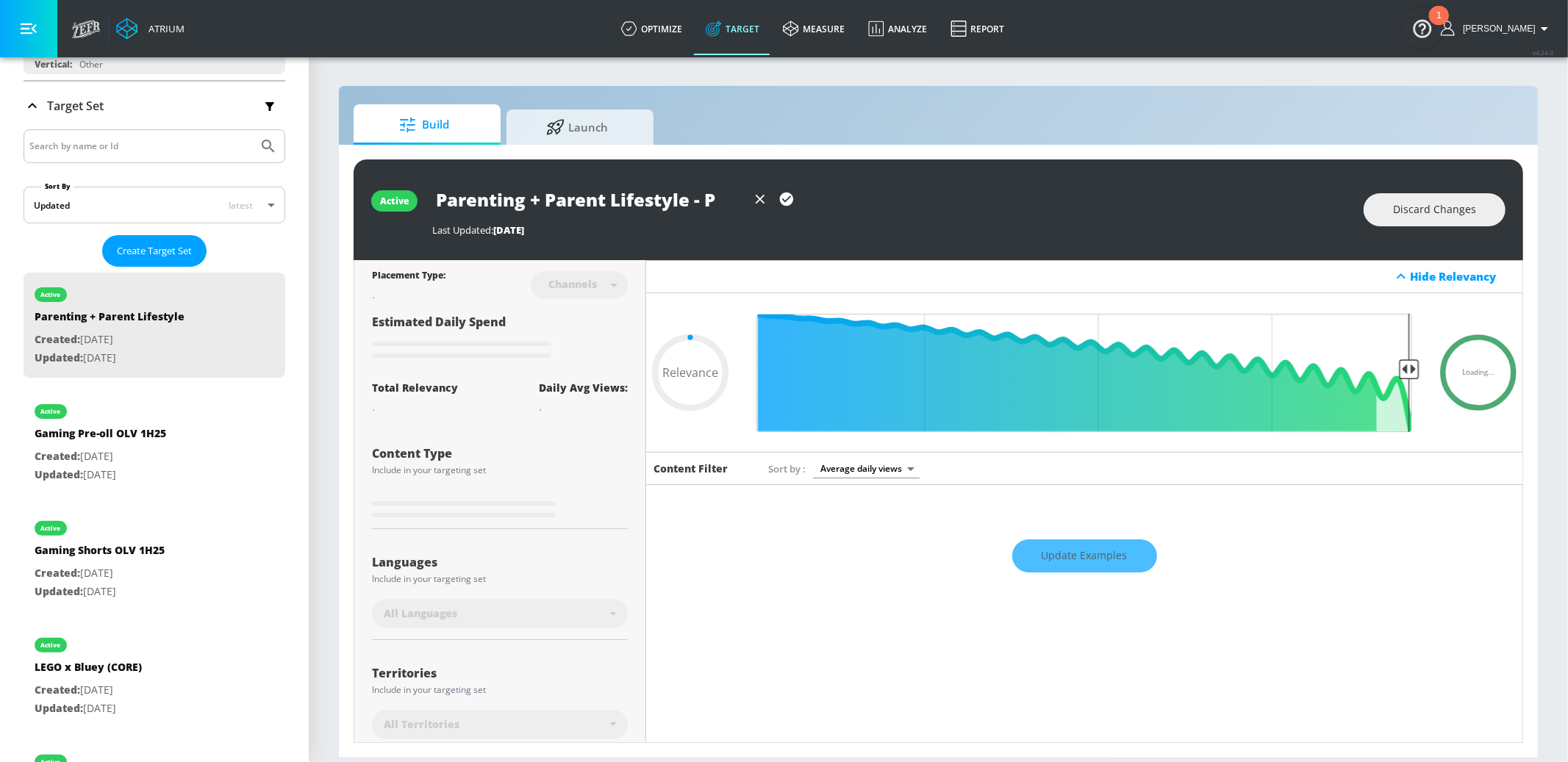
type input "0.05"
type input "Parenting + Parent Lifestyle - Pre"
type input "0.05"
type input "Parenting + Parent Lifestyle - Pre-"
type input "0.05"
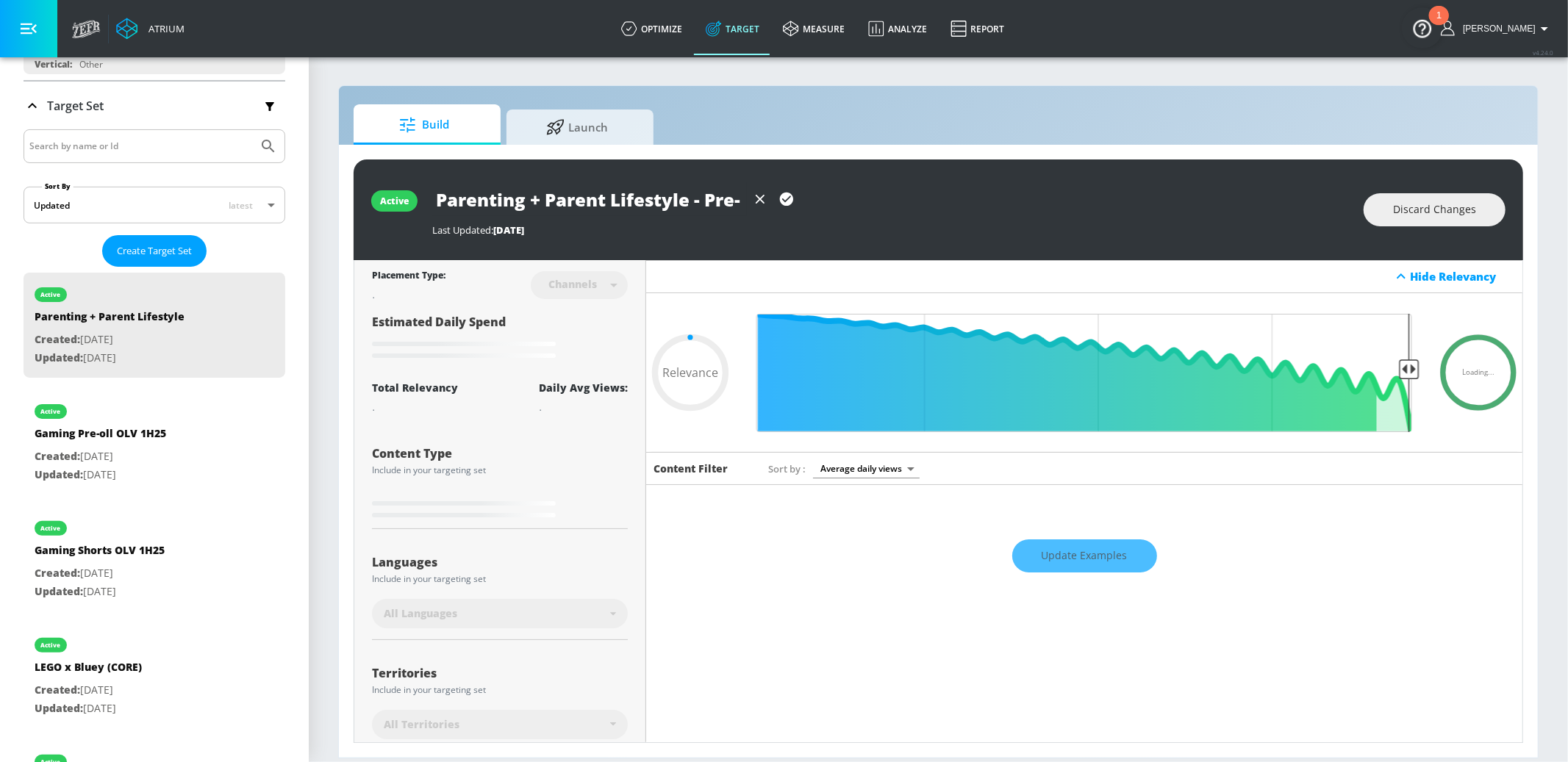
type input "Parenting + Parent Lifestyle - Pre-r"
type input "0.05"
type input "Parenting + Parent Lifestyle - Pre-ro"
type input "0.05"
type input "Parenting + Parent Lifestyle - Pre-rol"
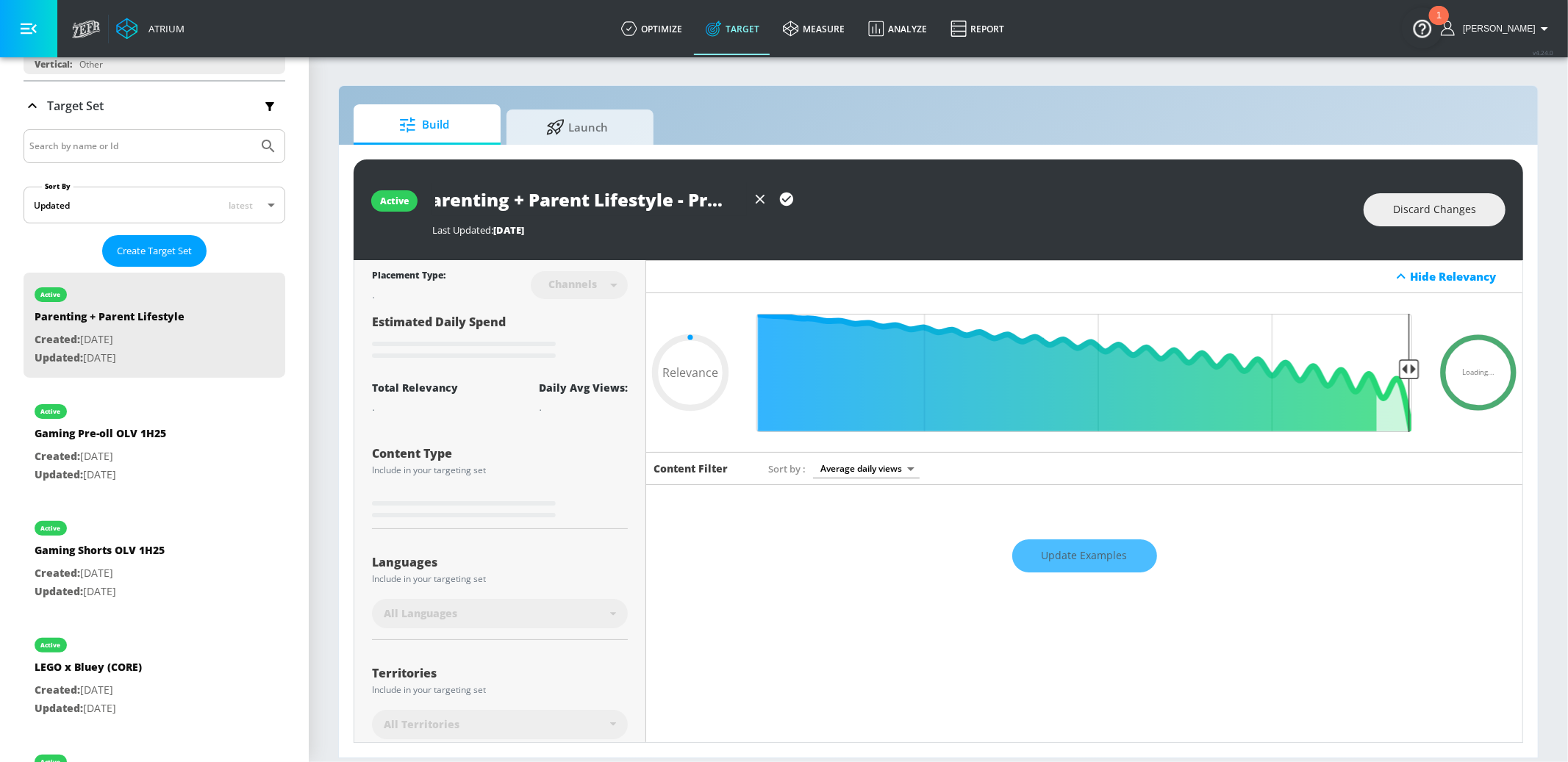
type input "0.05"
type input "Parenting + Parent Lifestyle - Pre-roll"
type input "0.05"
type input "Parenting + Parent Lifestyle - Pre-roll"
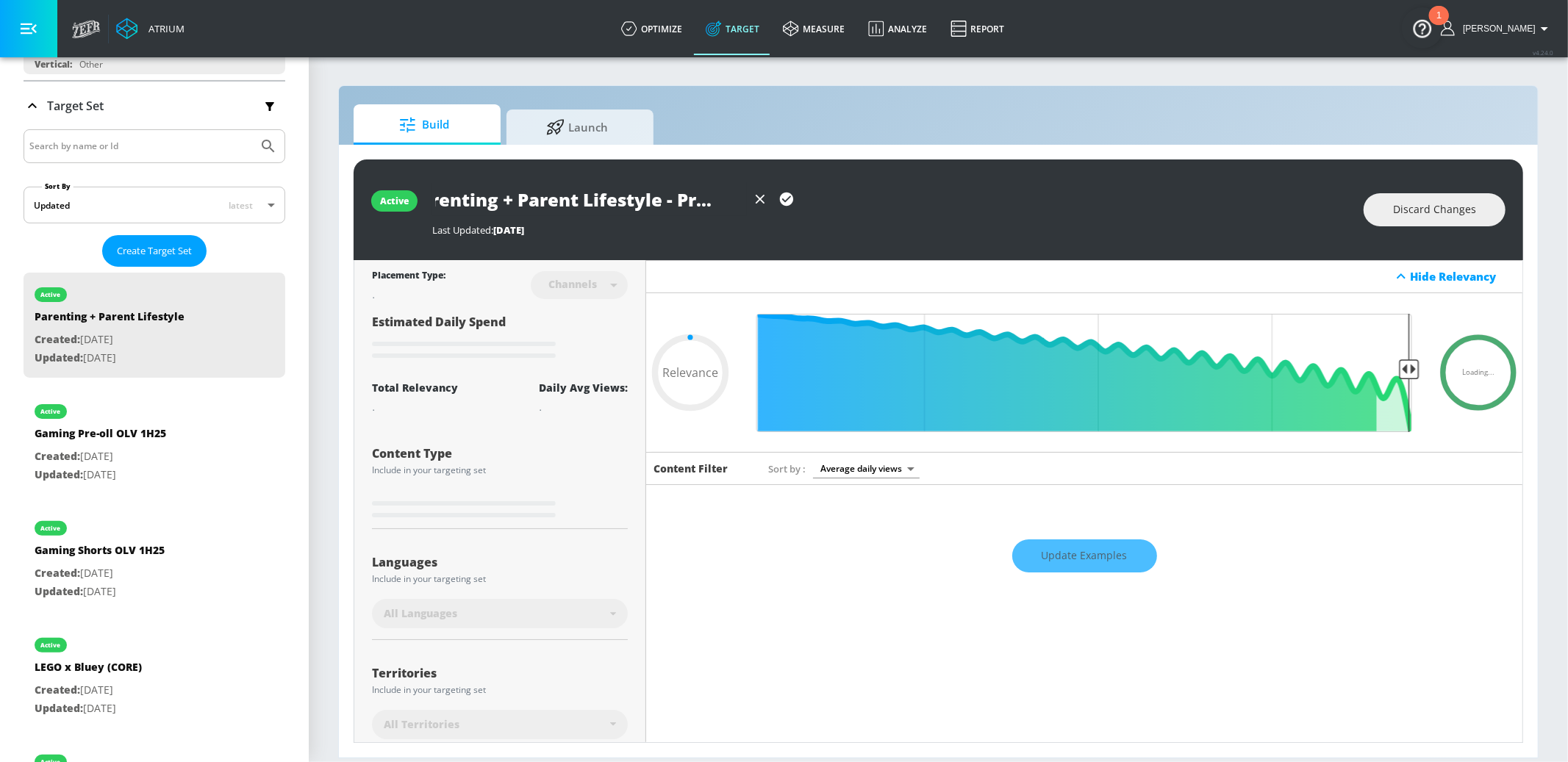
click at [788, 198] on icon "button" at bounding box center [786, 199] width 17 height 17
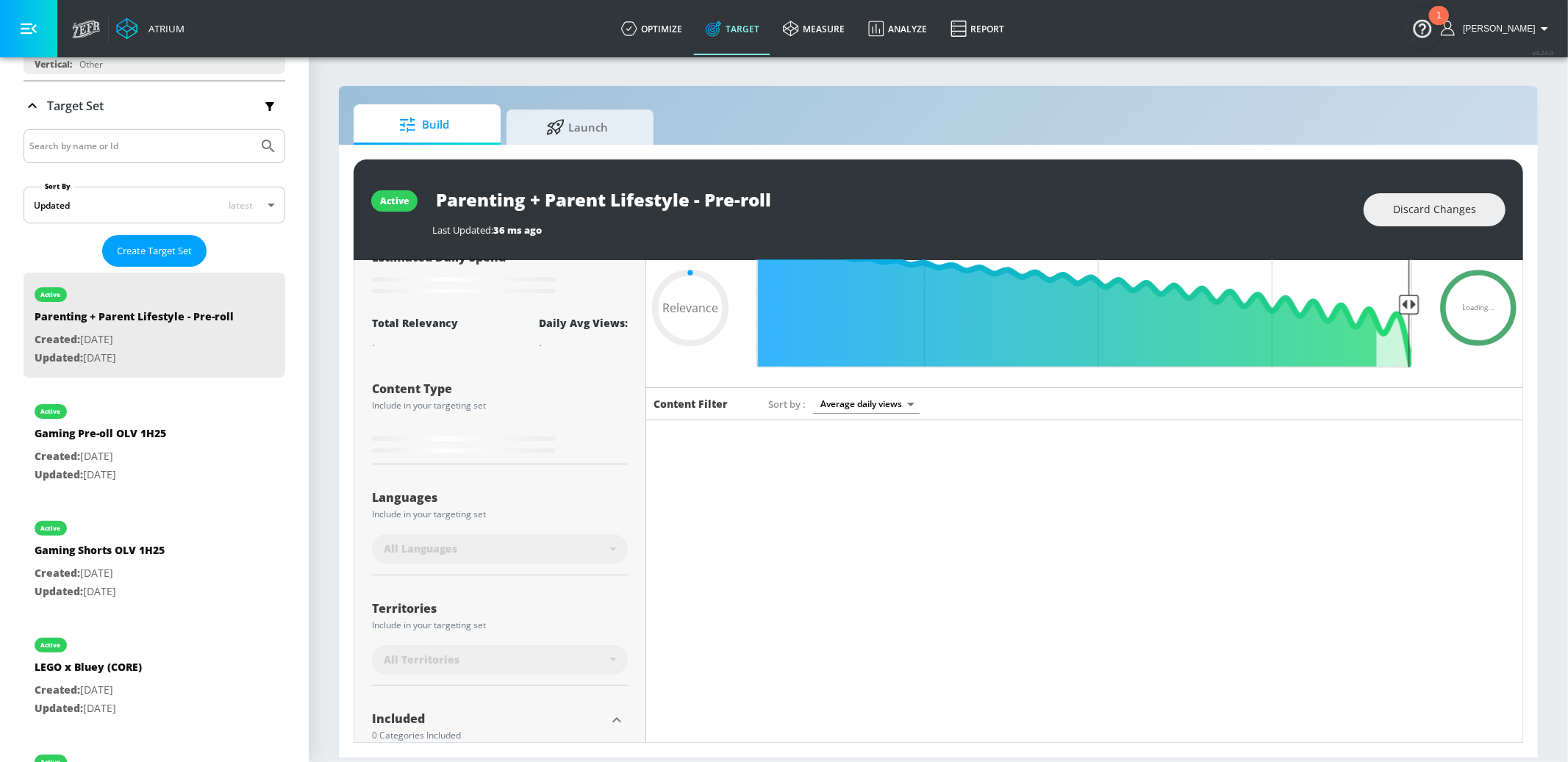
type input "0.05"
type input "Parenting + Parent Lifestyle"
type input "0.75"
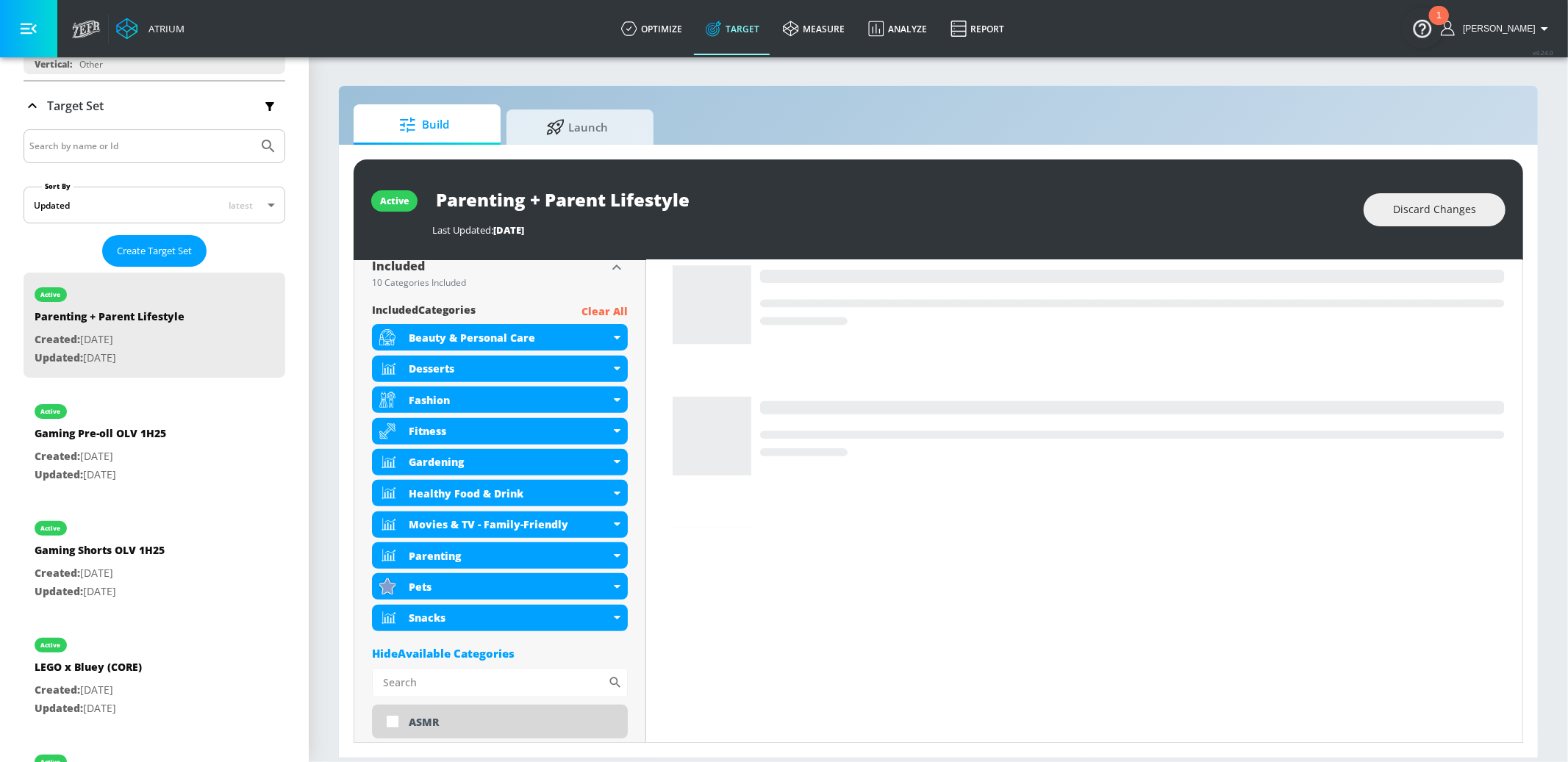
scroll to position [566, 0]
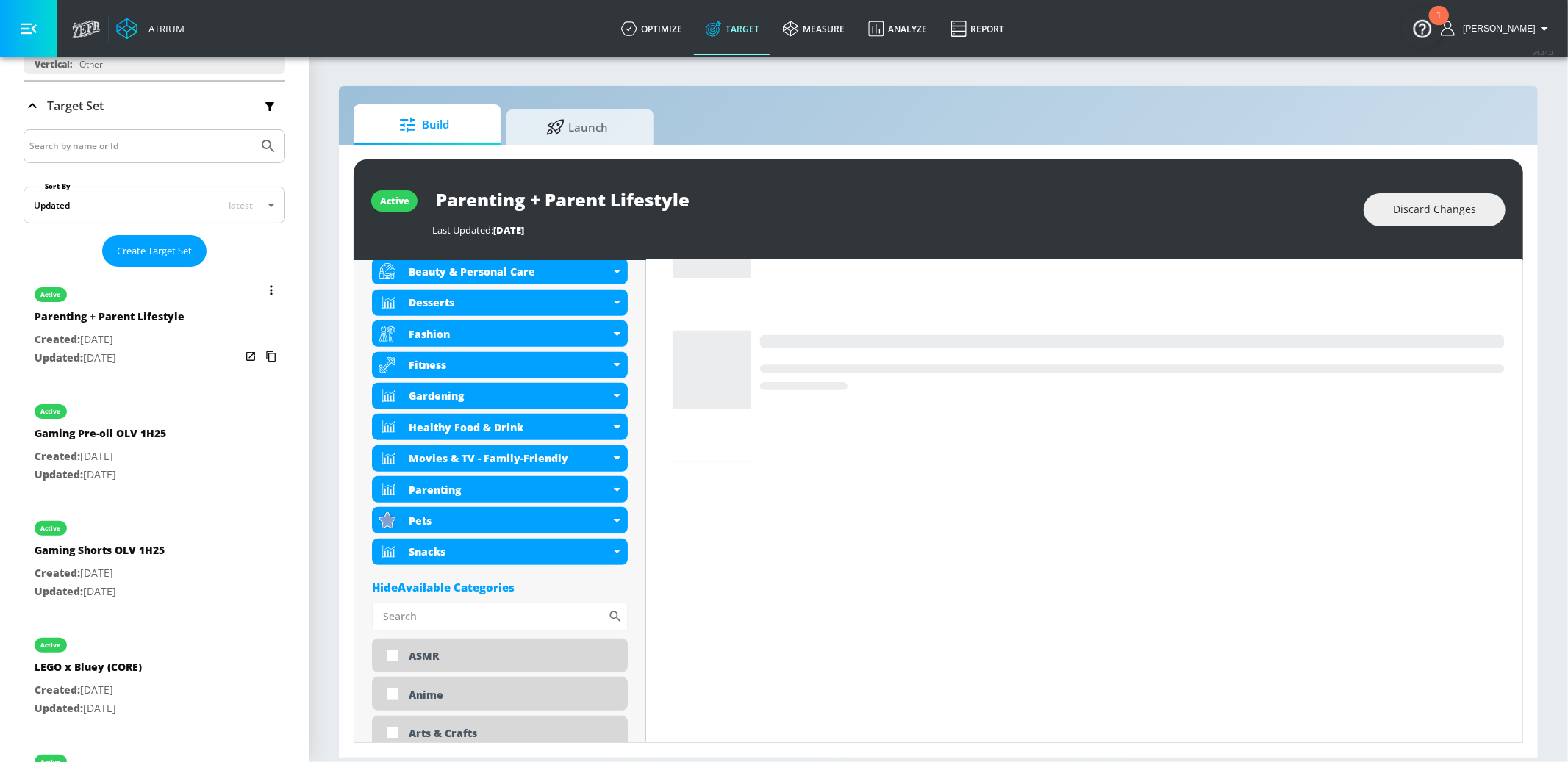
click at [271, 290] on icon "list of Target Set" at bounding box center [270, 290] width 3 height 10
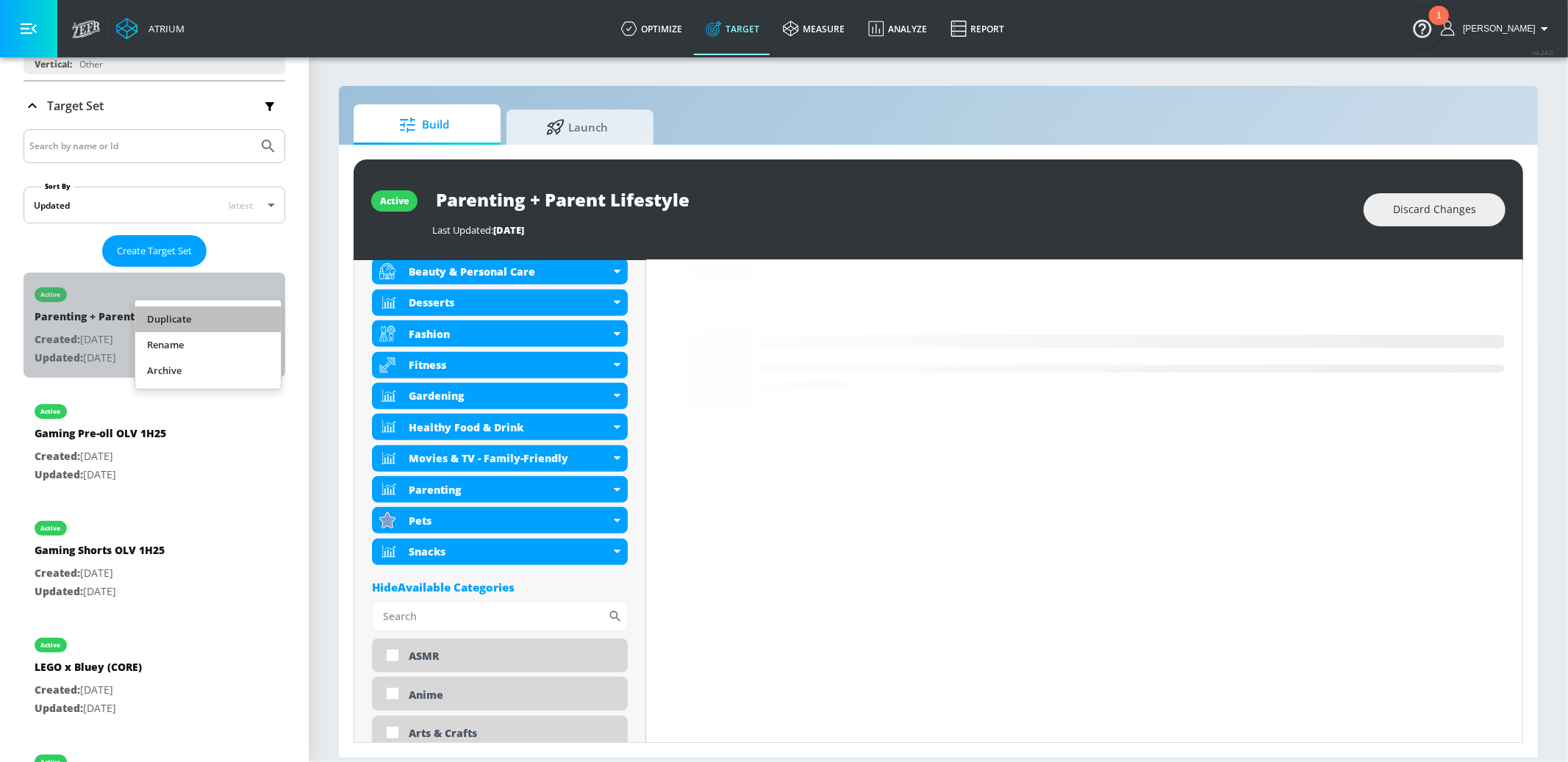
click at [242, 314] on li "Duplicate" at bounding box center [208, 319] width 146 height 25
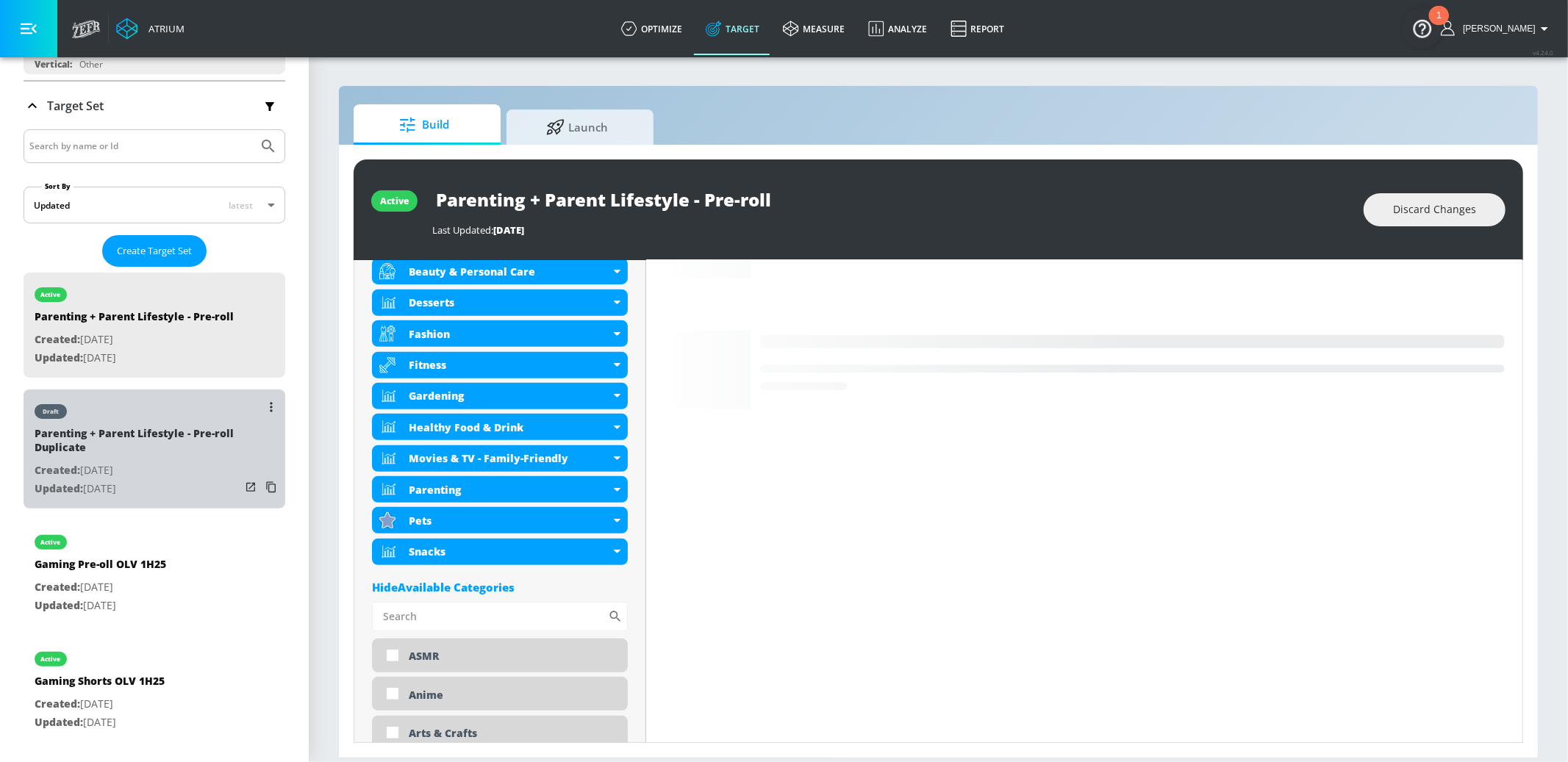
click at [190, 459] on div "Parenting + Parent Lifestyle - Pre-roll Duplicate" at bounding box center [138, 444] width 206 height 35
type input "Parenting + Parent Lifestyle - Pre-roll Duplicate"
type input "0.05"
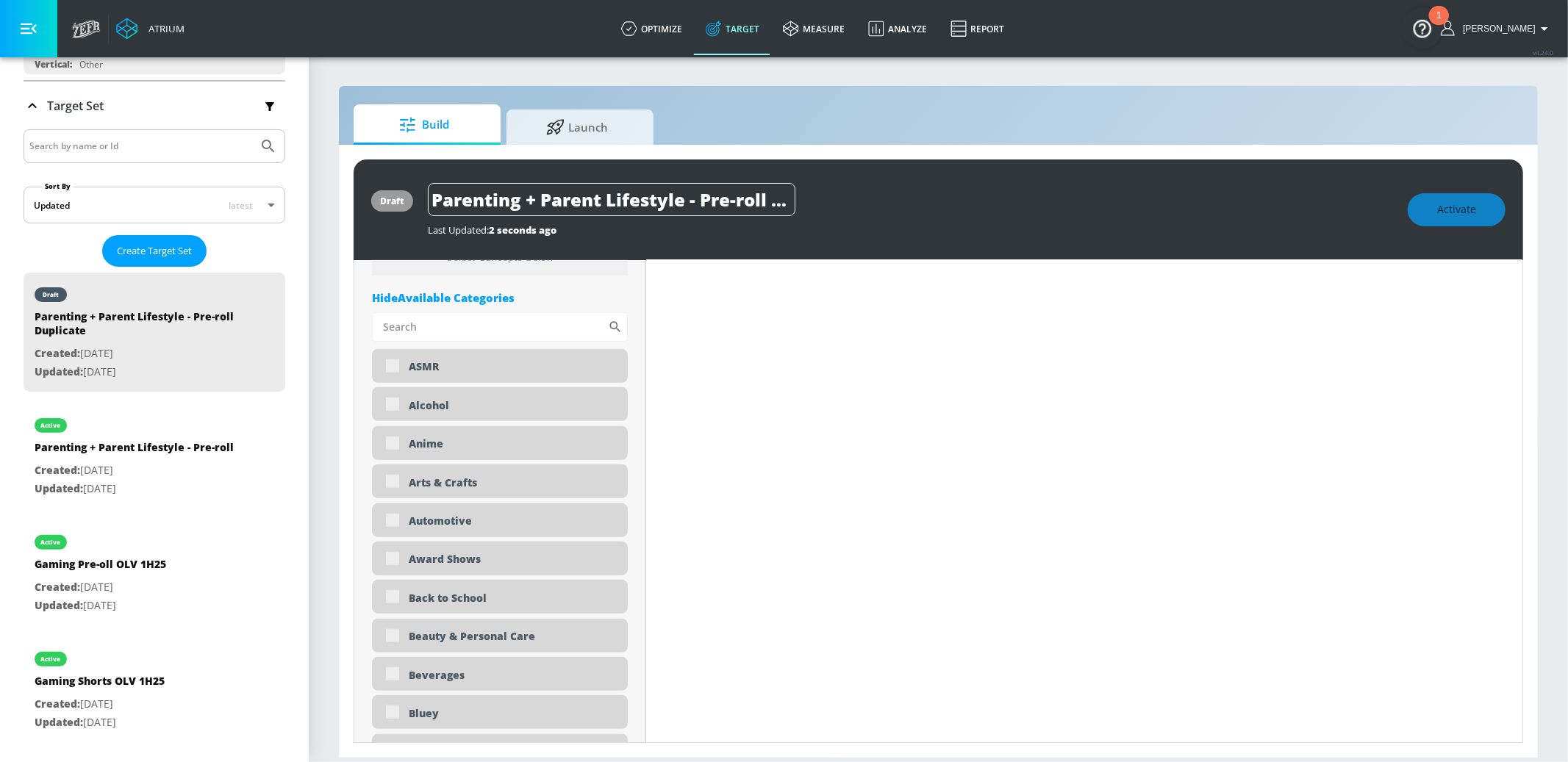
scroll to position [0, 66]
drag, startPoint x: 698, startPoint y: 197, endPoint x: 972, endPoint y: 188, distance: 274.1
click at [972, 188] on div "Parenting + Parent Lifestyle - Pre-roll Duplicate" at bounding box center [910, 200] width 965 height 33
click at [649, 180] on div "draft Parenting + Parent Lifestyle - Pre-roll Duplicate Last Updated: 2 seconds…" at bounding box center [938, 209] width 1169 height 100
drag, startPoint x: 811, startPoint y: 208, endPoint x: 968, endPoint y: 222, distance: 157.6
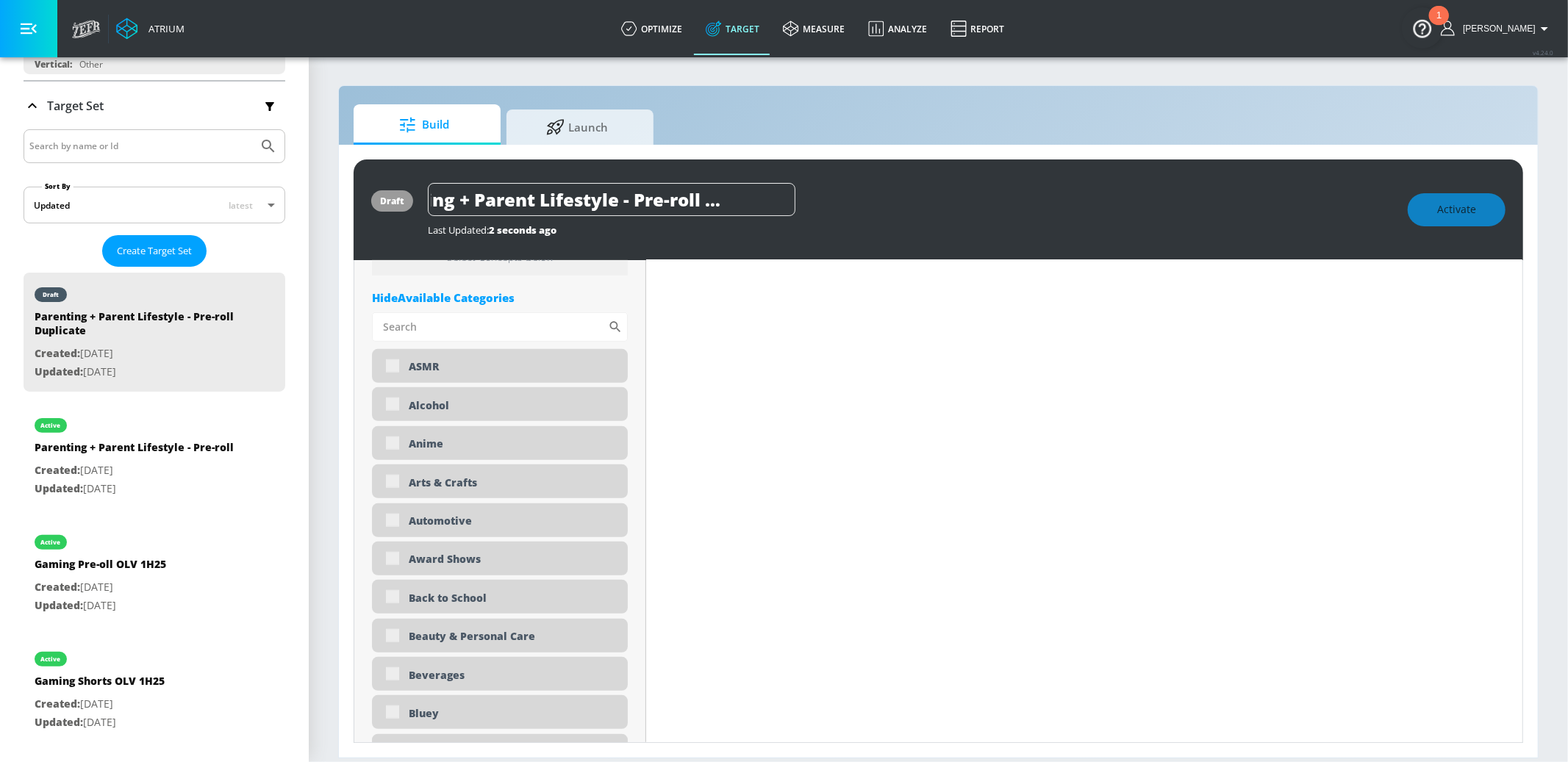
click at [968, 222] on div "Parenting + Parent Lifestyle - Pre-roll Duplicate Last Updated: 2 seconds ago" at bounding box center [910, 209] width 965 height 53
type input "Parenting + Parent Lifestyle - S"
type input "0.05"
type input "Parenting + Parent Lifestyle - Sh"
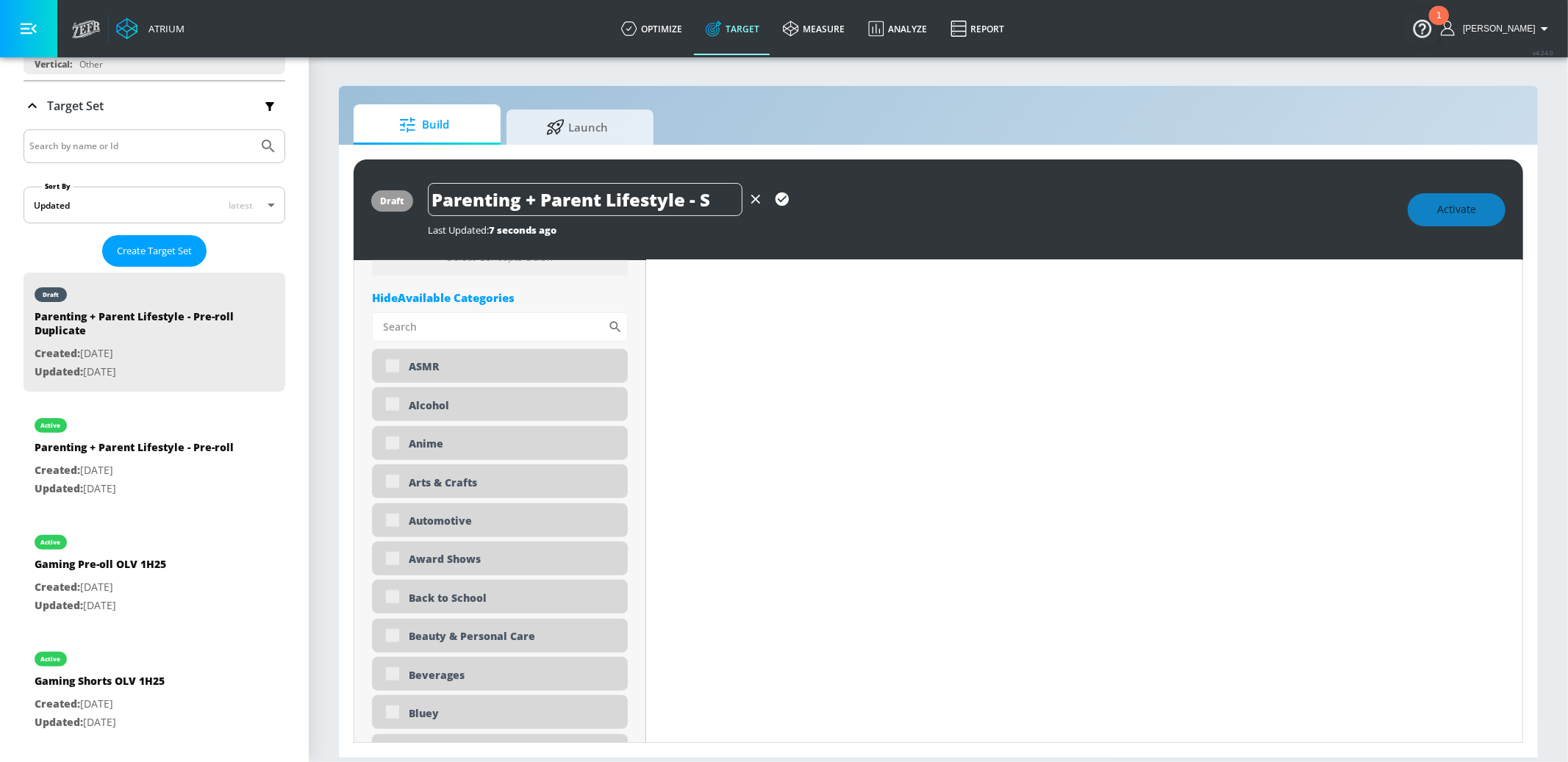
type input "0.05"
type input "Parenting + Parent Lifestyle - Sho"
type input "0.05"
type input "Parenting + Parent Lifestyle - Shor"
type input "0.05"
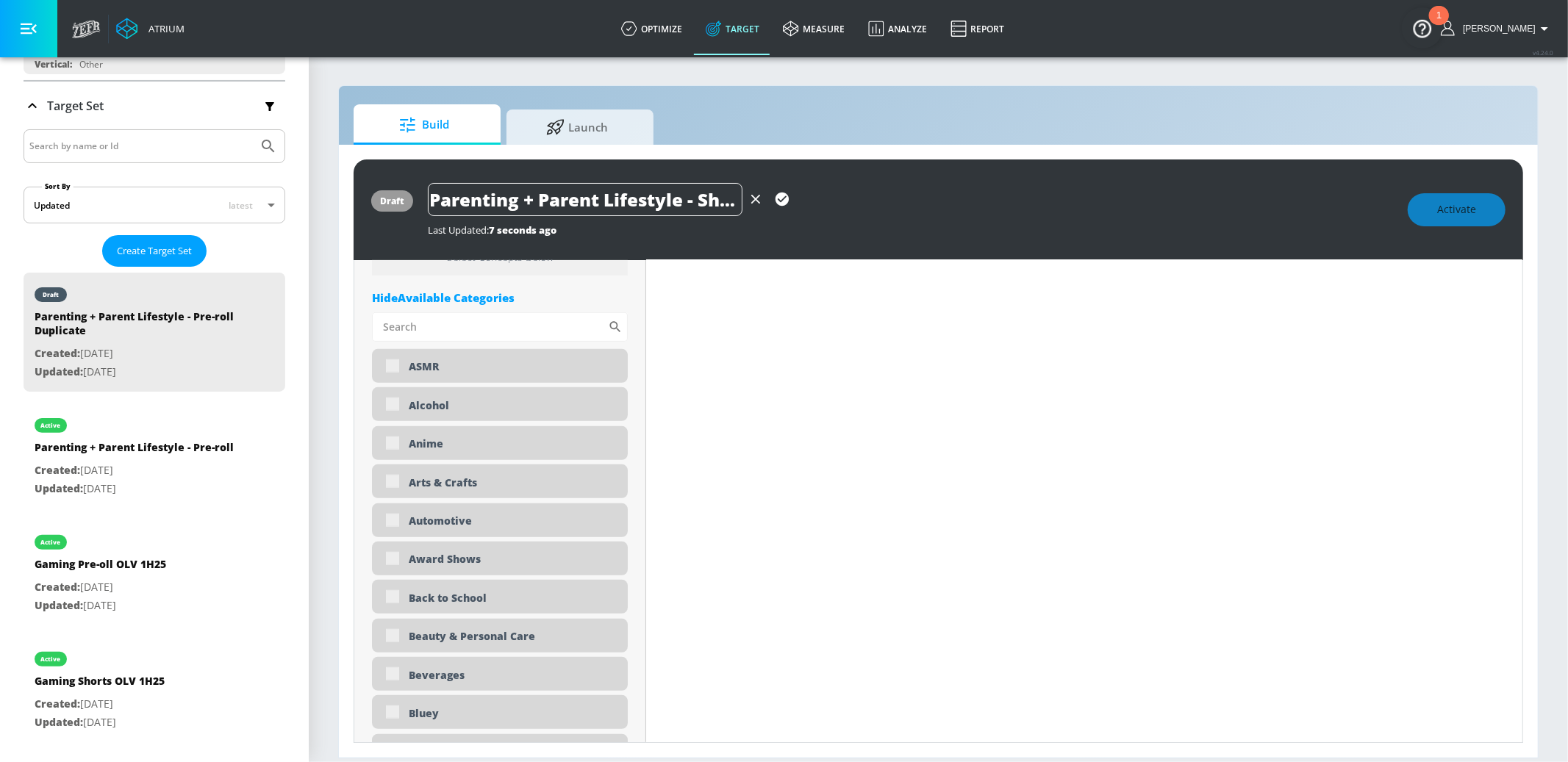
type input "Parenting + Parent Lifestyle - Short"
type input "0.05"
type input "Parenting + Parent Lifestyle - Shorts"
type input "0.05"
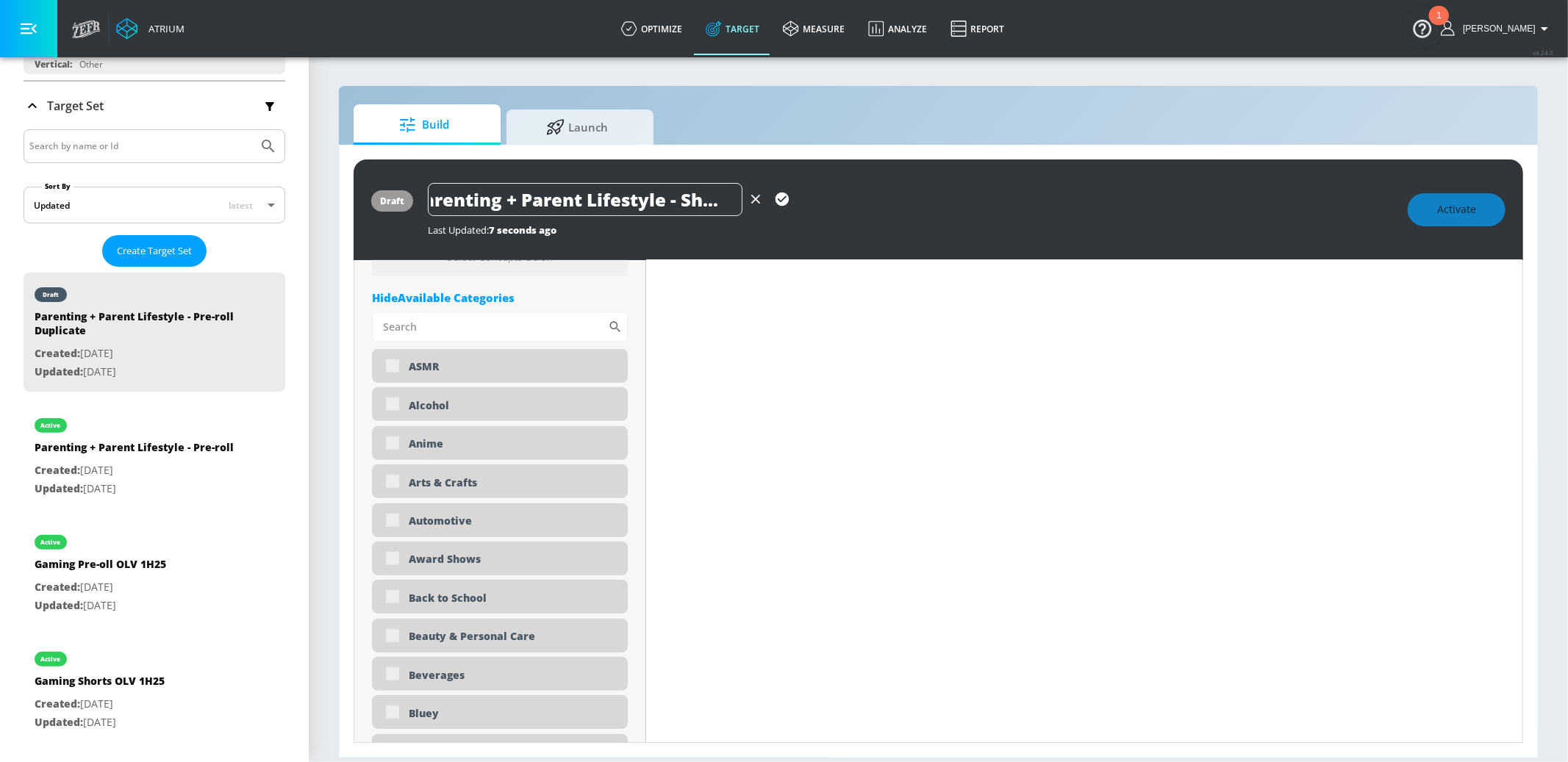
type input "Parenting + Parent Lifestyle - Shorts"
click at [785, 209] on button "button" at bounding box center [782, 199] width 26 height 26
type input "0.05"
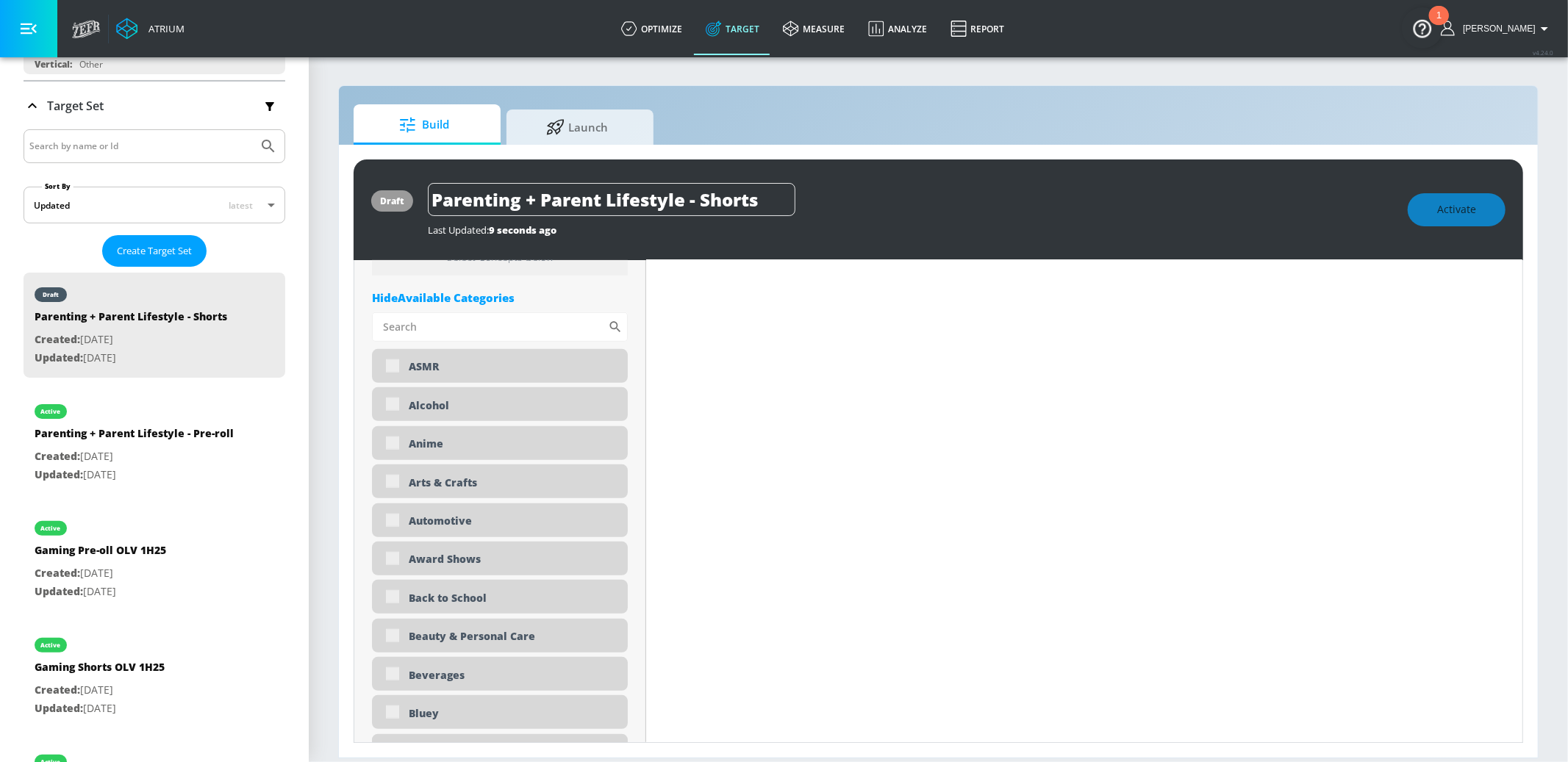
type input "Parenting + Parent Lifestyle - Pre-roll Duplicate"
type input "0.75"
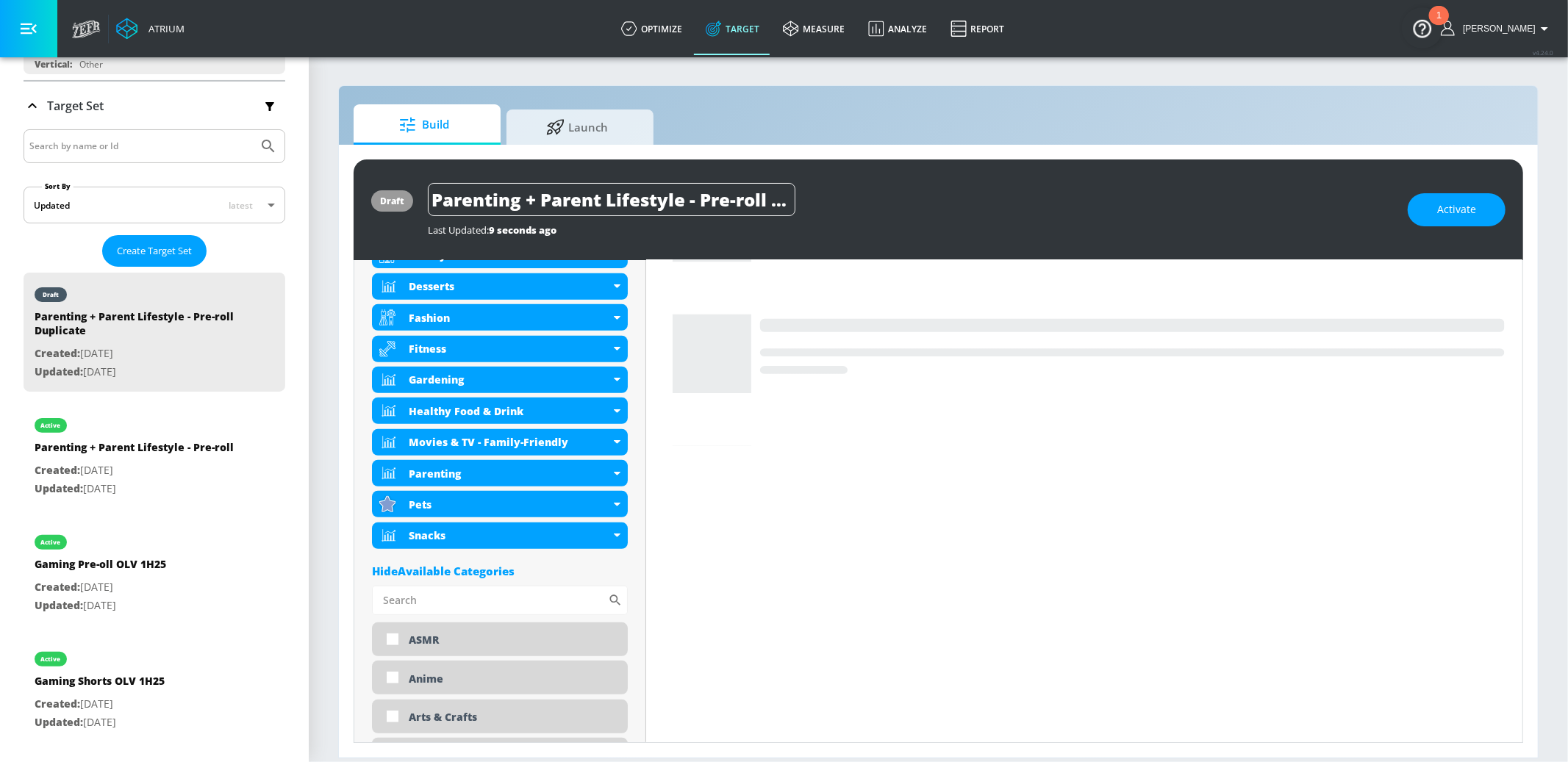
type input "Parenting + Parent Lifestyle - Shorts"
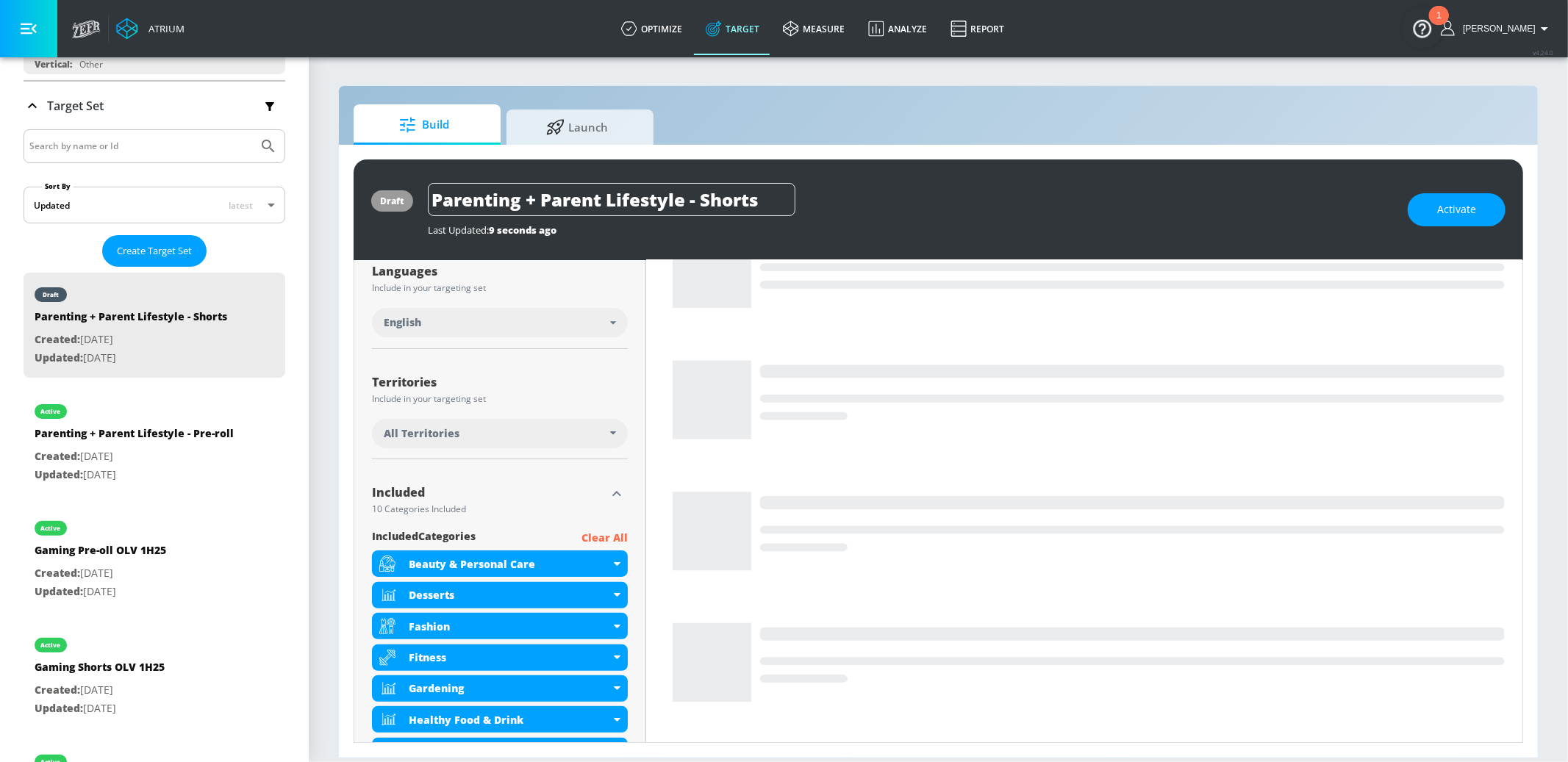
scroll to position [147, 0]
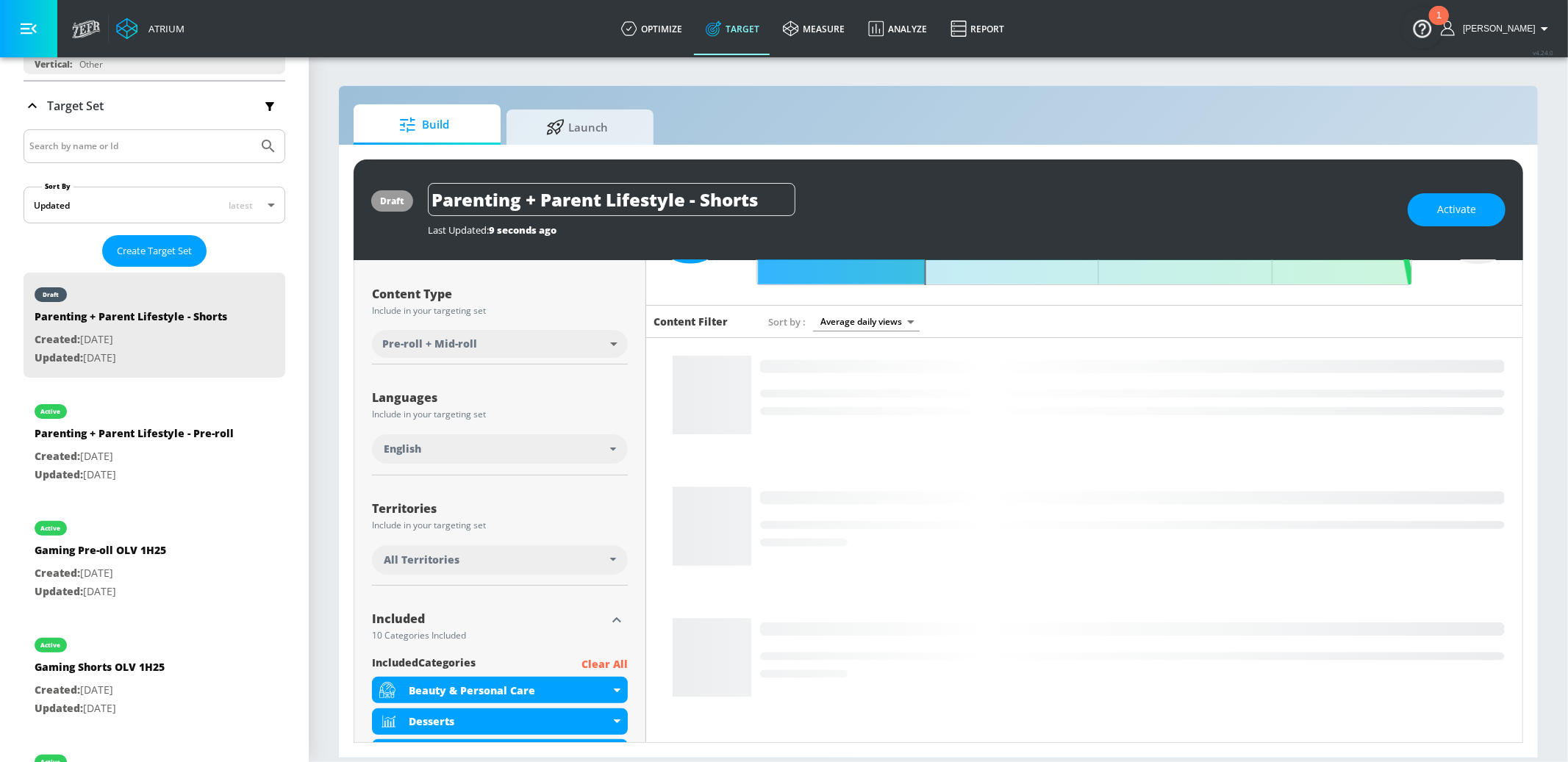
click at [560, 339] on body "Atrium optimize Target measure Analyze Report optimize Target measure Analyze R…" at bounding box center [784, 381] width 1568 height 762
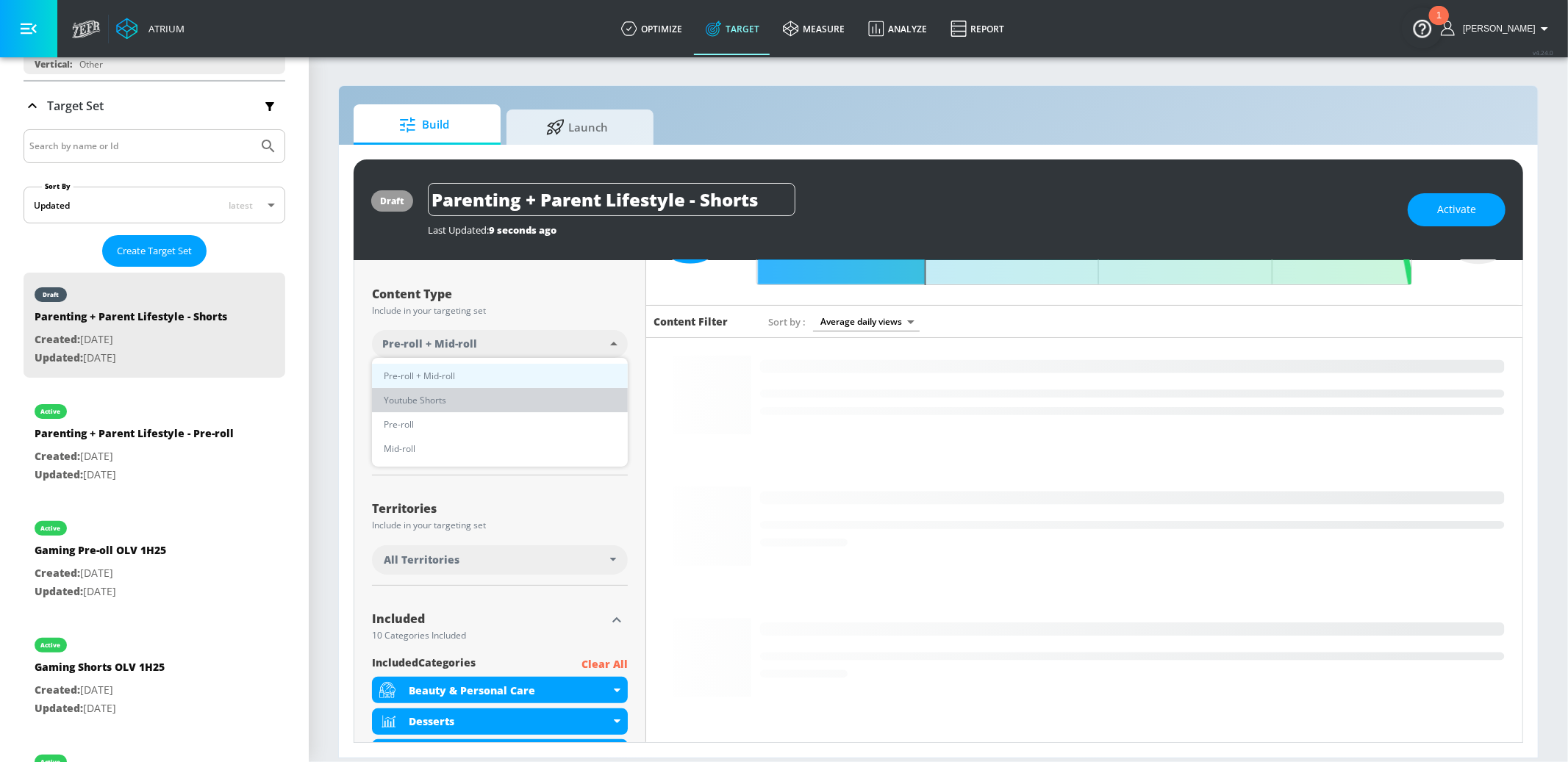
drag, startPoint x: 414, startPoint y: 398, endPoint x: 422, endPoint y: 399, distance: 8.1
click at [414, 398] on span "Youtube Shorts" at bounding box center [415, 401] width 63 height 16
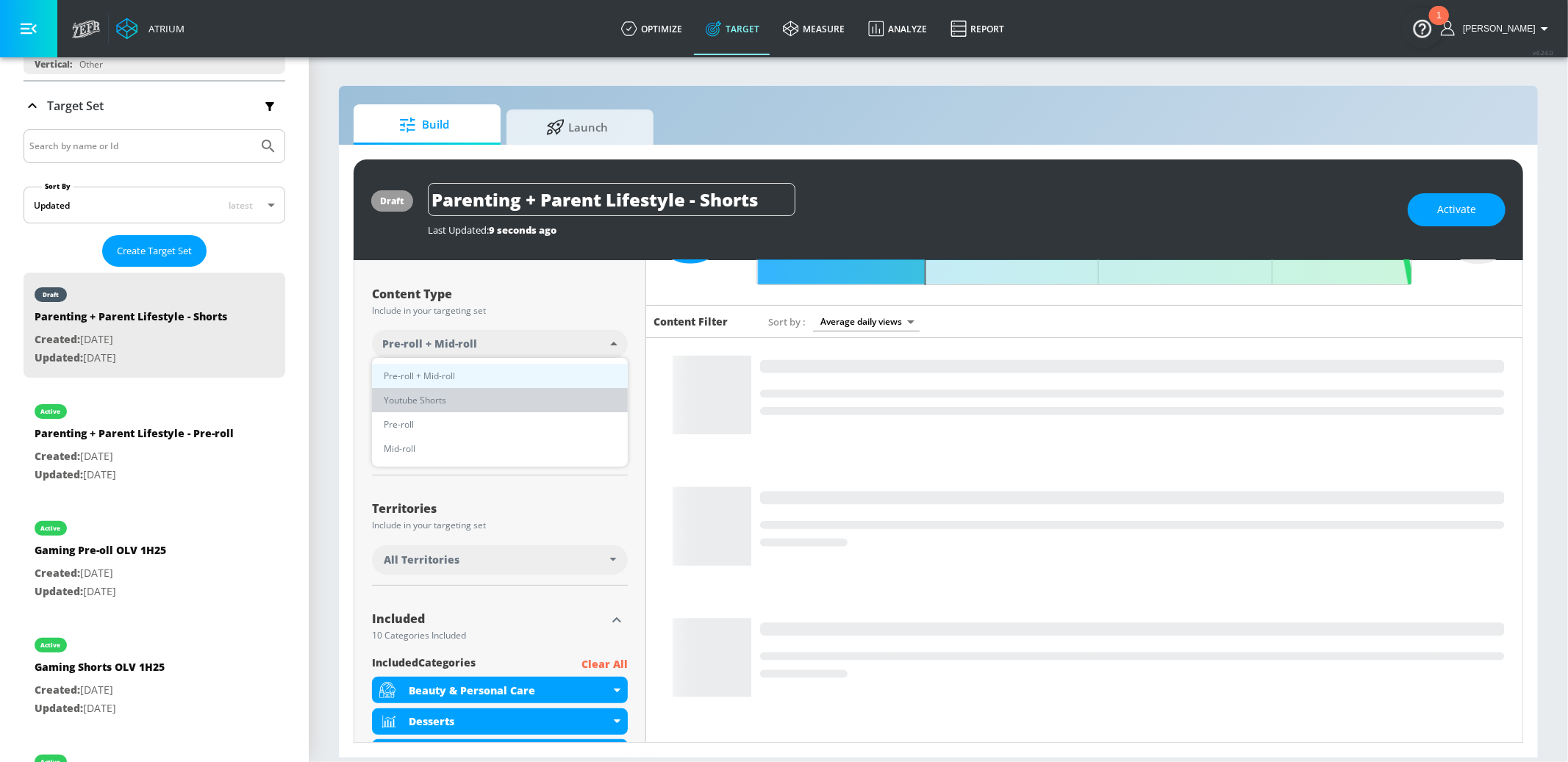
type input "short_video"
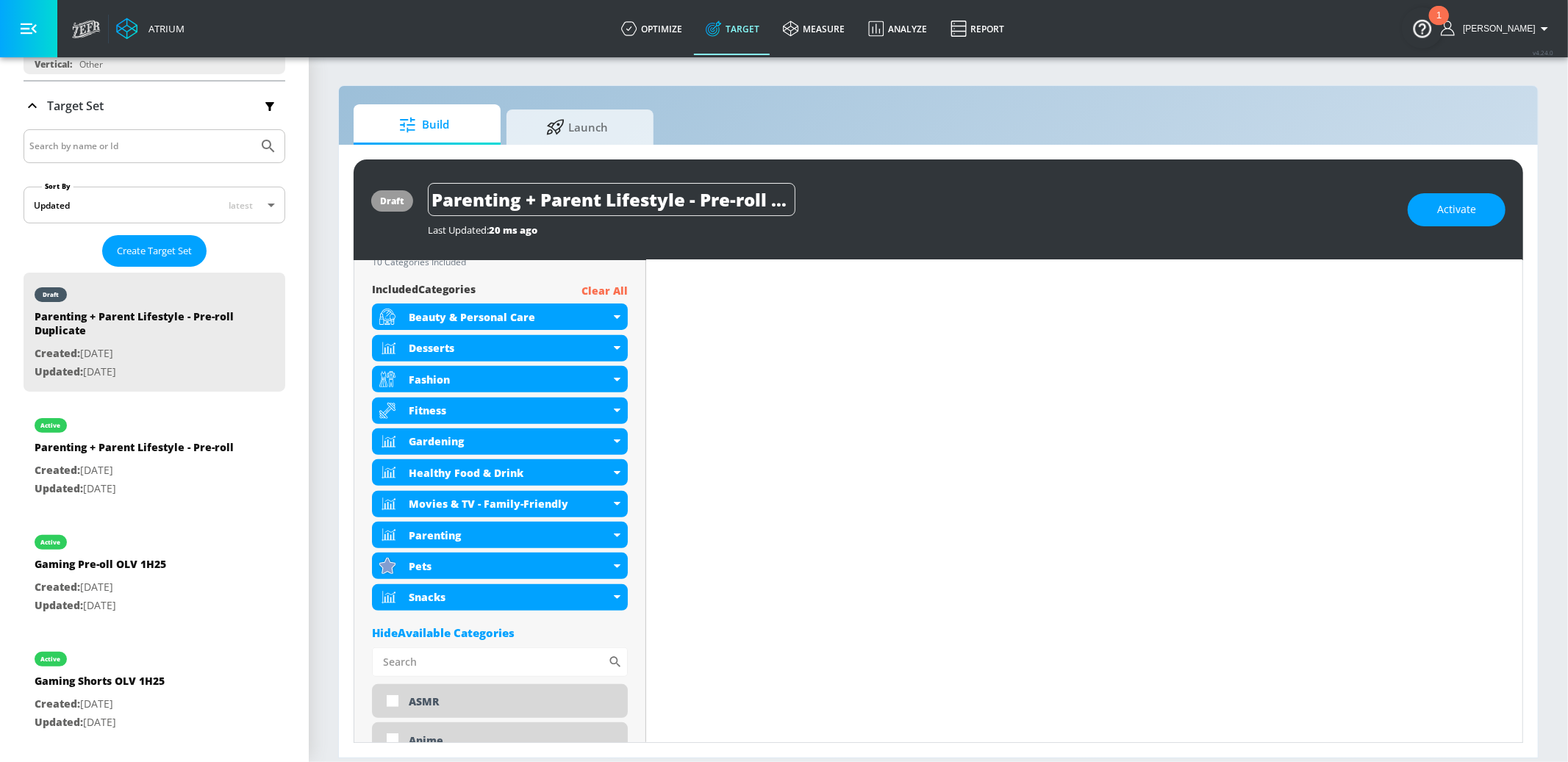
scroll to position [0, 0]
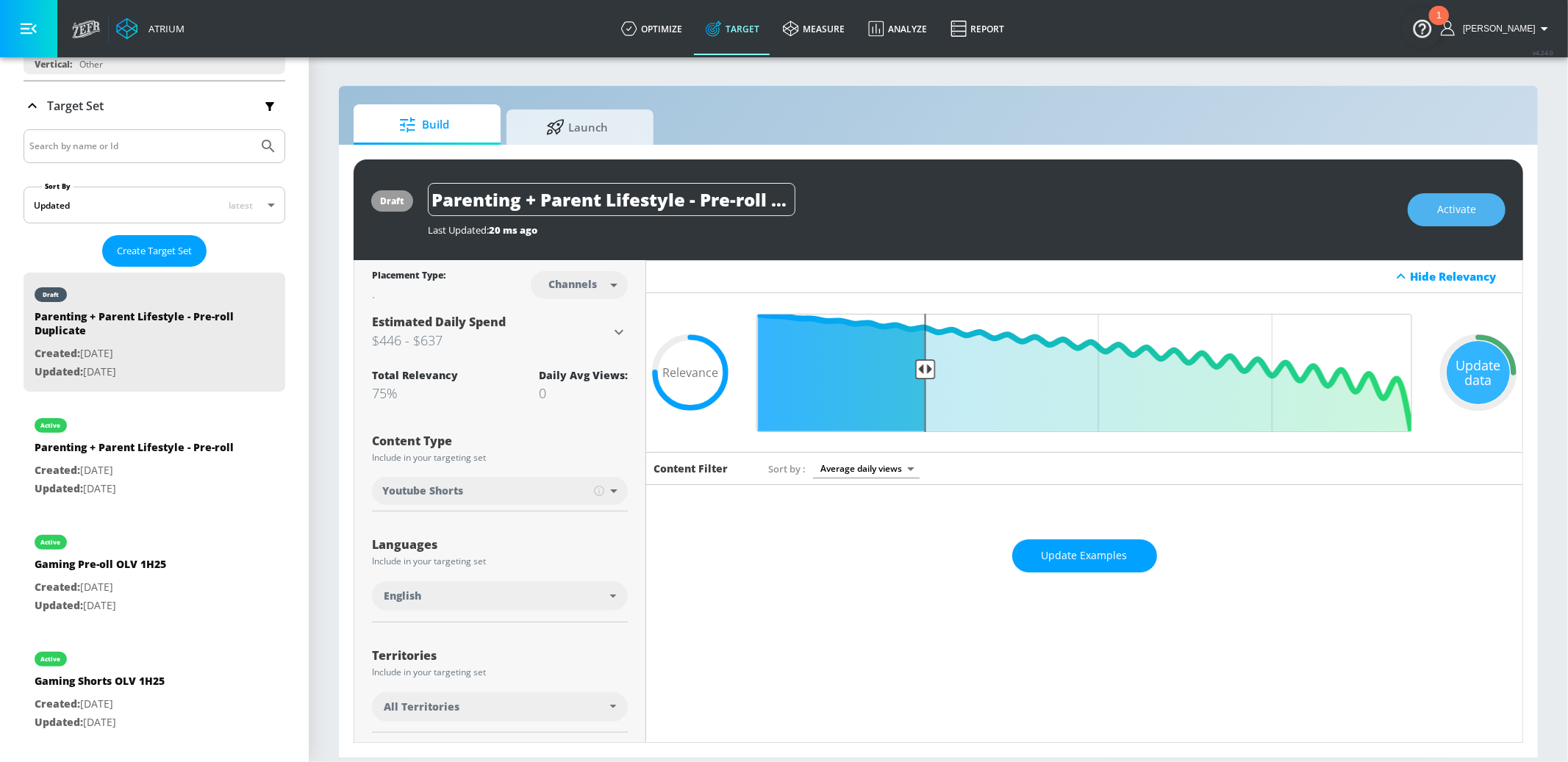
click at [1464, 202] on span "Activate" at bounding box center [1456, 209] width 39 height 18
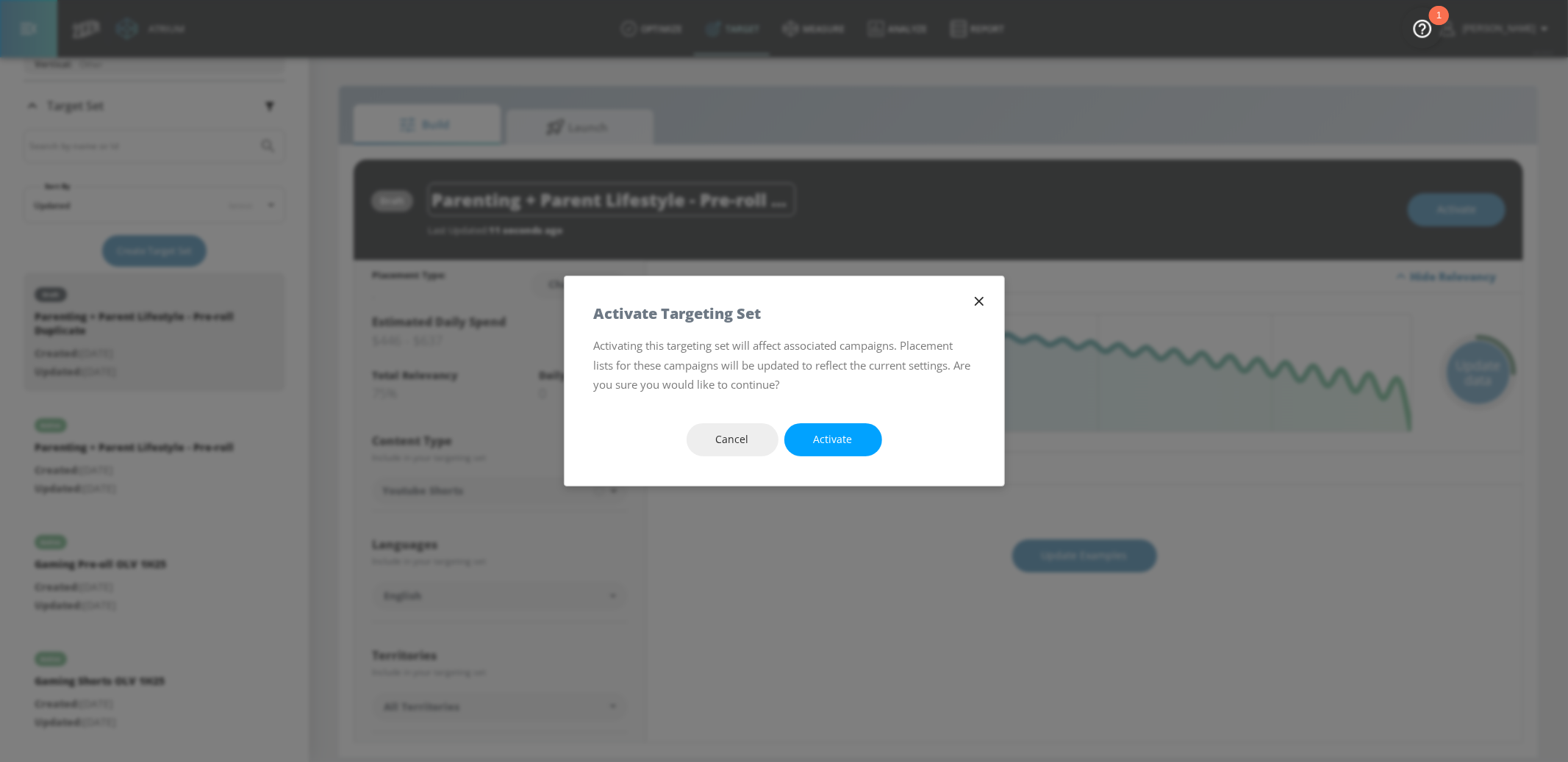
drag, startPoint x: 851, startPoint y: 429, endPoint x: 837, endPoint y: 431, distance: 14.1
click at [851, 429] on button "Activate" at bounding box center [833, 440] width 98 height 33
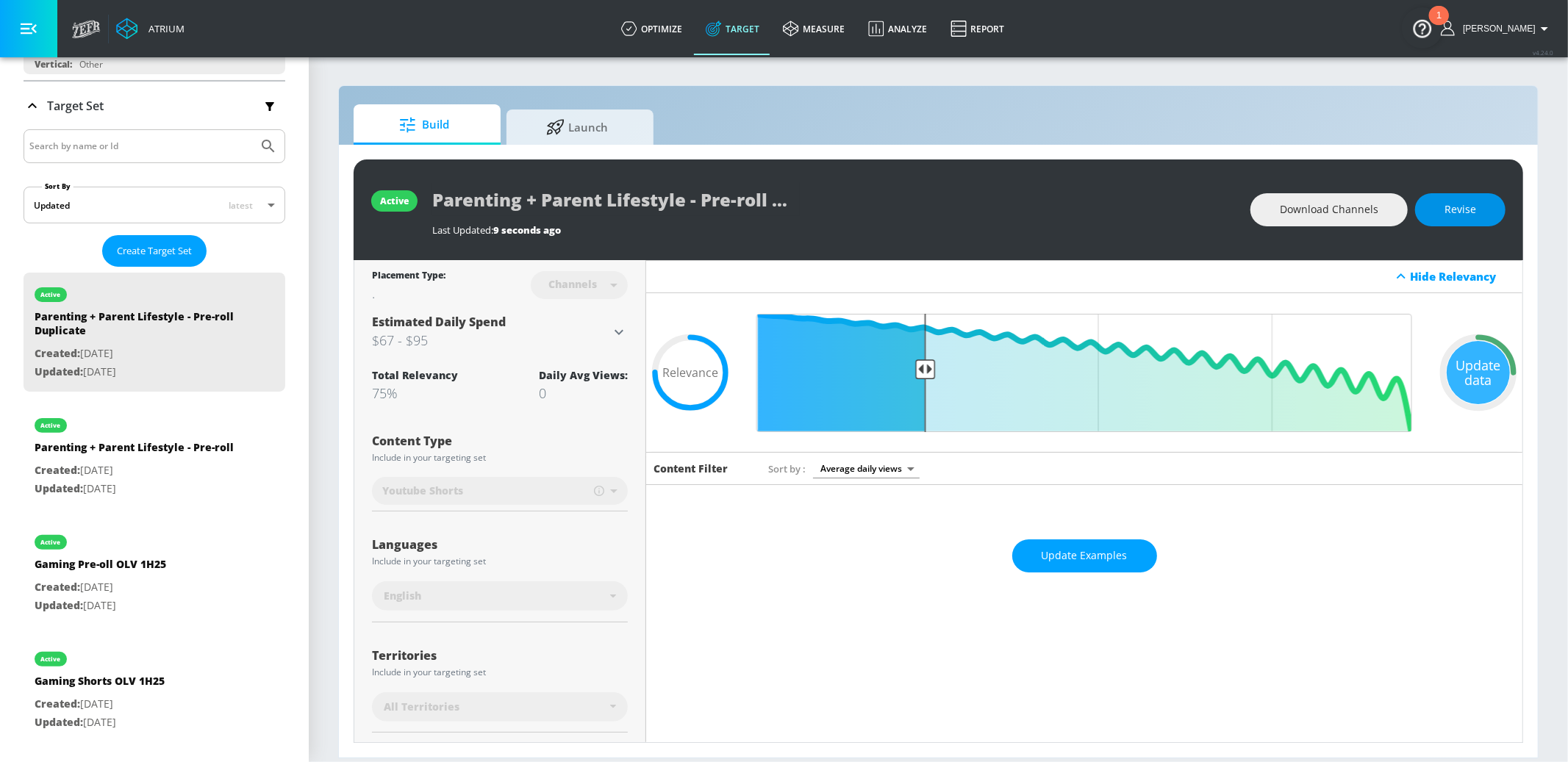
click at [1496, 205] on button "Revise" at bounding box center [1460, 210] width 91 height 33
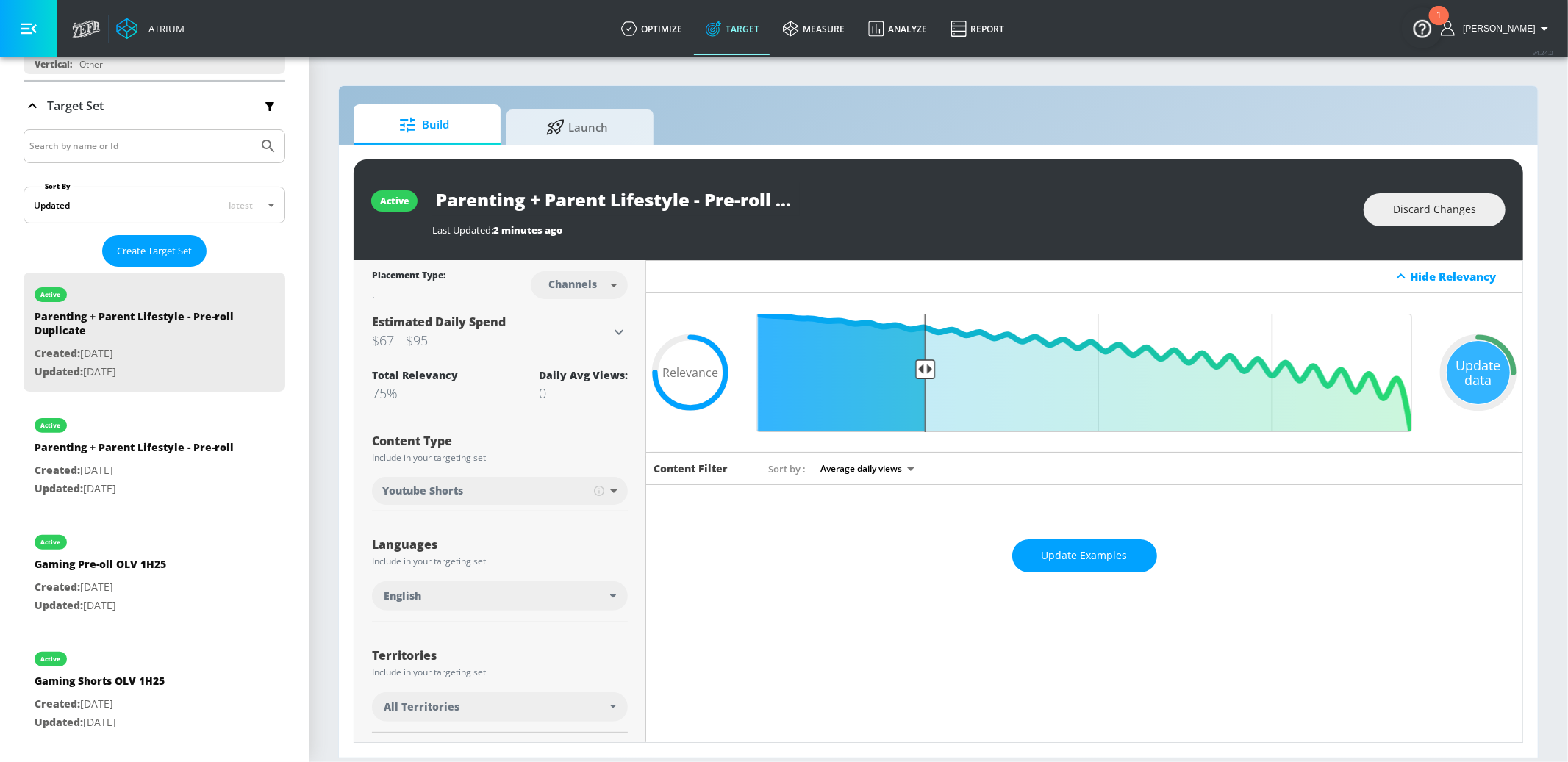
scroll to position [0, 66]
drag, startPoint x: 702, startPoint y: 199, endPoint x: 1092, endPoint y: 222, distance: 390.7
click at [1093, 222] on div "Parenting + Parent Lifestyle - Pre-roll Duplicate Last Updated: 2 minutes ago" at bounding box center [890, 209] width 916 height 53
click at [791, 198] on icon "button" at bounding box center [786, 199] width 13 height 13
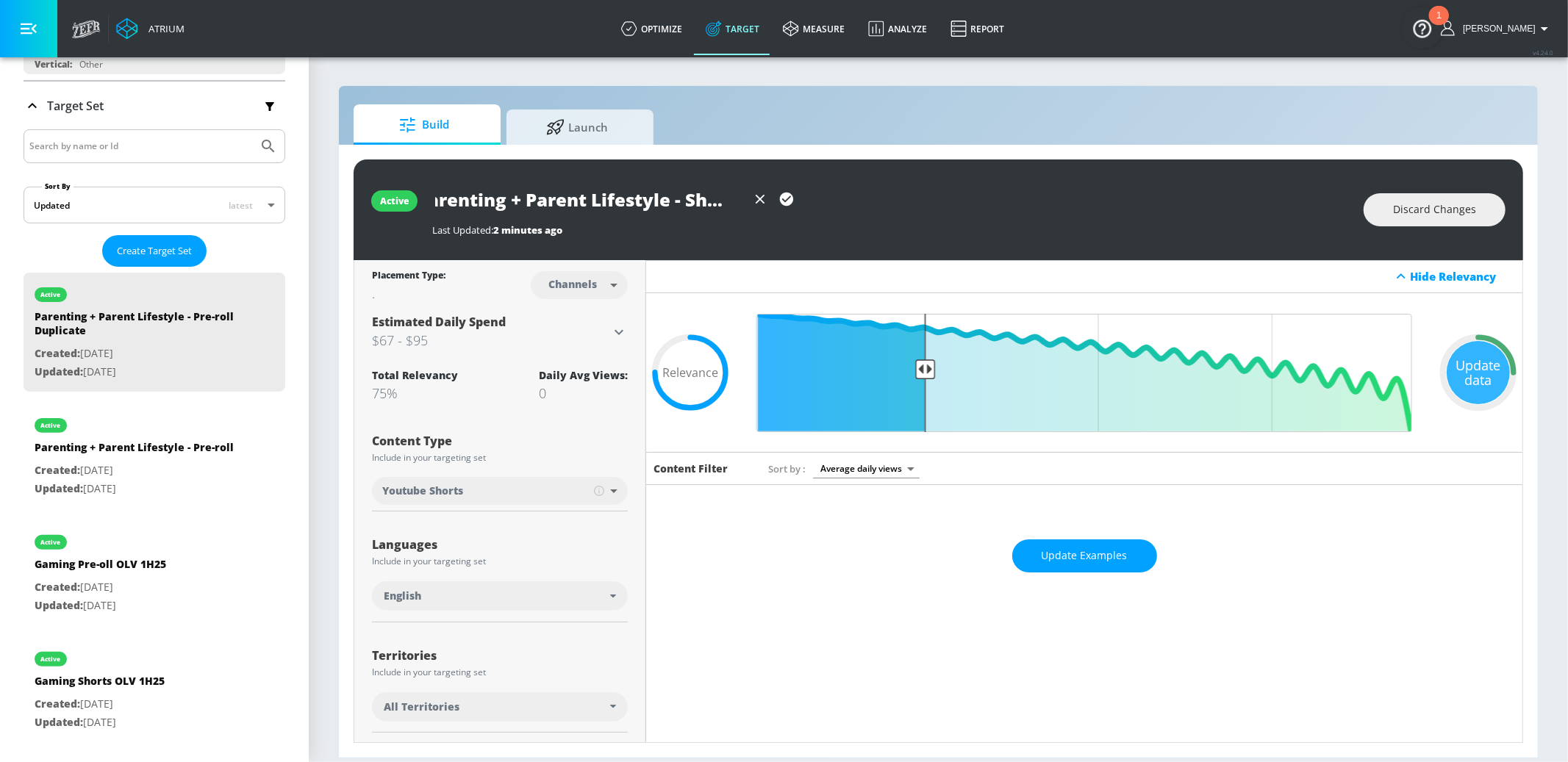
scroll to position [0, 0]
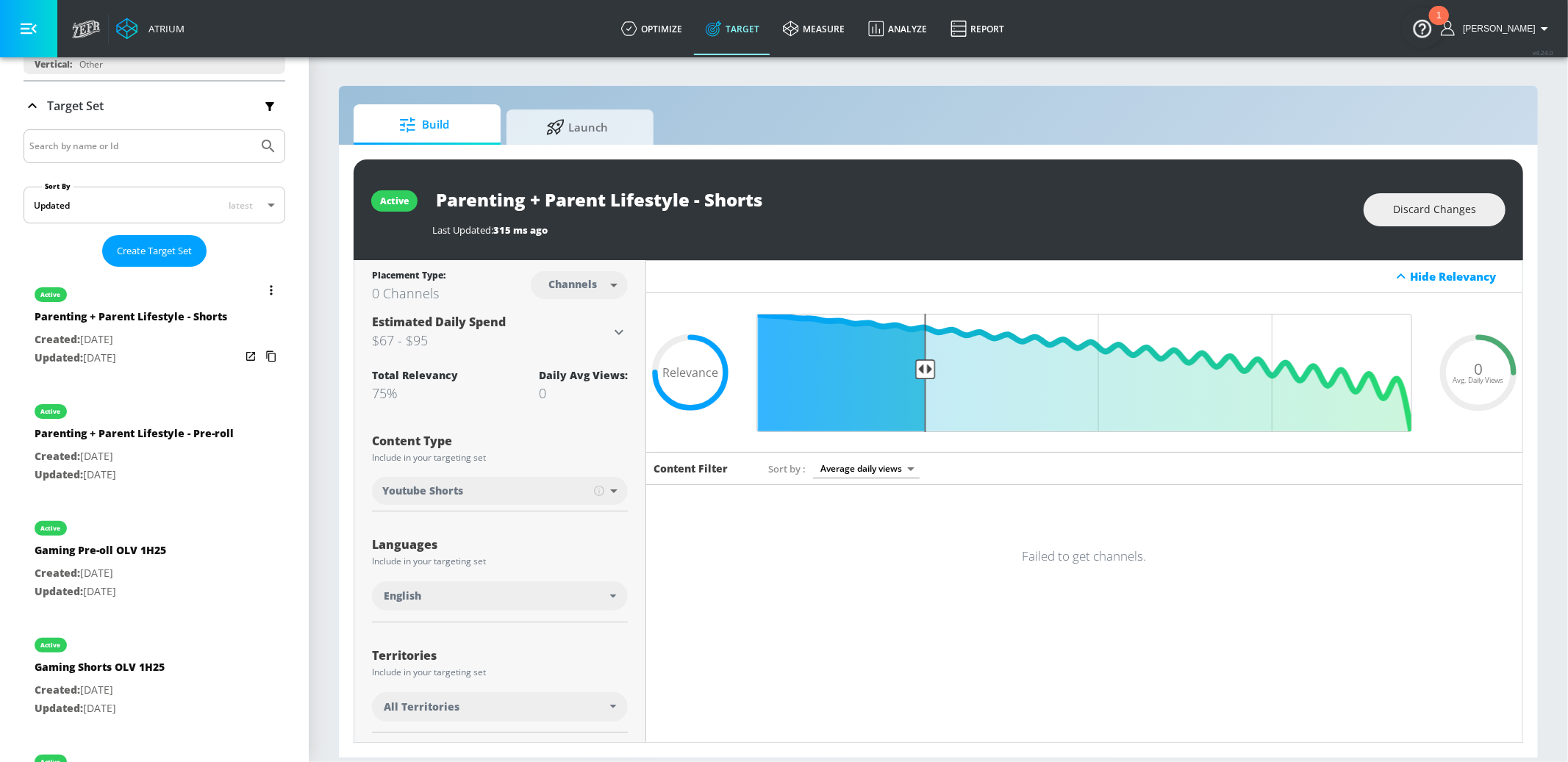
click at [116, 484] on div "active Parenting + Parent Lifestyle - Pre-roll Created: [DATE] Updated: [DATE]" at bounding box center [134, 440] width 199 height 101
type input "Parenting + Parent Lifestyle - Pre-roll"
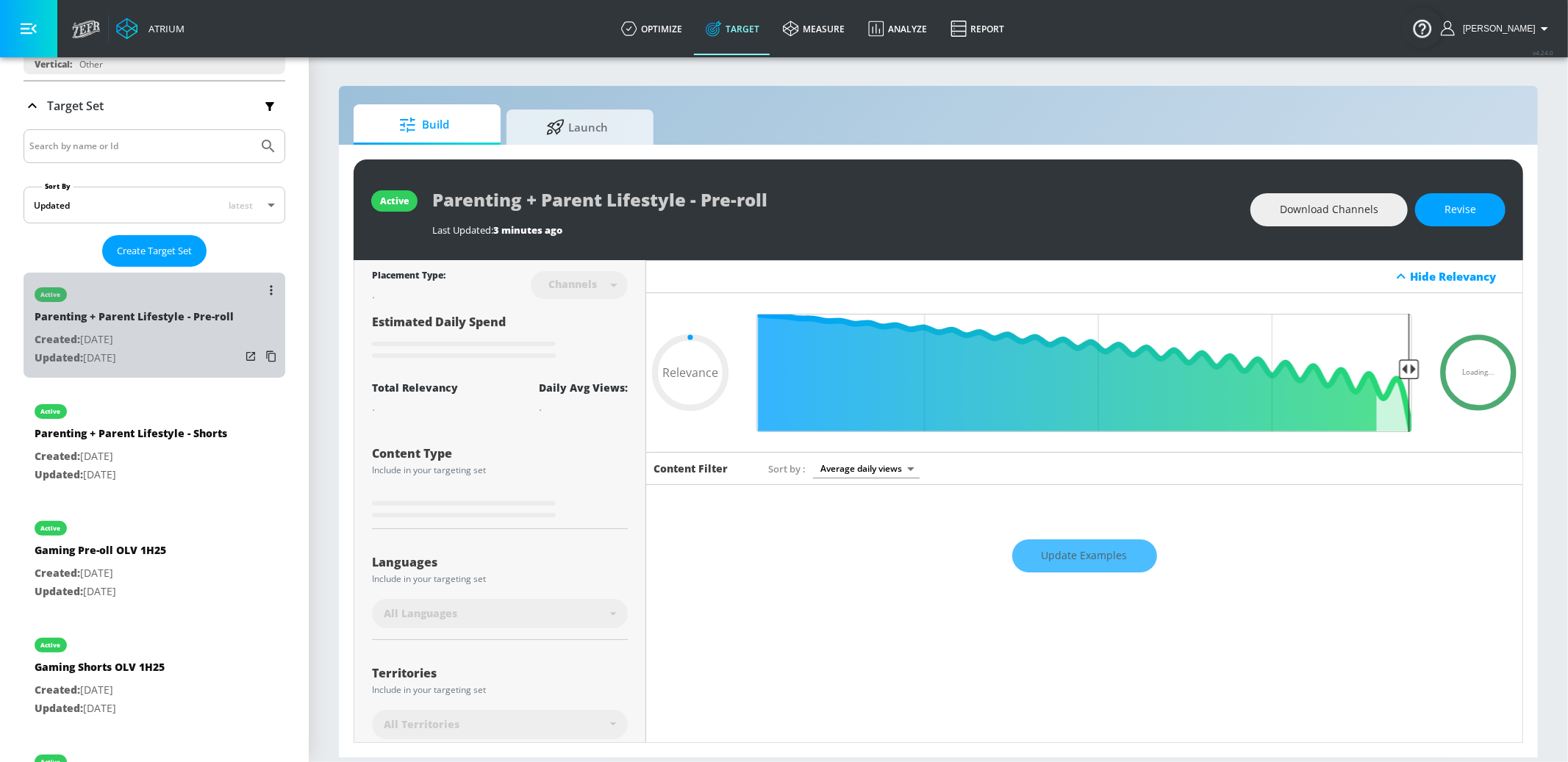
click at [189, 373] on div "active Parenting + Parent Lifestyle - Pre-roll Created: [DATE] Updated: [DATE]" at bounding box center [154, 326] width 262 height 105
type input "0.05"
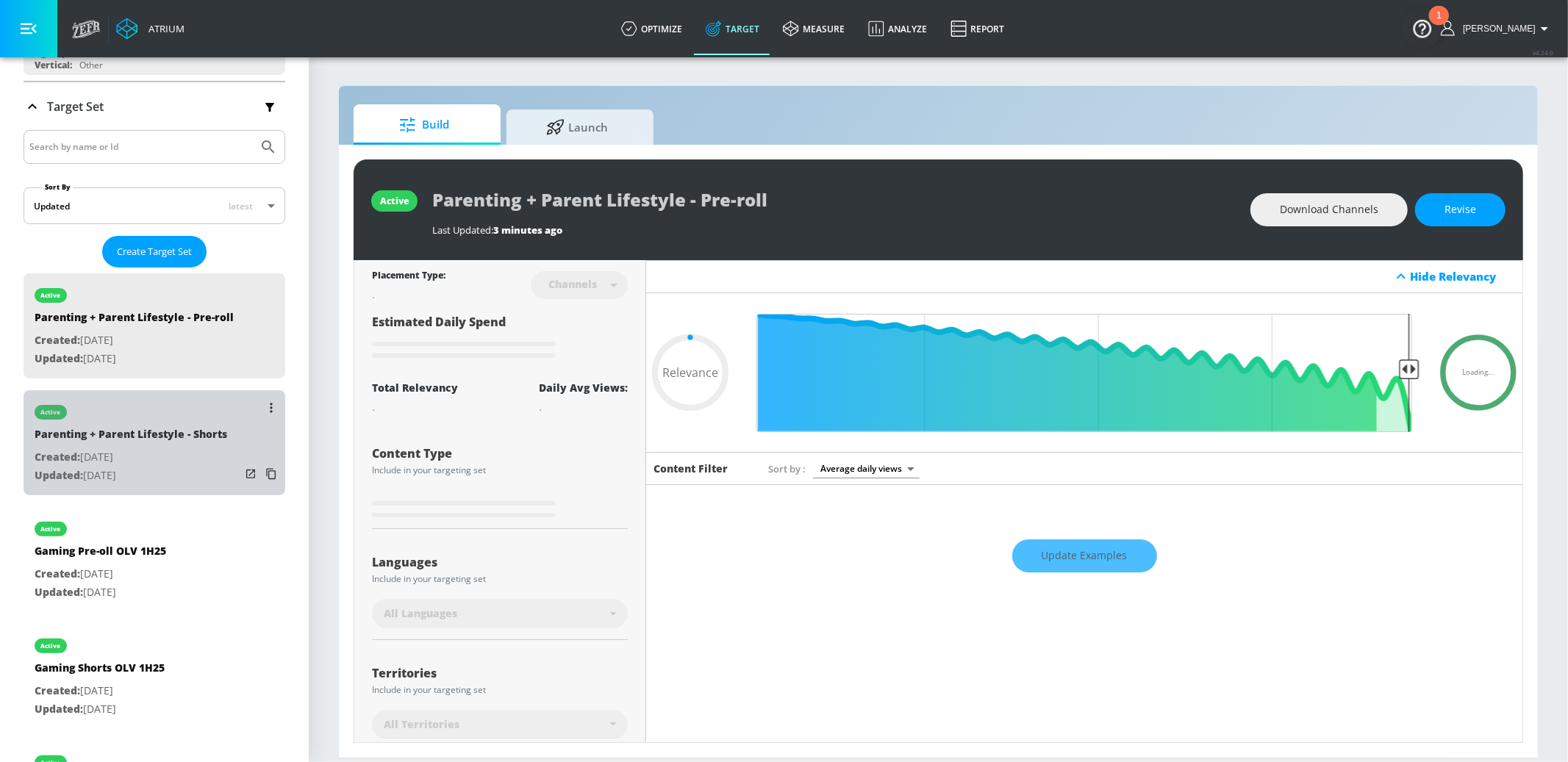
click at [185, 447] on div "active Parenting + Parent Lifestyle - Shorts Created: [DATE] Updated: [DATE]" at bounding box center [131, 441] width 193 height 101
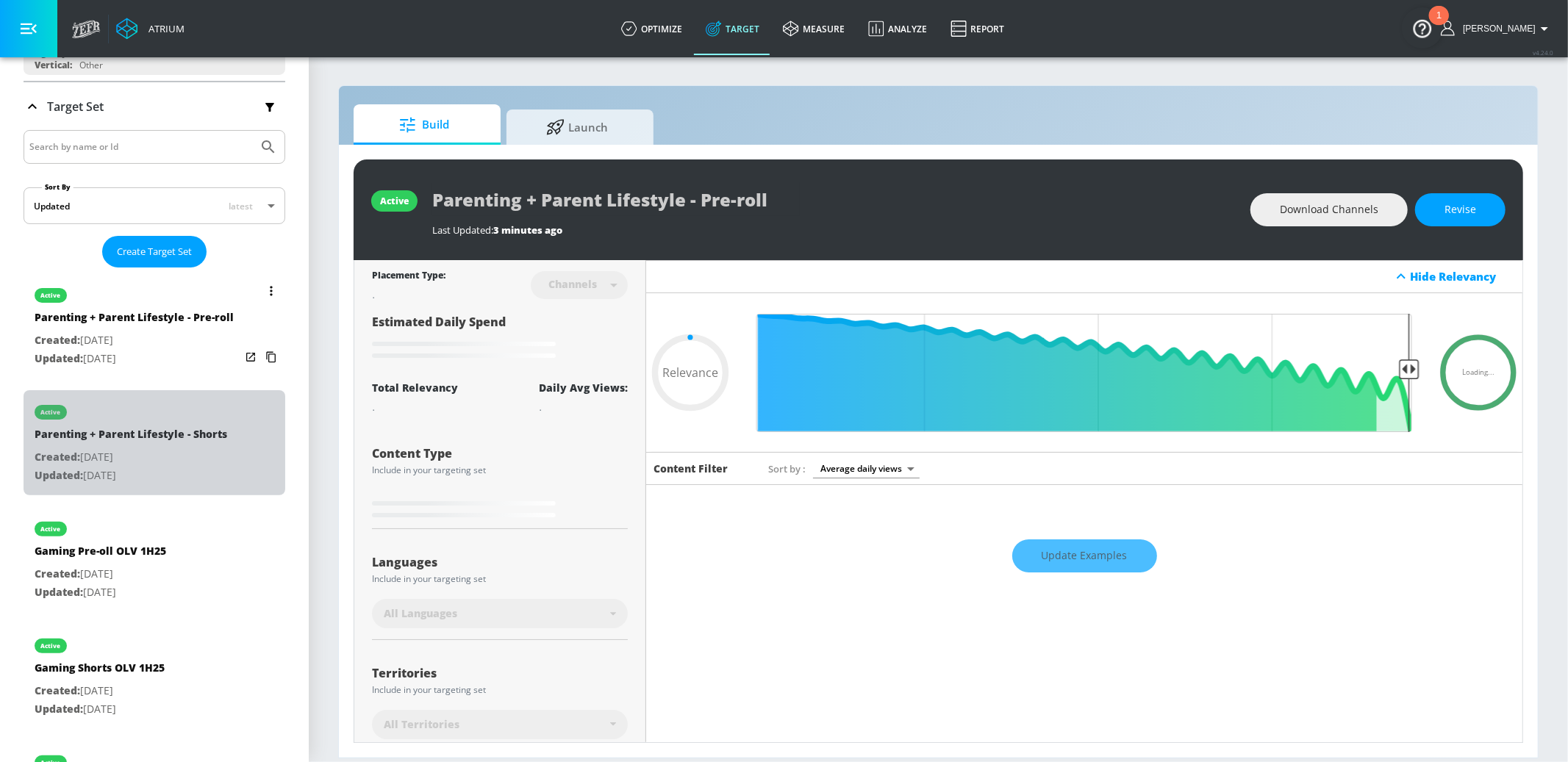
type input "Parenting + Parent Lifestyle - Shorts"
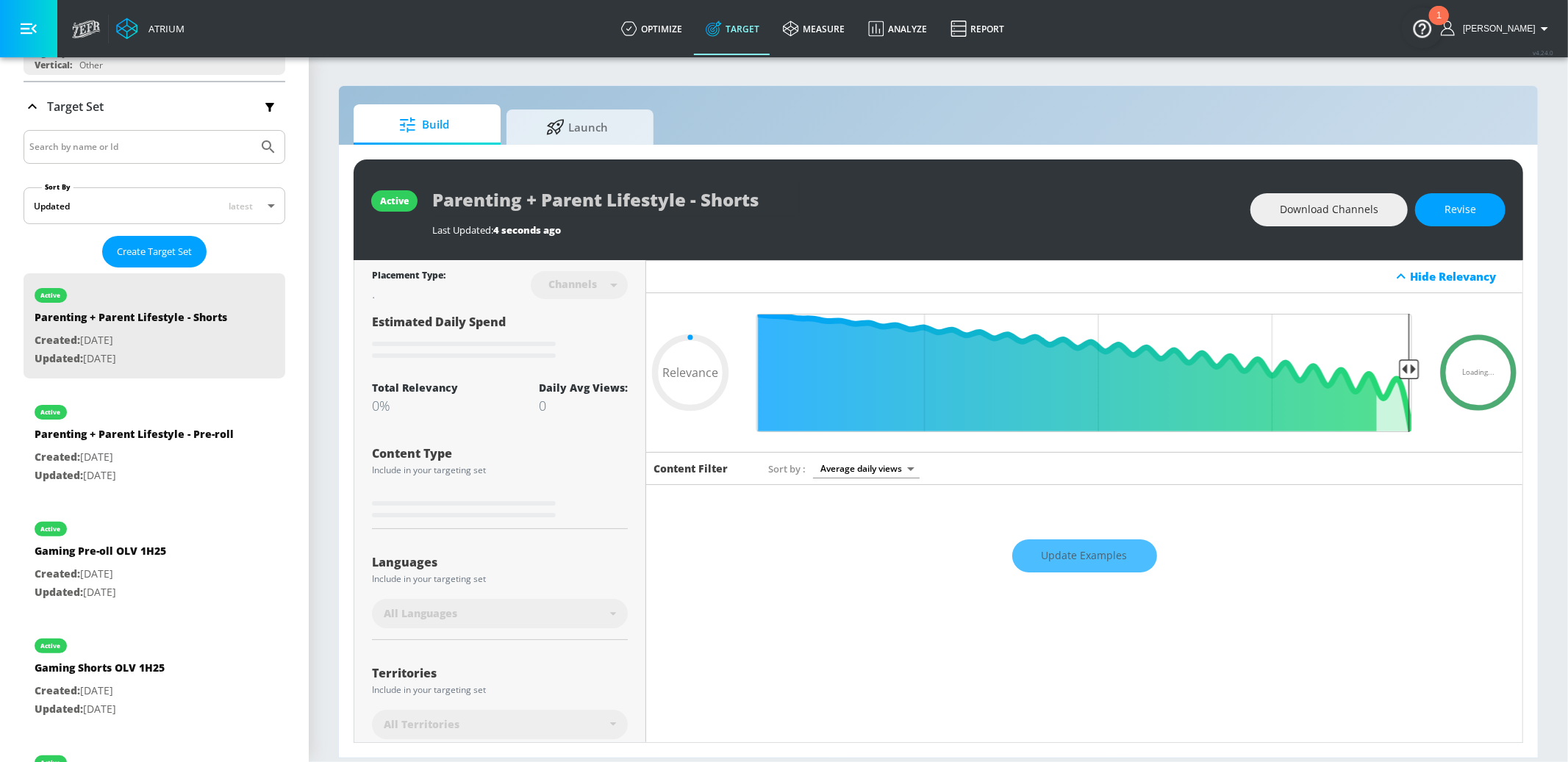
scroll to position [211, 0]
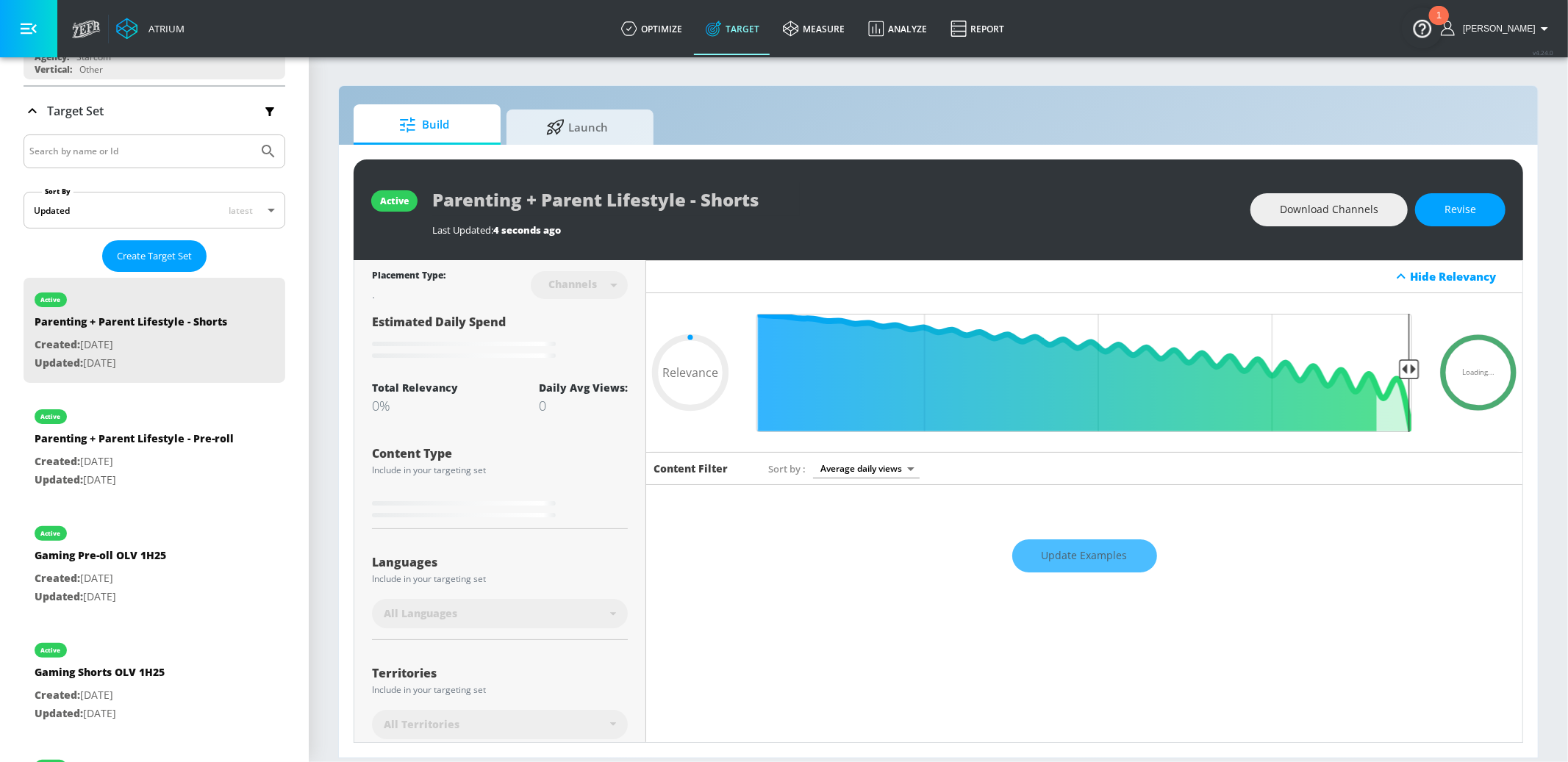
type input "0.75"
